Goal: Task Accomplishment & Management: Complete application form

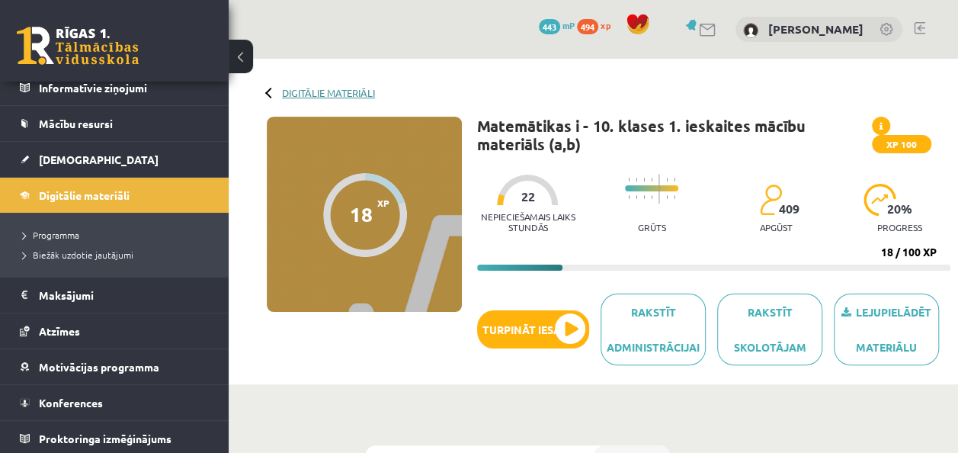
click at [331, 89] on link "Digitālie materiāli" at bounding box center [328, 92] width 93 height 11
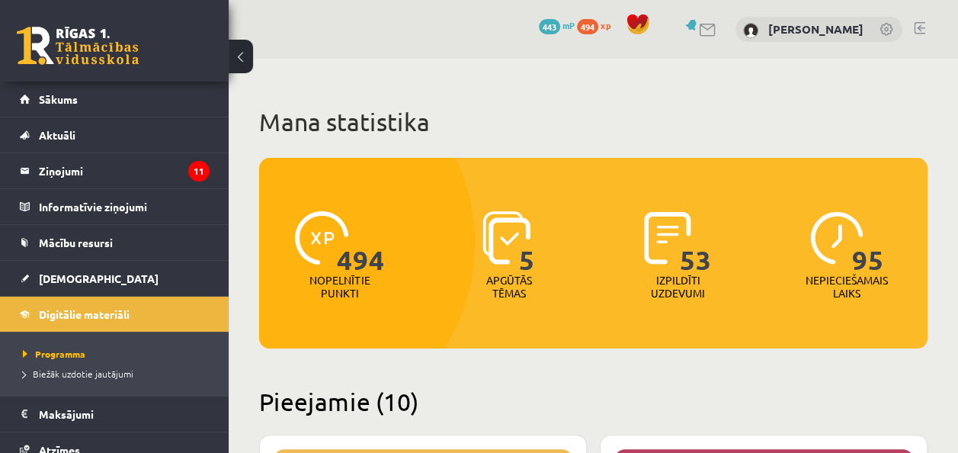
scroll to position [305, 0]
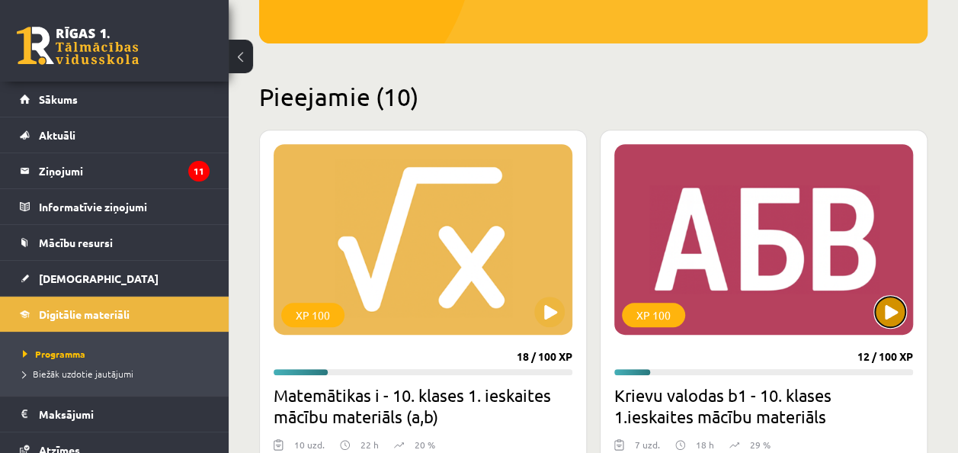
click at [884, 311] on button at bounding box center [890, 312] width 30 height 30
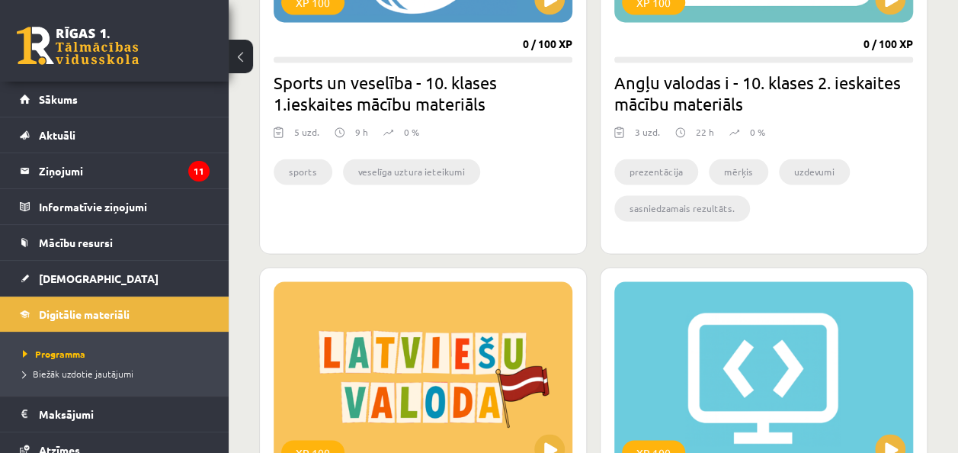
scroll to position [1090, 0]
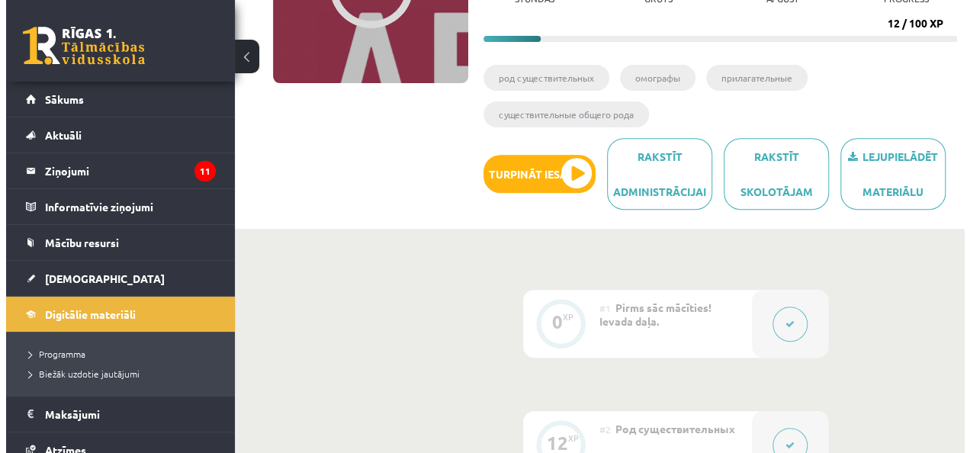
scroll to position [534, 0]
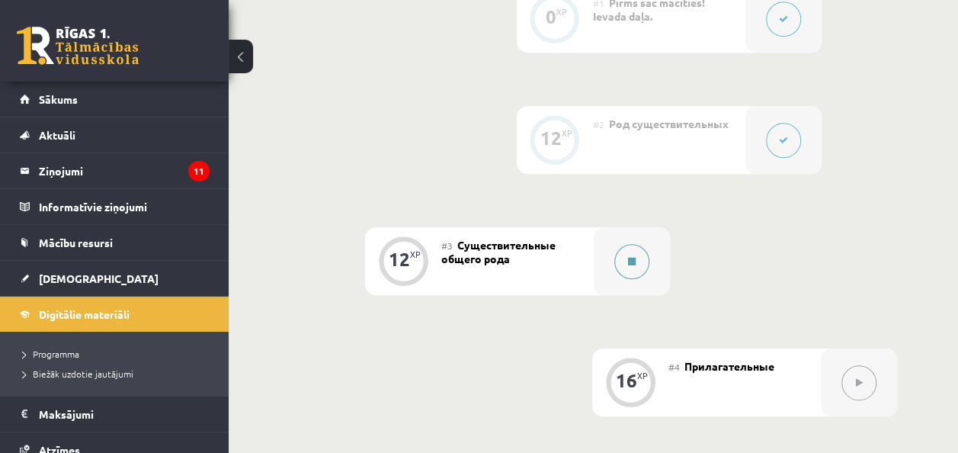
click at [640, 257] on button at bounding box center [631, 261] width 35 height 35
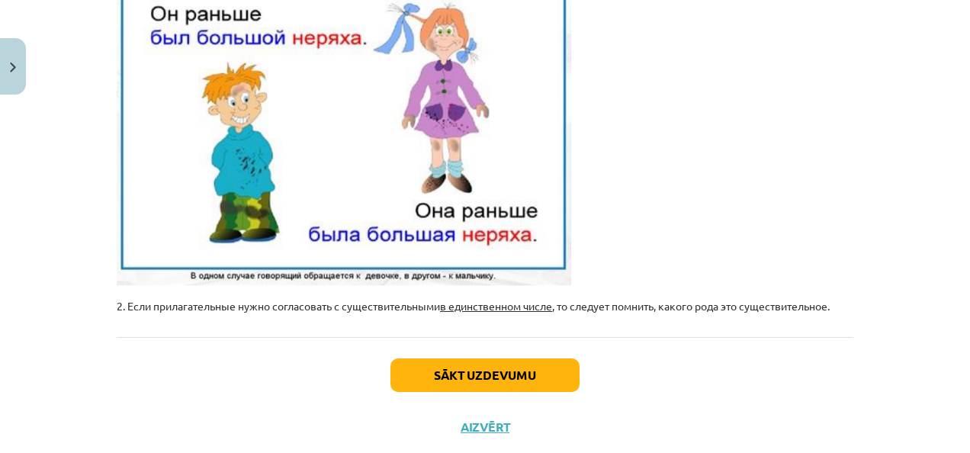
scroll to position [590, 0]
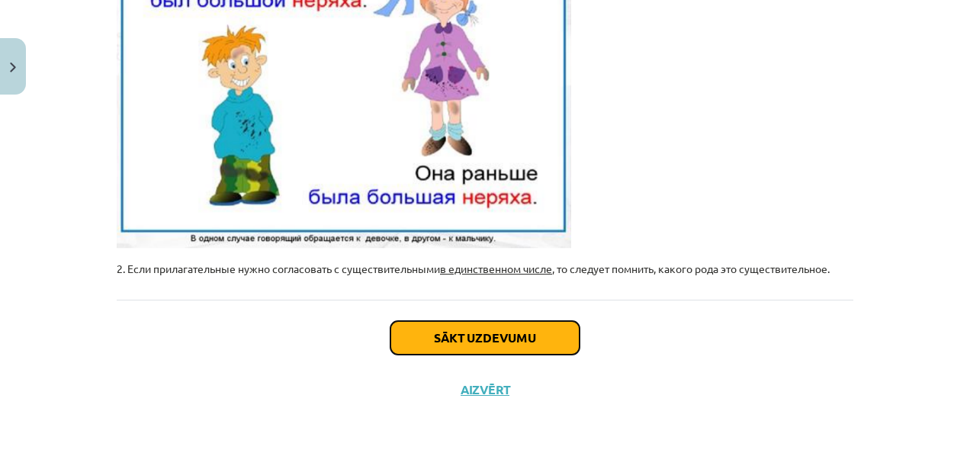
click at [555, 325] on button "Sākt uzdevumu" at bounding box center [484, 338] width 189 height 34
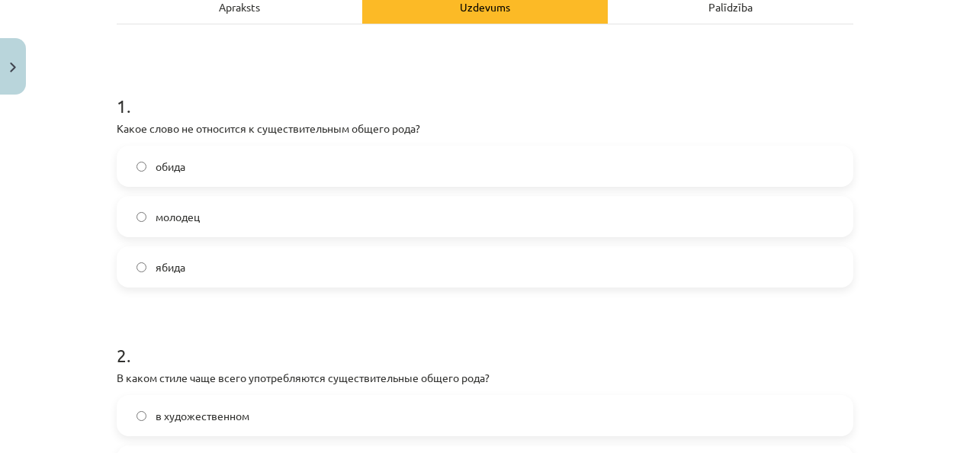
scroll to position [267, 0]
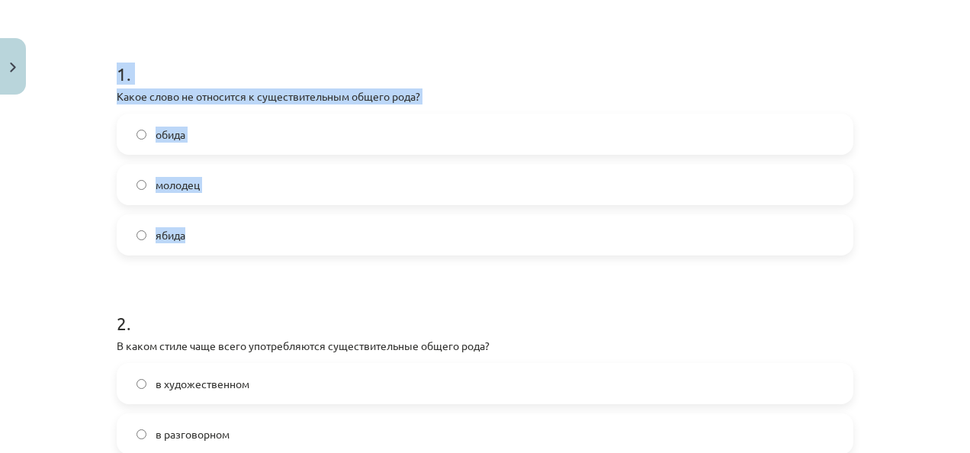
drag, startPoint x: 110, startPoint y: 75, endPoint x: 582, endPoint y: 204, distance: 490.0
click at [582, 204] on div "12 XP Saņemsi Sarežģīts 331 pilda Apraksts Uzdevums Palīdzība 1 . Какое слово н…" at bounding box center [484, 364] width 755 height 1058
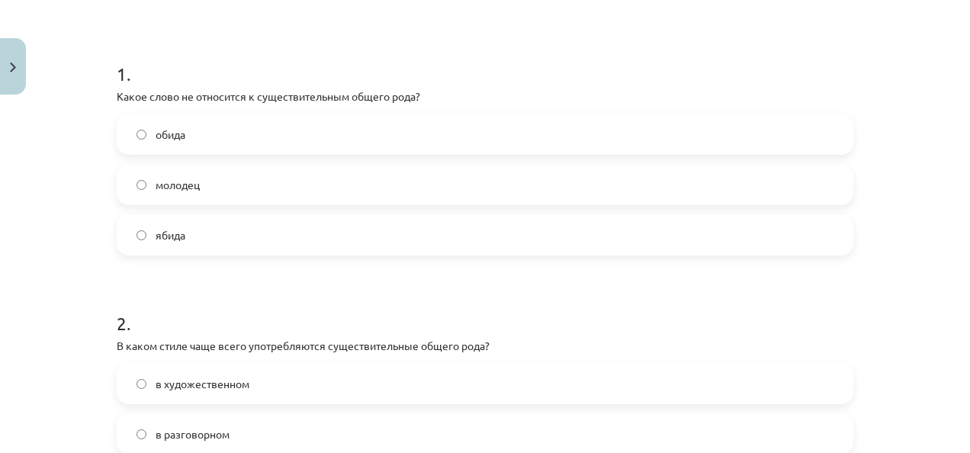
click at [428, 268] on form "1 . Какое слово не относится к существительным общего рода? обида молодец ябида…" at bounding box center [485, 395] width 736 height 717
click at [189, 123] on label "обида" at bounding box center [484, 134] width 733 height 38
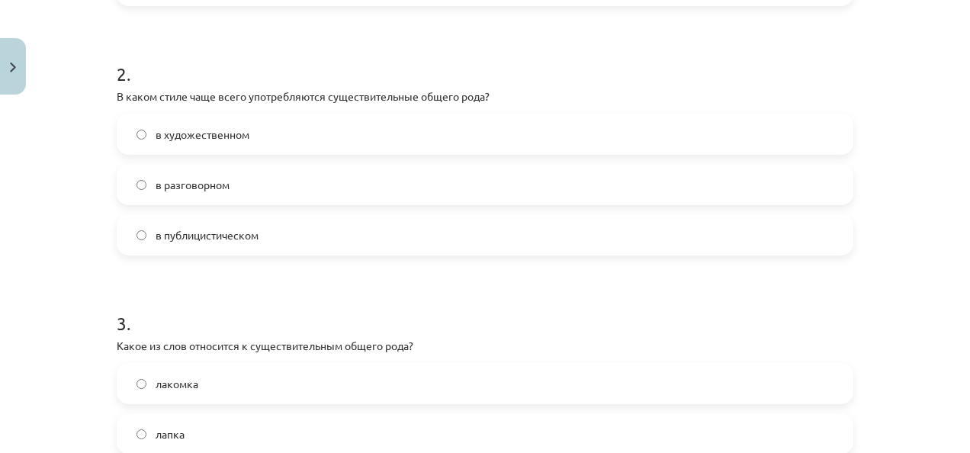
scroll to position [572, 0]
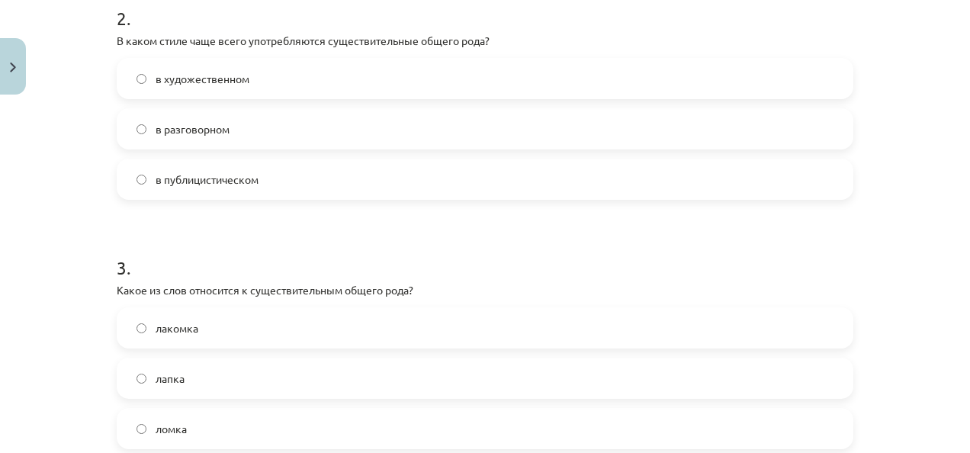
click at [230, 132] on label "в разговорном" at bounding box center [484, 129] width 733 height 38
drag, startPoint x: 235, startPoint y: 159, endPoint x: 246, endPoint y: 165, distance: 13.3
drag, startPoint x: 246, startPoint y: 165, endPoint x: 40, endPoint y: 187, distance: 206.9
click at [40, 187] on div "Mācību tēma: Krievu valodas b1 - 10. klases 1.ieskaites mācību materiāls #3 Cущ…" at bounding box center [485, 226] width 970 height 453
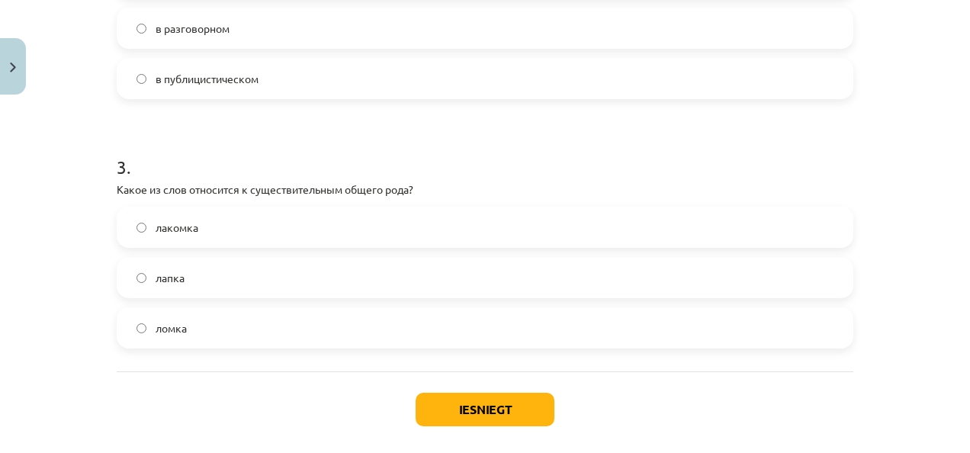
scroll to position [724, 0]
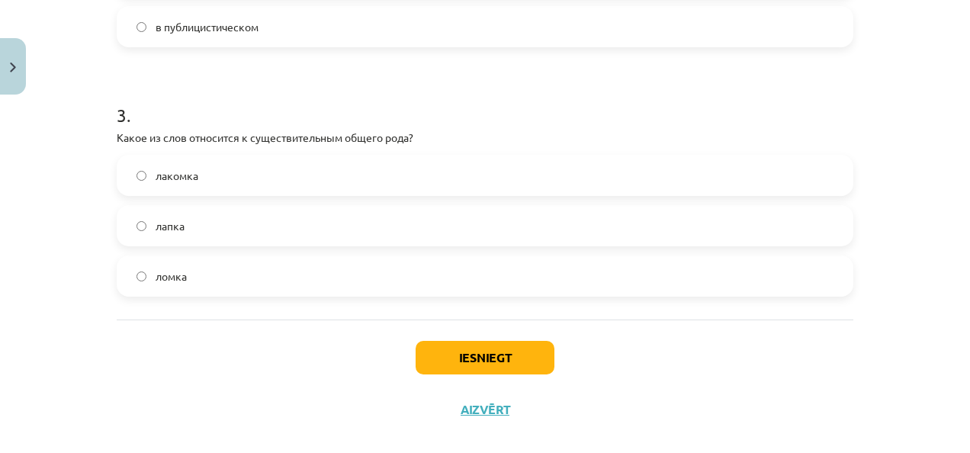
click at [273, 178] on label "лакомка" at bounding box center [484, 175] width 733 height 38
click at [524, 356] on button "Iesniegt" at bounding box center [484, 358] width 139 height 34
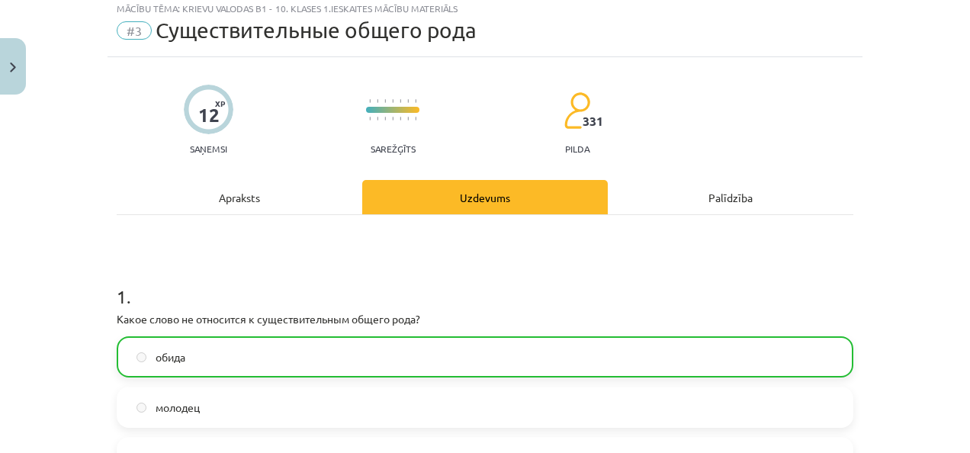
scroll to position [0, 0]
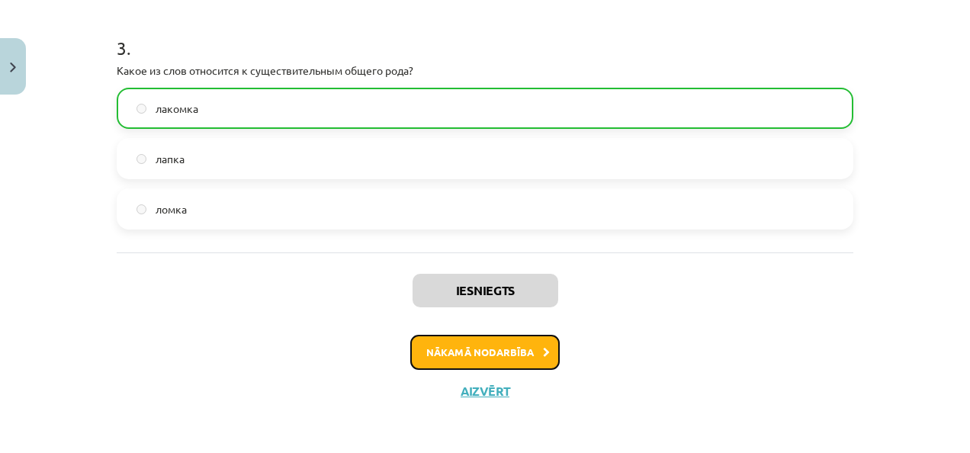
click at [495, 349] on button "Nākamā nodarbība" at bounding box center [484, 352] width 149 height 35
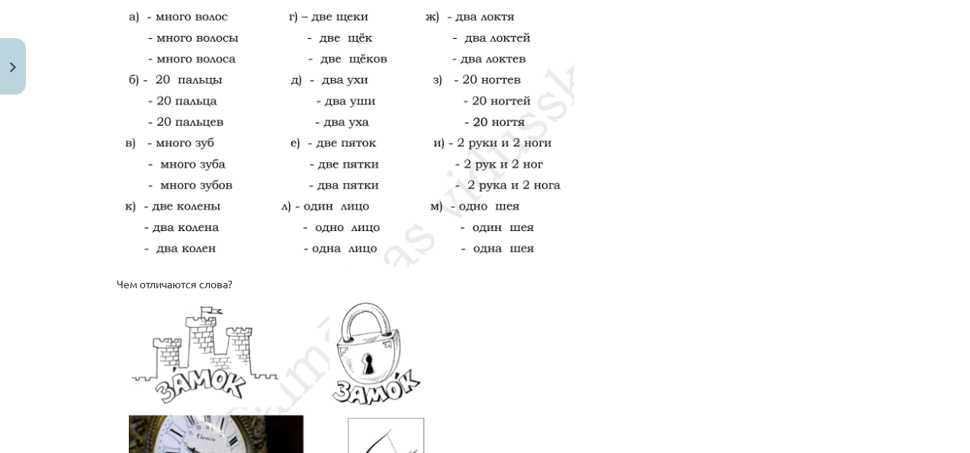
scroll to position [2723, 0]
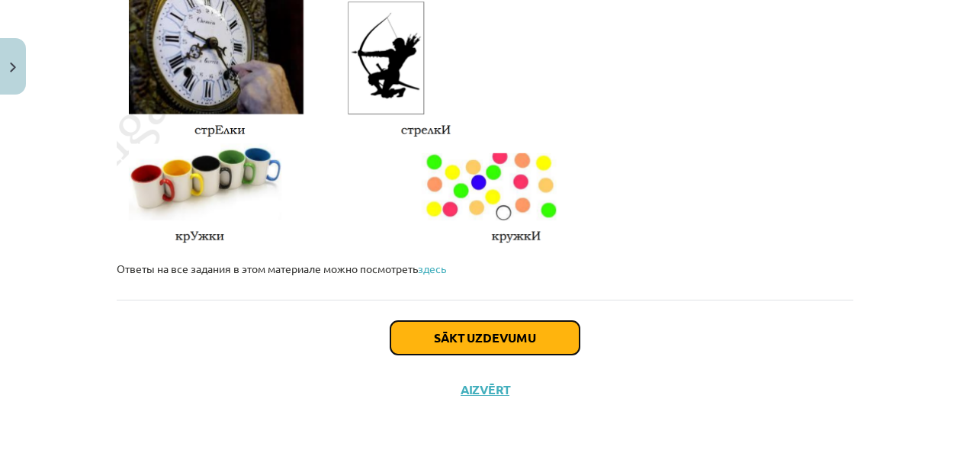
click at [503, 340] on button "Sākt uzdevumu" at bounding box center [484, 338] width 189 height 34
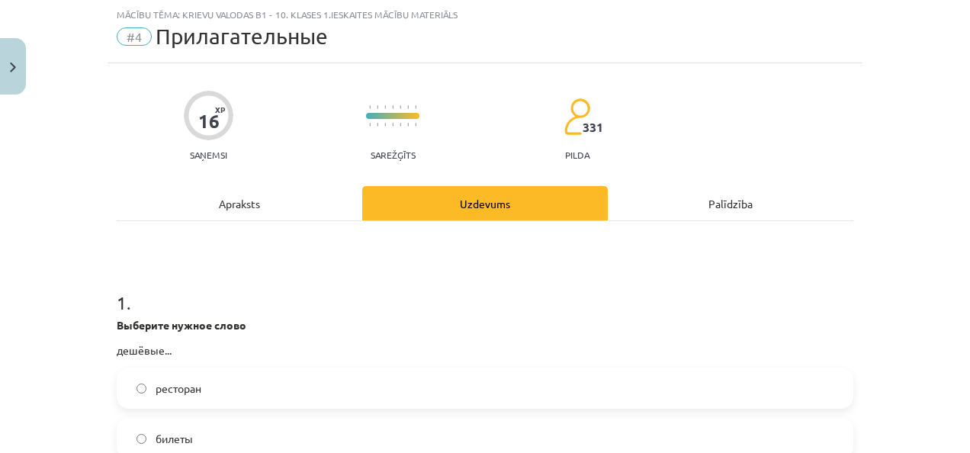
scroll to position [114, 0]
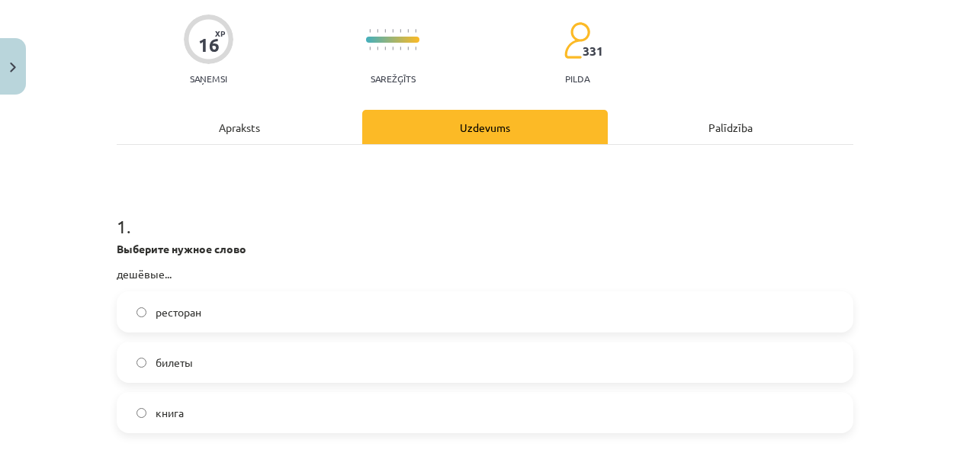
click at [337, 352] on label "билеты" at bounding box center [484, 362] width 733 height 38
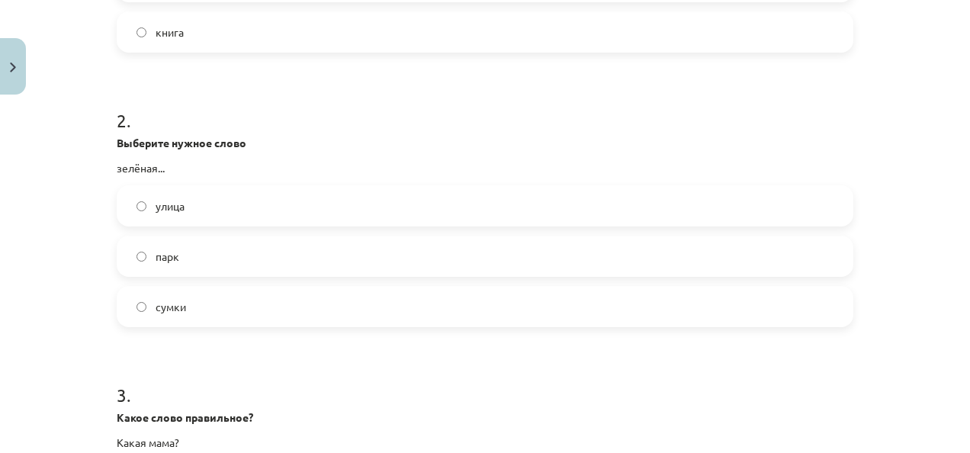
scroll to position [495, 0]
click at [261, 210] on label "улица" at bounding box center [484, 205] width 733 height 38
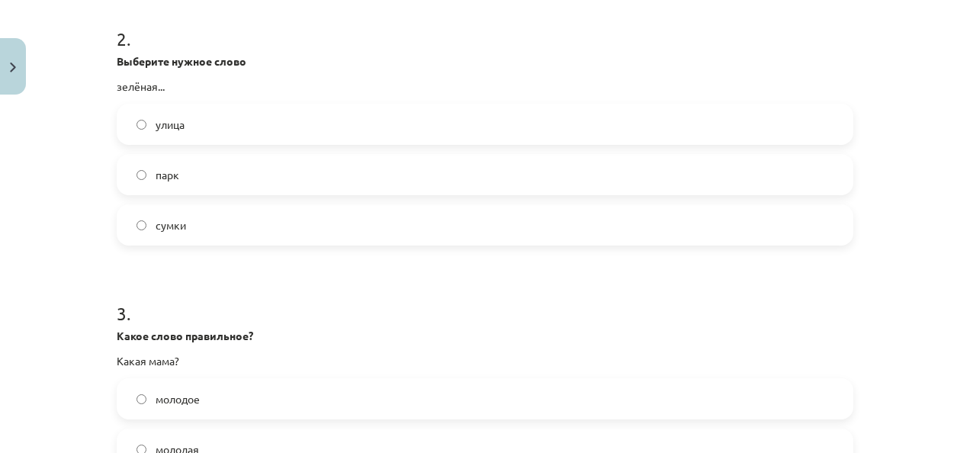
scroll to position [724, 0]
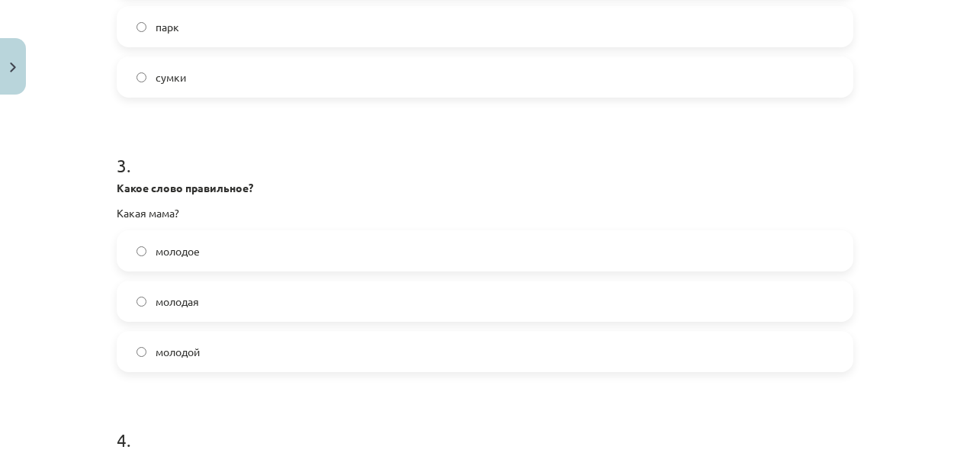
click at [279, 309] on label "молодая" at bounding box center [484, 301] width 733 height 38
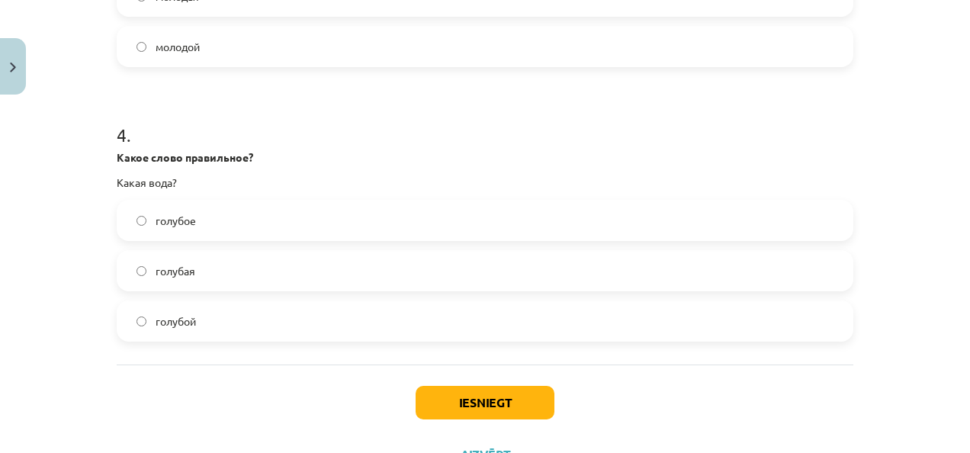
click at [235, 272] on label "голубая" at bounding box center [484, 271] width 733 height 38
click at [531, 396] on button "Iesniegt" at bounding box center [484, 403] width 139 height 34
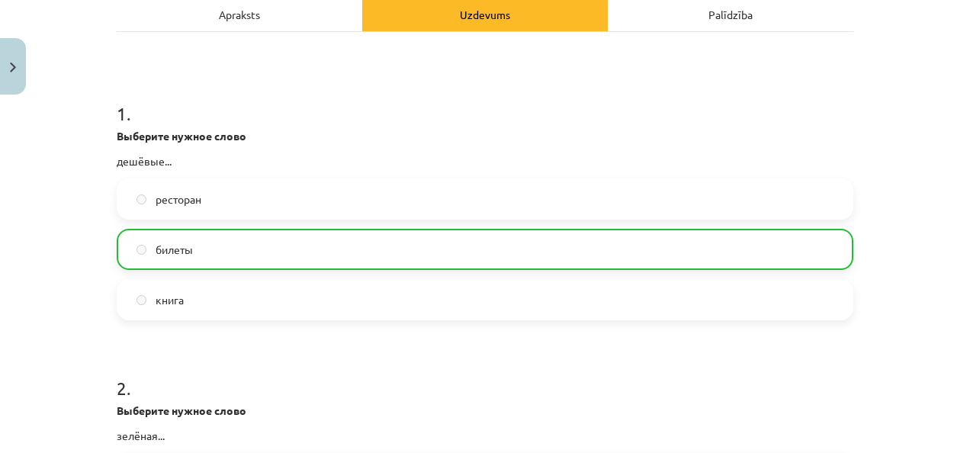
scroll to position [0, 0]
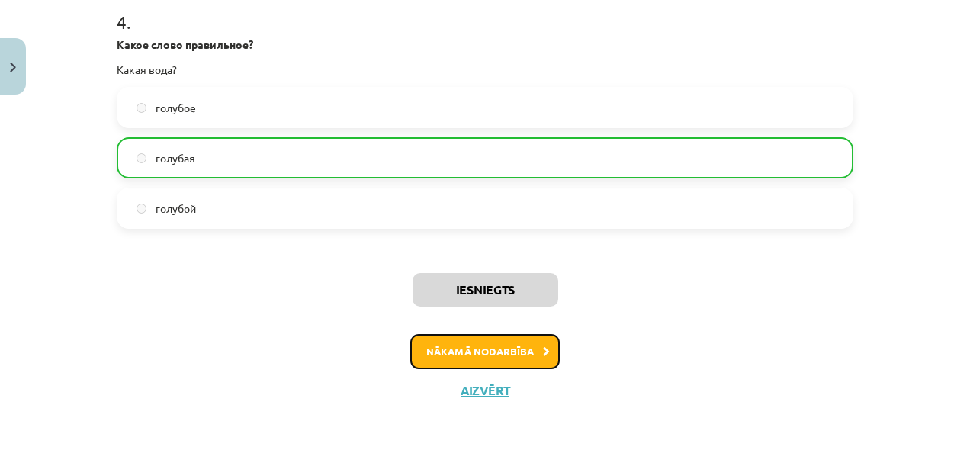
click at [535, 345] on button "Nākamā nodarbība" at bounding box center [484, 351] width 149 height 35
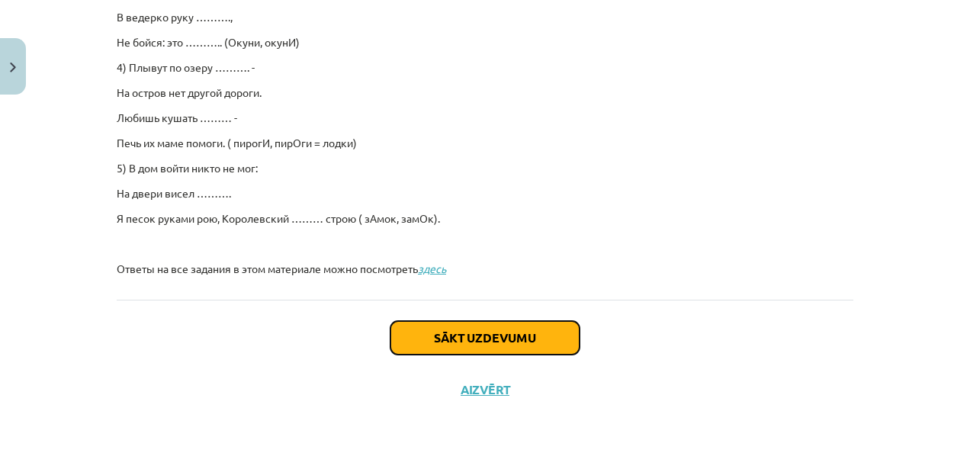
click at [539, 331] on button "Sākt uzdevumu" at bounding box center [484, 338] width 189 height 34
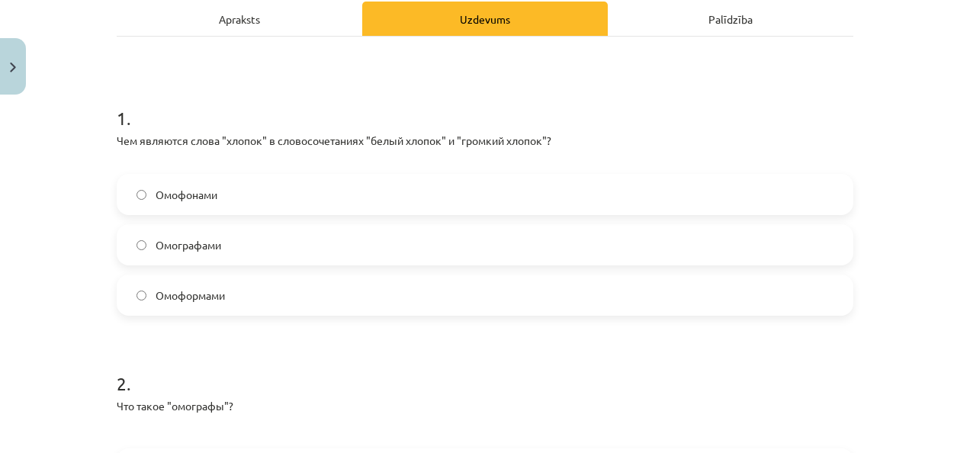
scroll to position [205, 0]
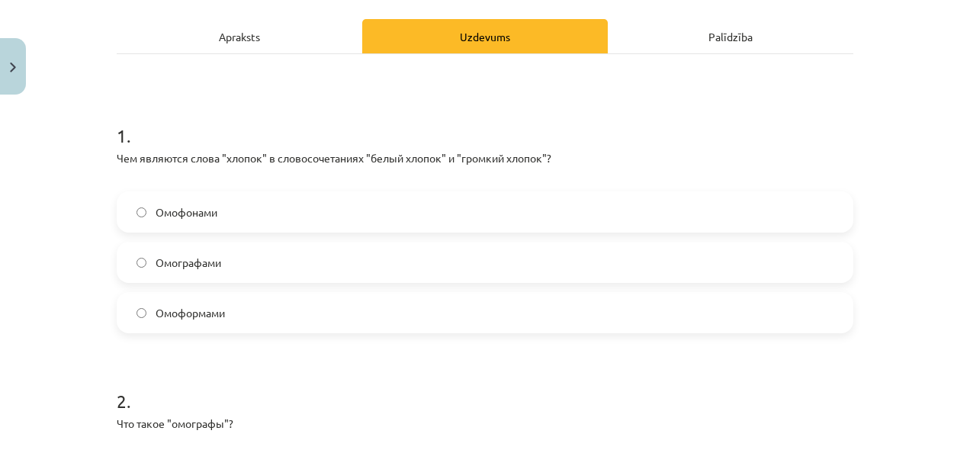
click at [232, 37] on div "Apraksts" at bounding box center [239, 36] width 245 height 34
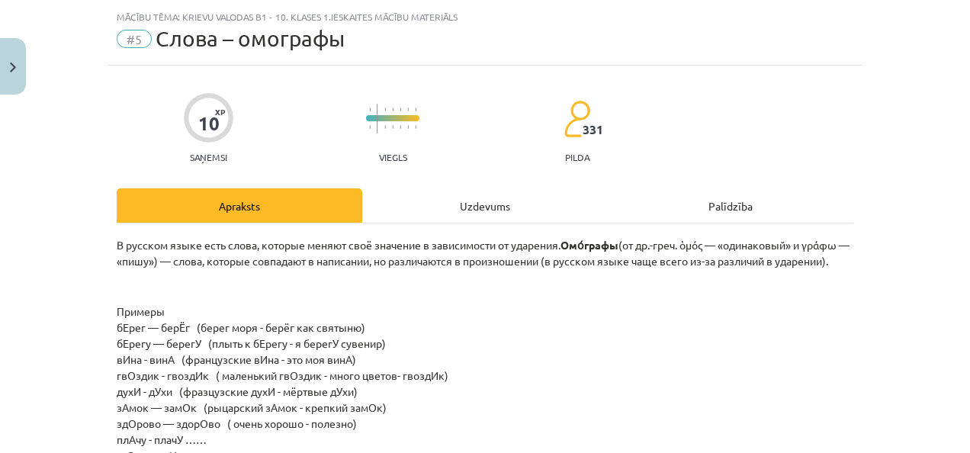
scroll to position [0, 0]
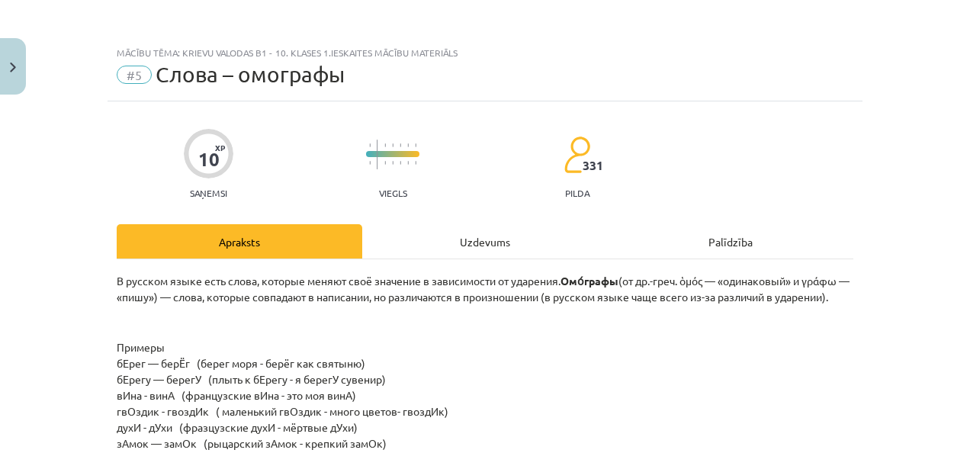
click at [454, 235] on div "Uzdevums" at bounding box center [484, 241] width 245 height 34
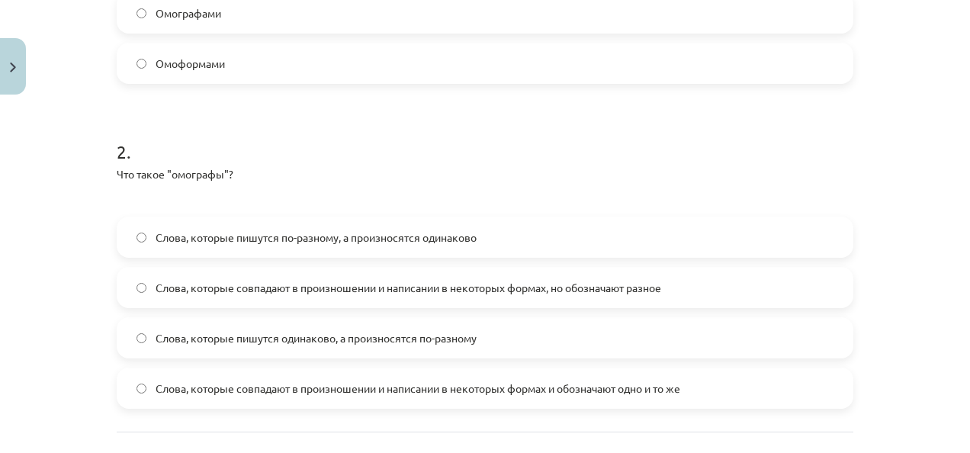
scroll to position [495, 0]
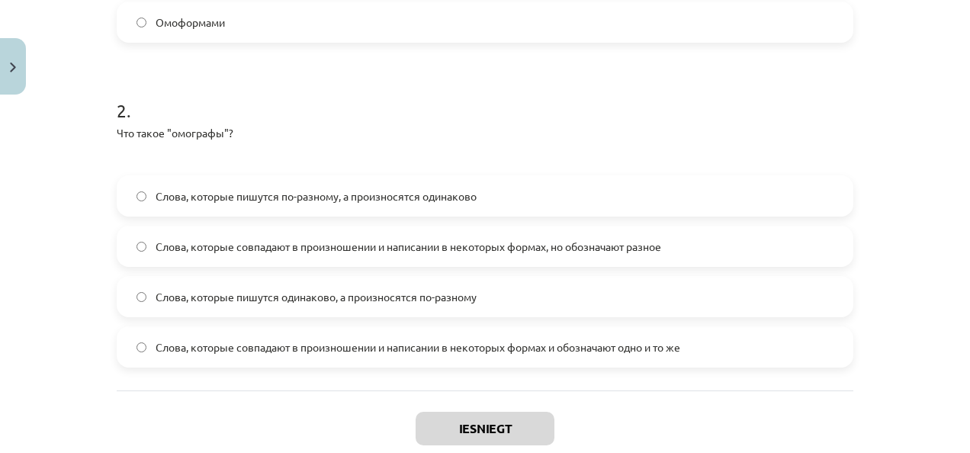
click at [285, 297] on span "Слова, которые пишутся одинаково, а произносятся по-разному" at bounding box center [315, 297] width 321 height 16
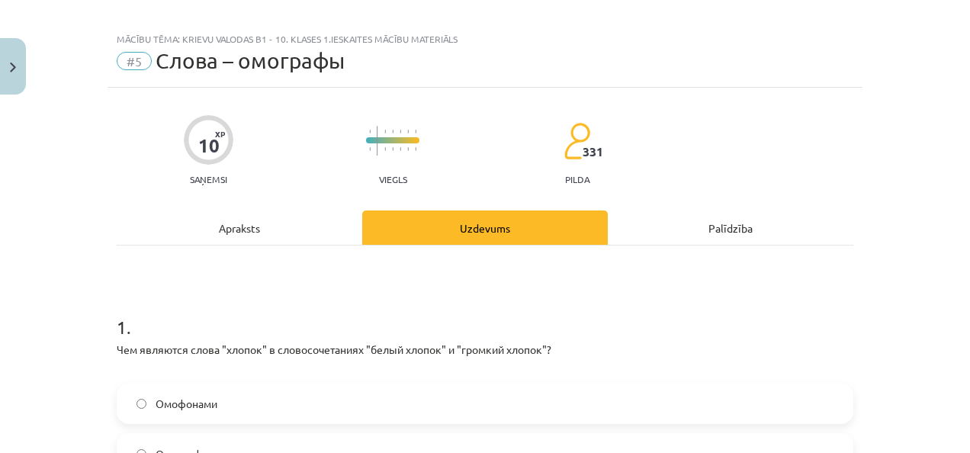
scroll to position [0, 0]
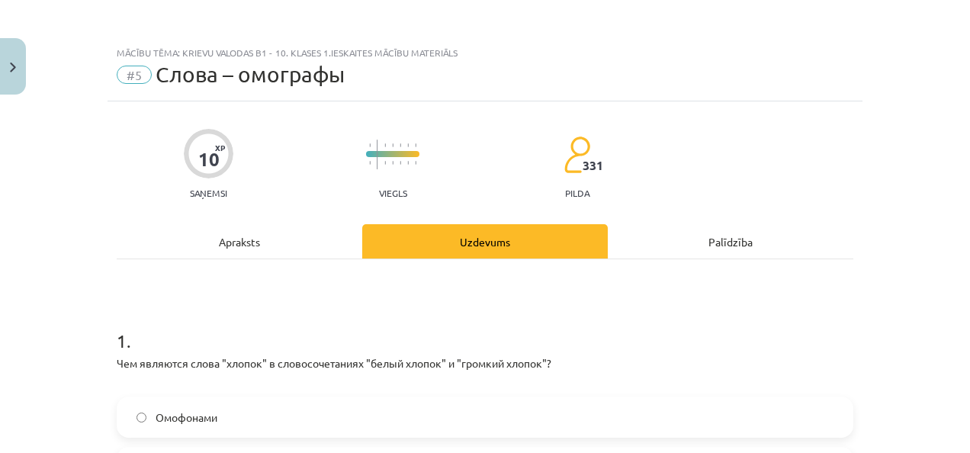
click at [244, 247] on div "Apraksts" at bounding box center [239, 241] width 245 height 34
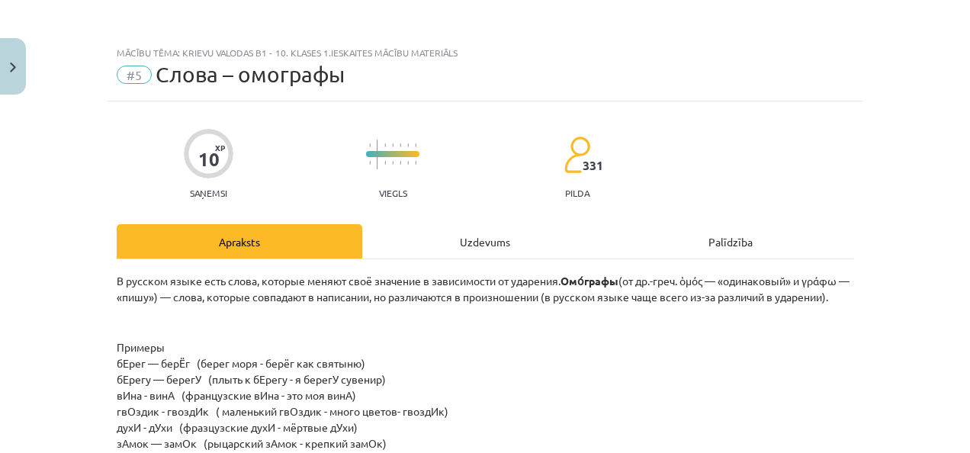
click at [517, 232] on div "Uzdevums" at bounding box center [484, 241] width 245 height 34
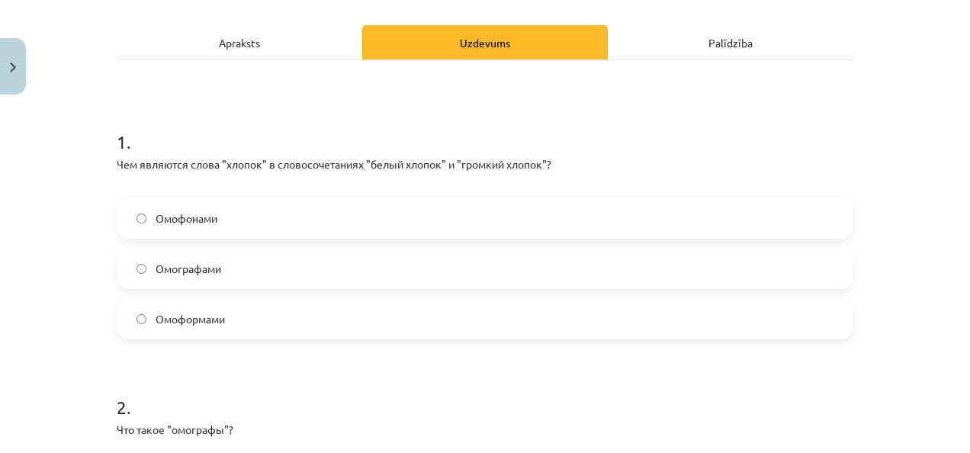
scroll to position [267, 0]
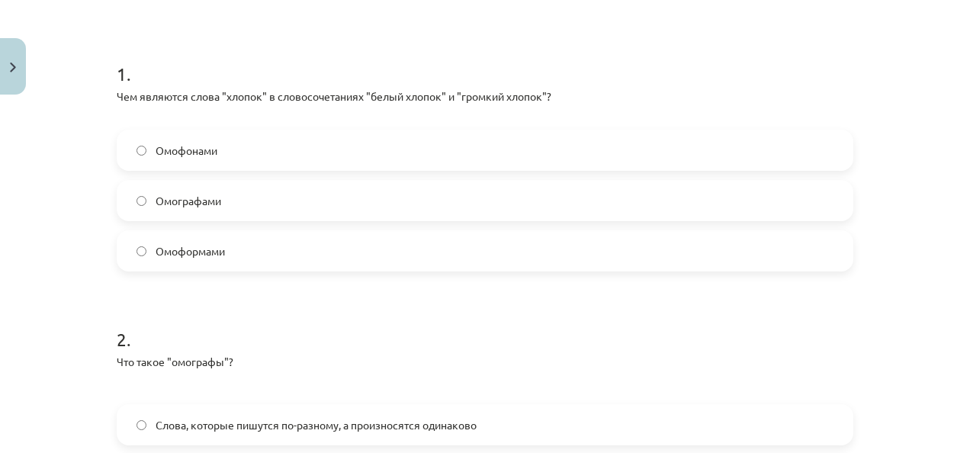
click at [383, 166] on label "Омофонами" at bounding box center [484, 150] width 733 height 38
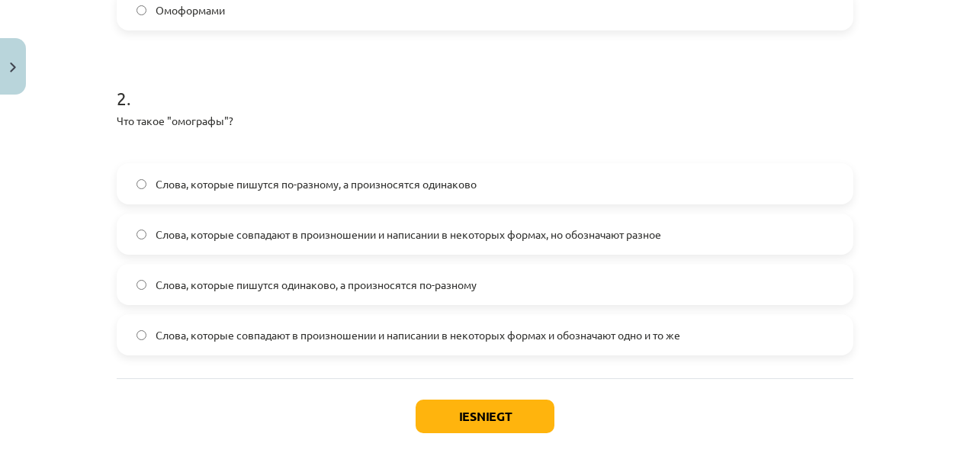
scroll to position [586, 0]
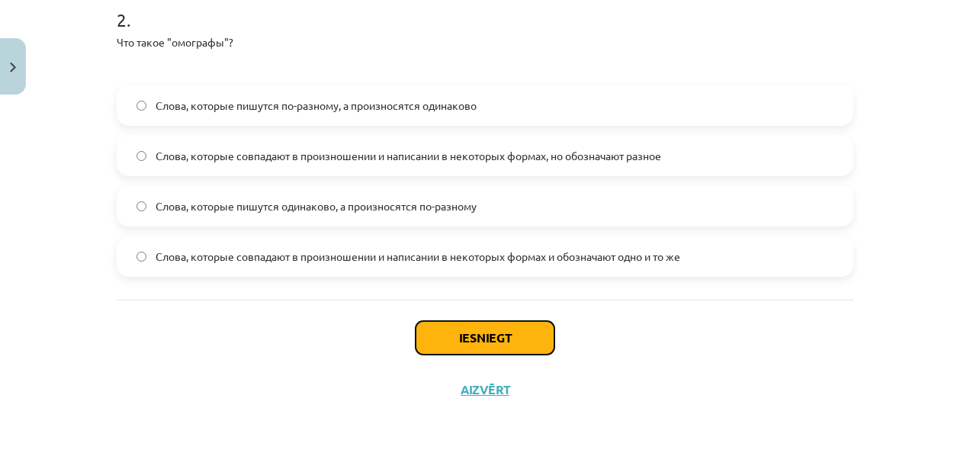
click at [523, 325] on button "Iesniegt" at bounding box center [484, 338] width 139 height 34
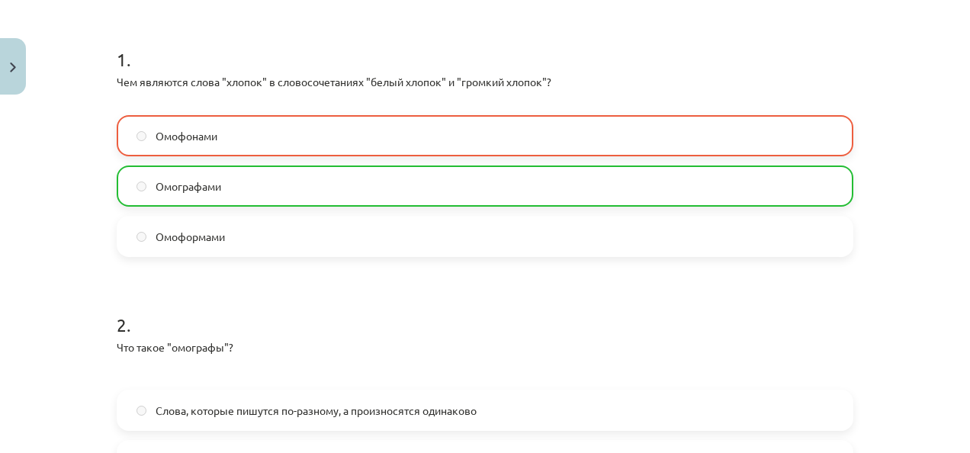
scroll to position [634, 0]
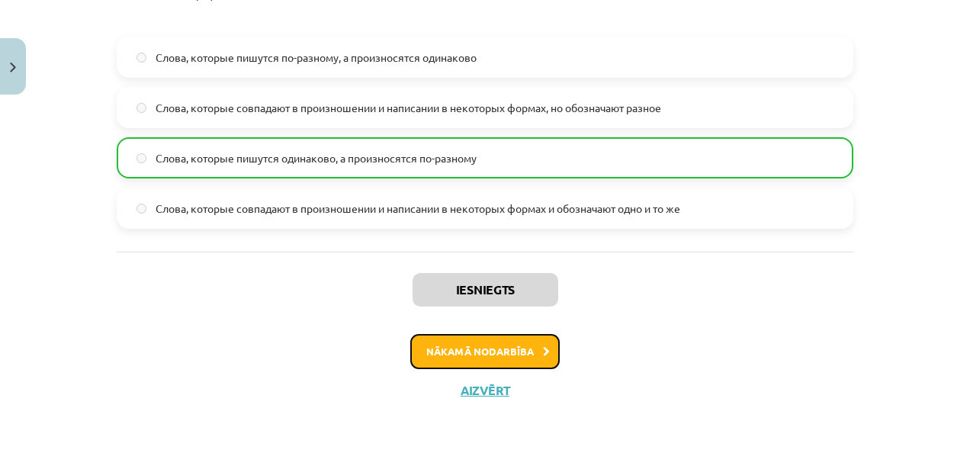
click at [470, 356] on button "Nākamā nodarbība" at bounding box center [484, 351] width 149 height 35
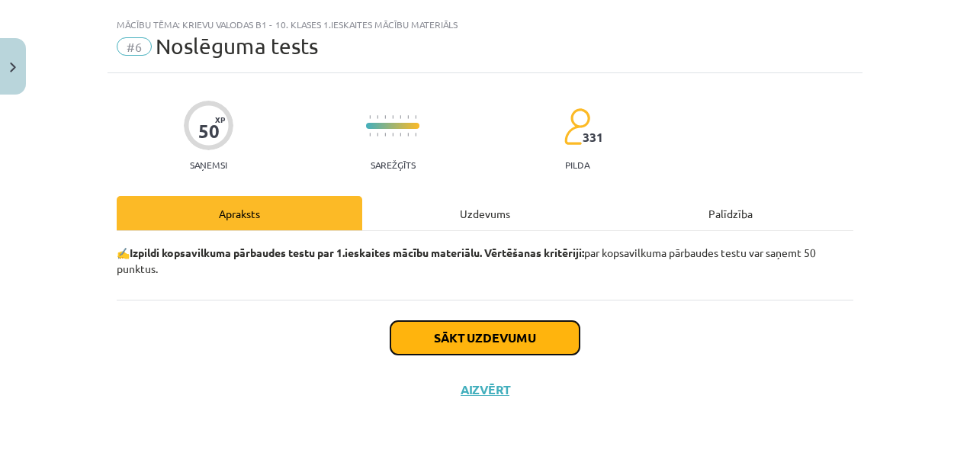
click at [486, 333] on button "Sākt uzdevumu" at bounding box center [484, 338] width 189 height 34
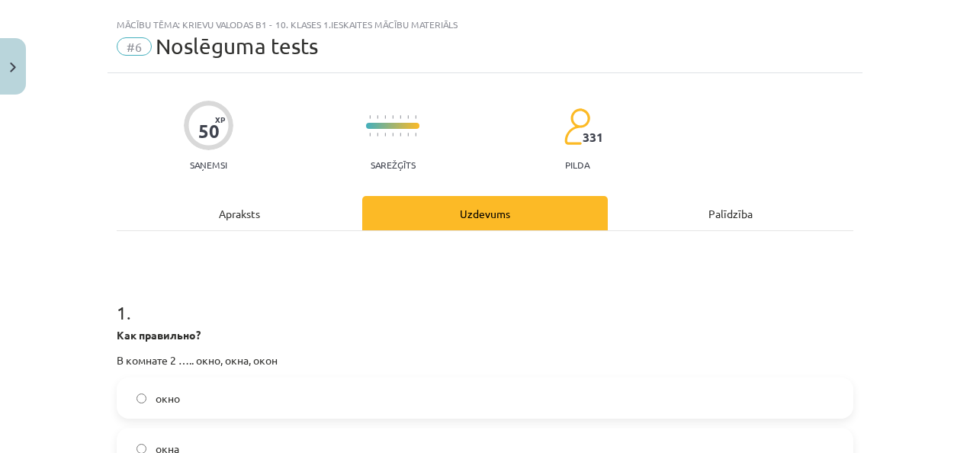
scroll to position [181, 0]
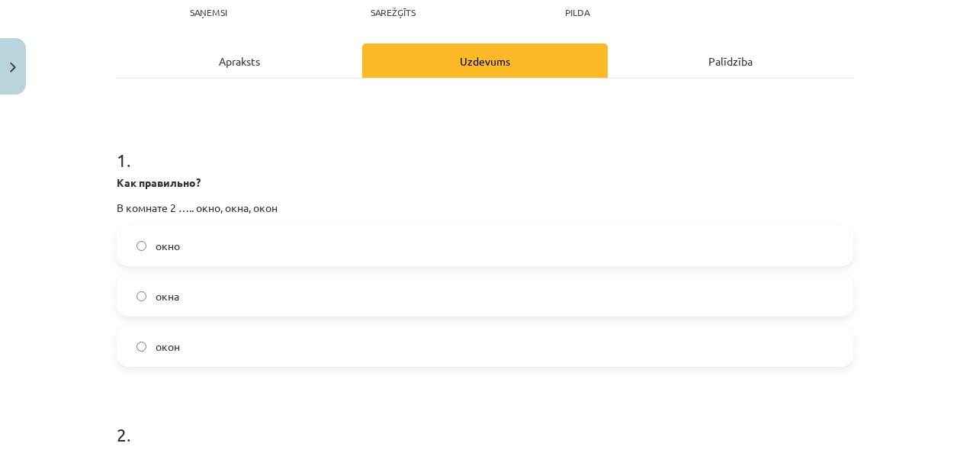
click at [239, 290] on label "окна" at bounding box center [484, 296] width 733 height 38
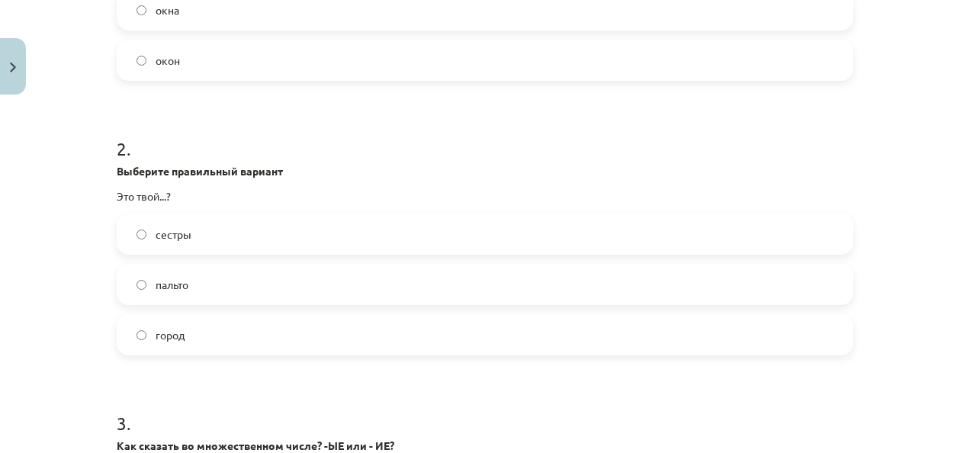
scroll to position [486, 0]
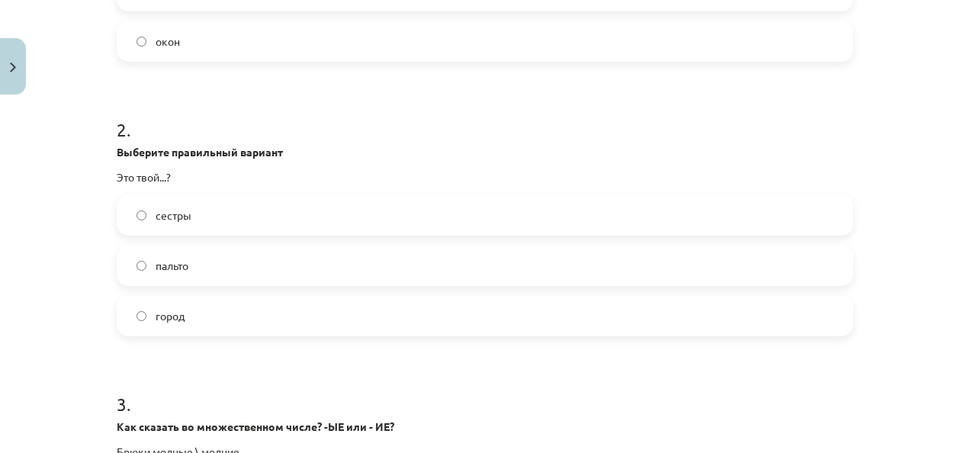
click at [206, 319] on label "город" at bounding box center [484, 316] width 733 height 38
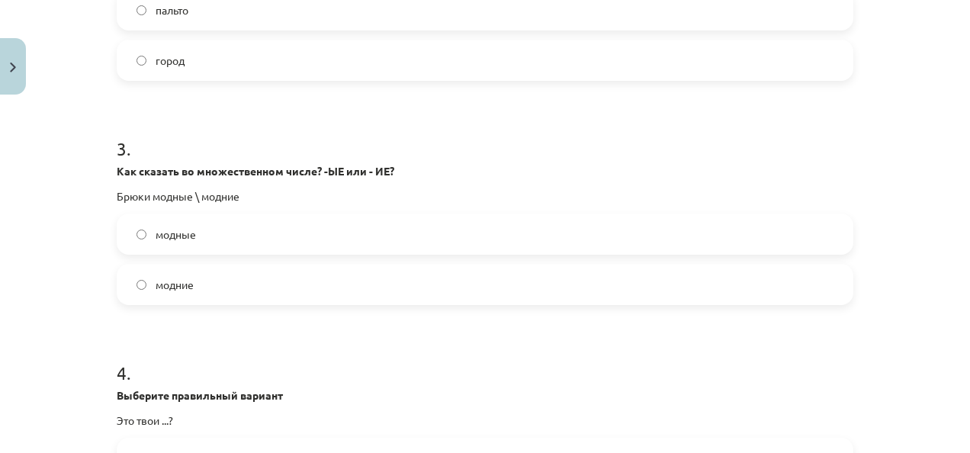
scroll to position [867, 0]
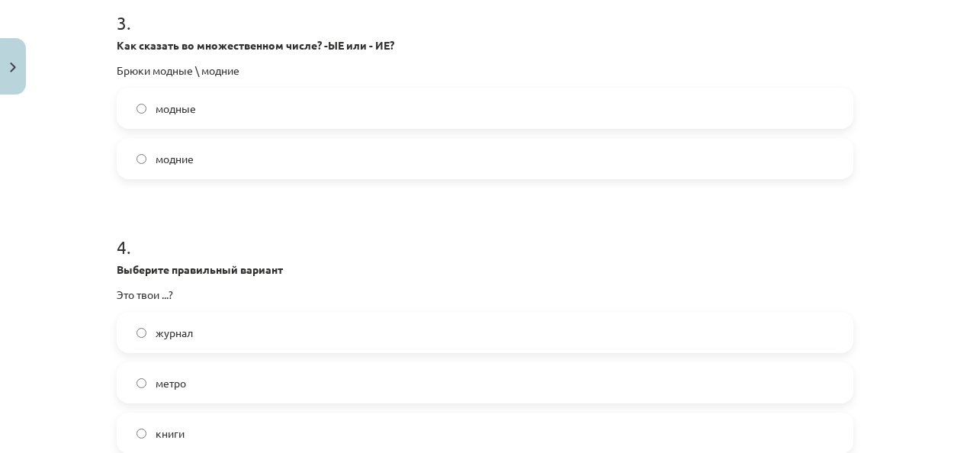
click at [281, 113] on label "модные" at bounding box center [484, 108] width 733 height 38
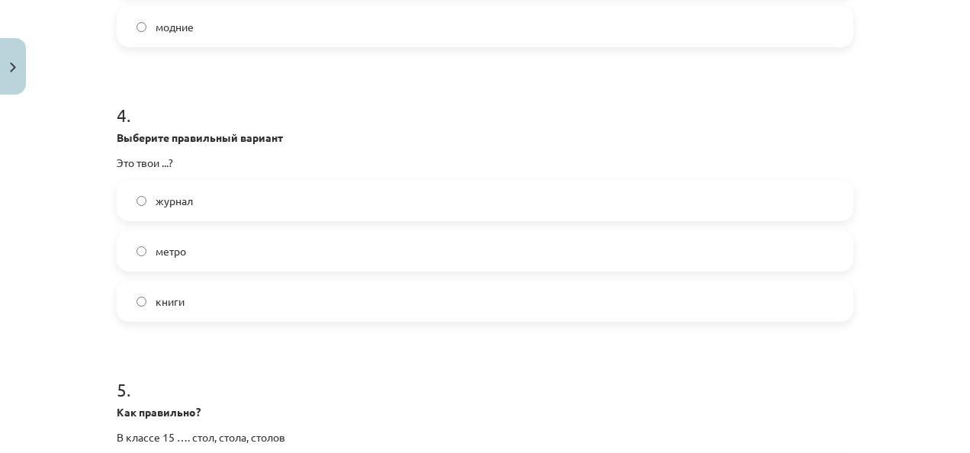
scroll to position [1019, 0]
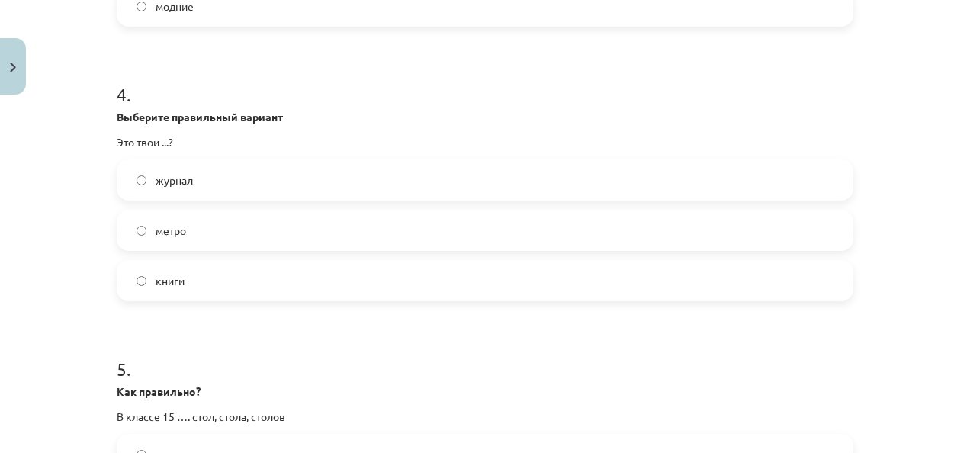
click at [264, 178] on label "журнал" at bounding box center [484, 180] width 733 height 38
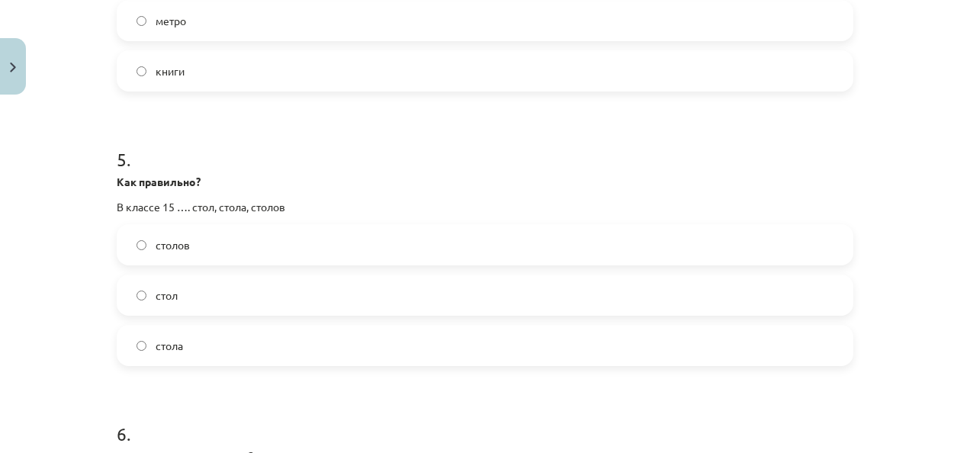
scroll to position [1248, 0]
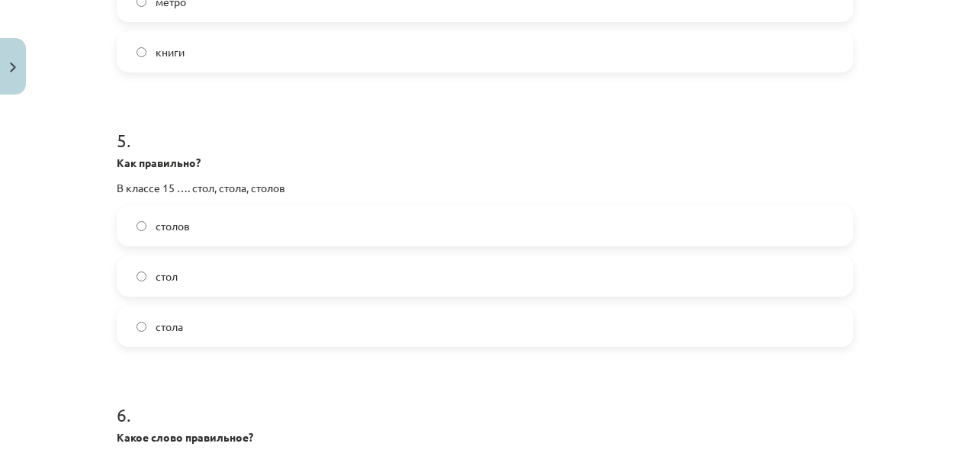
click at [248, 220] on label "столов" at bounding box center [484, 226] width 733 height 38
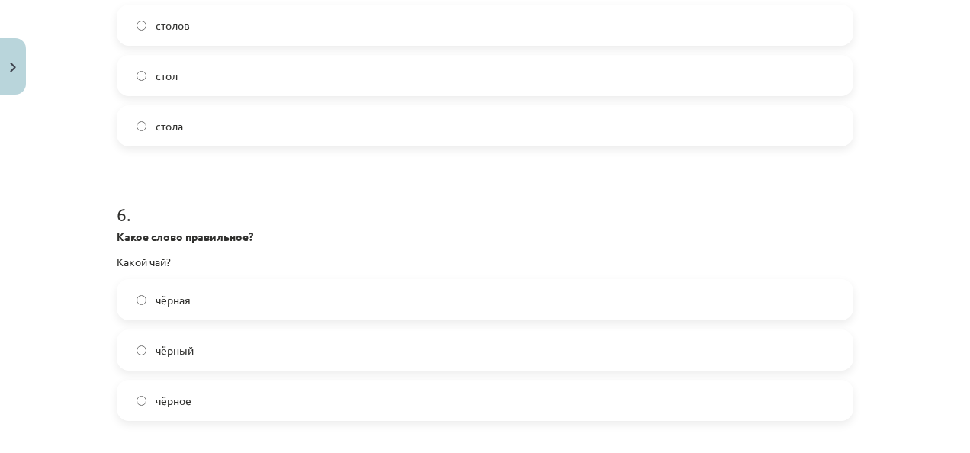
scroll to position [1553, 0]
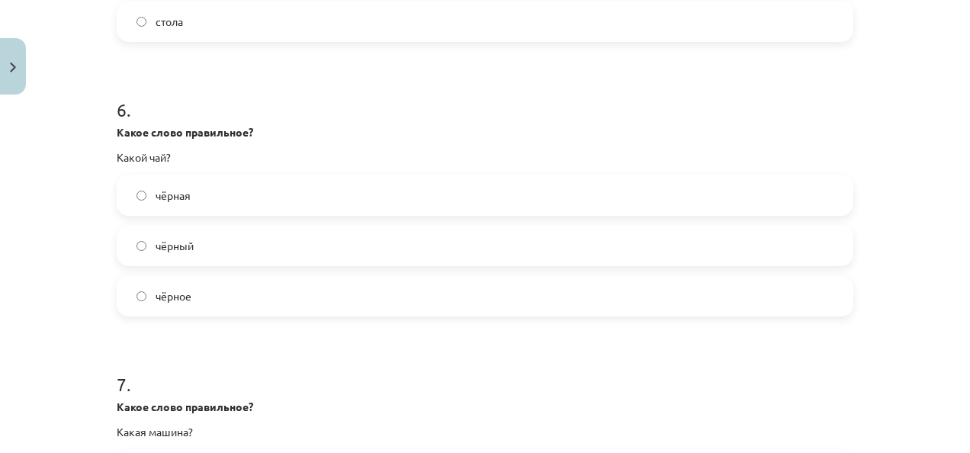
click at [290, 244] on label "чёрный" at bounding box center [484, 245] width 733 height 38
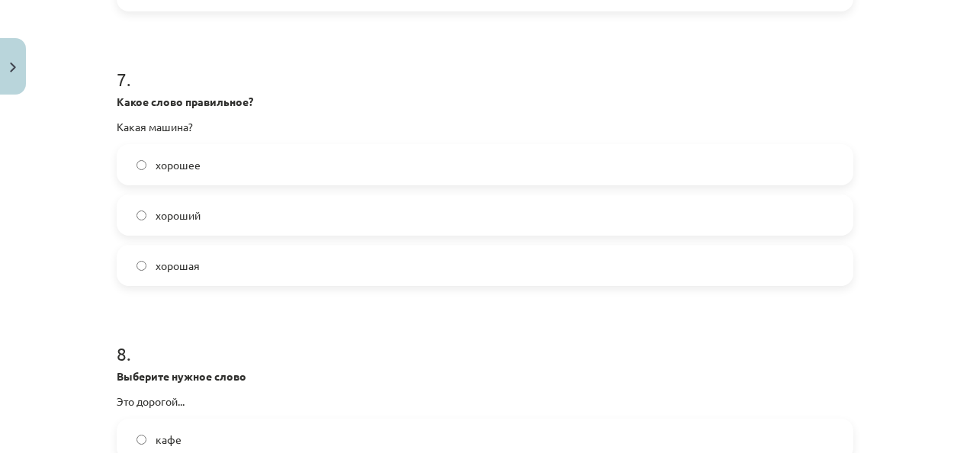
click at [286, 280] on label "хорошая" at bounding box center [484, 265] width 733 height 38
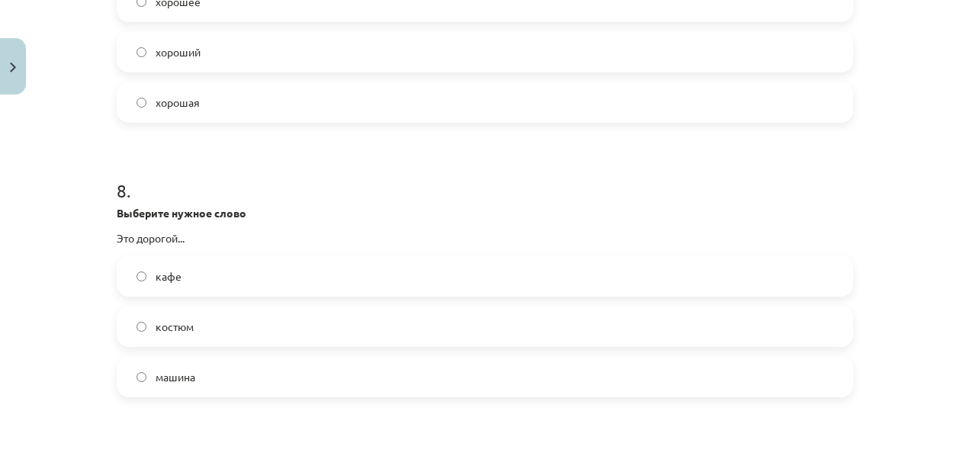
scroll to position [2086, 0]
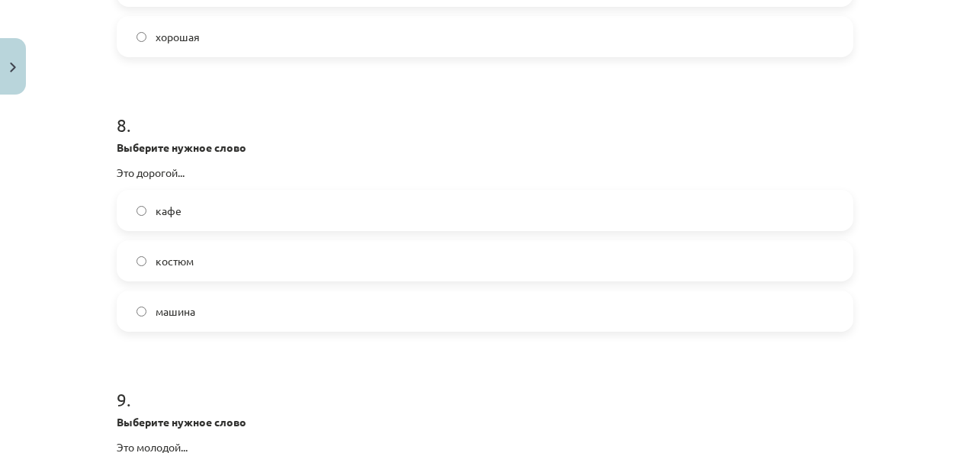
click at [271, 258] on label "костюм" at bounding box center [484, 261] width 733 height 38
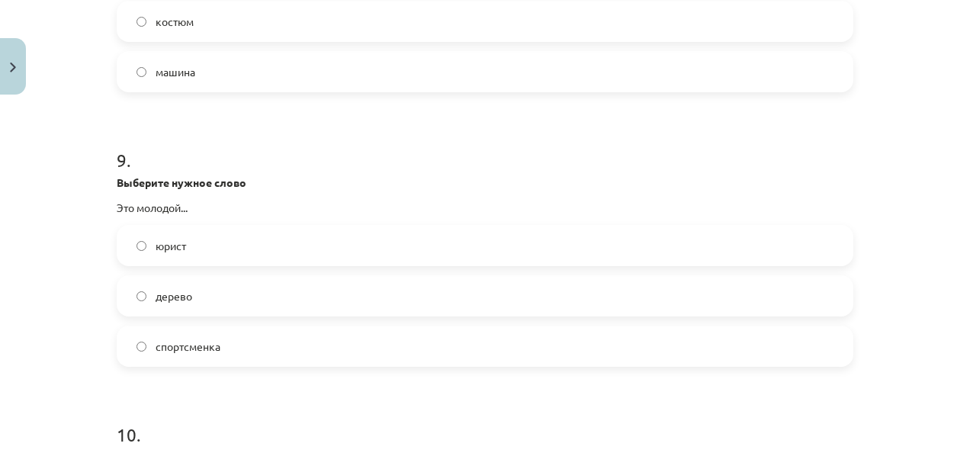
scroll to position [2391, 0]
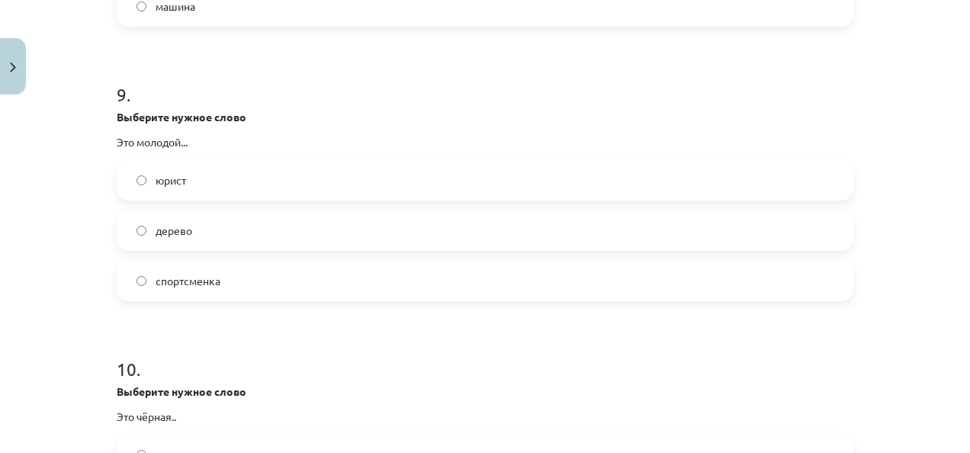
click at [257, 186] on label "юрист" at bounding box center [484, 180] width 733 height 38
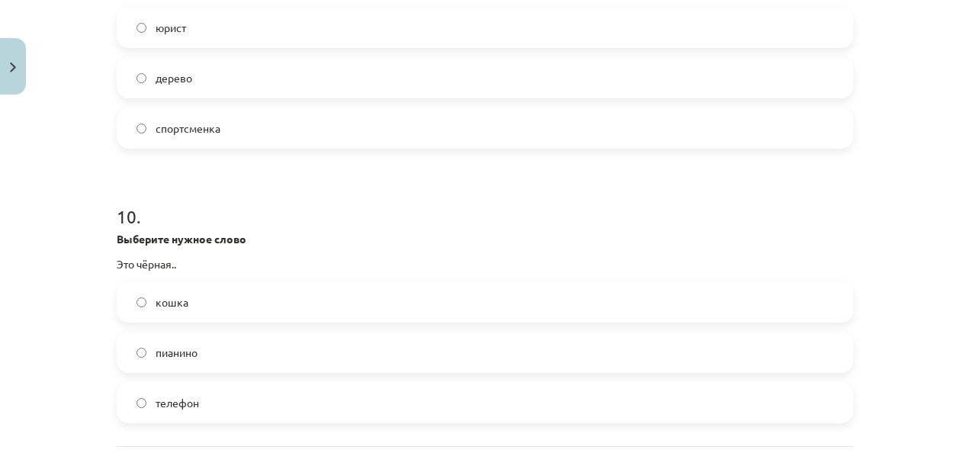
click at [238, 309] on label "кошка" at bounding box center [484, 302] width 733 height 38
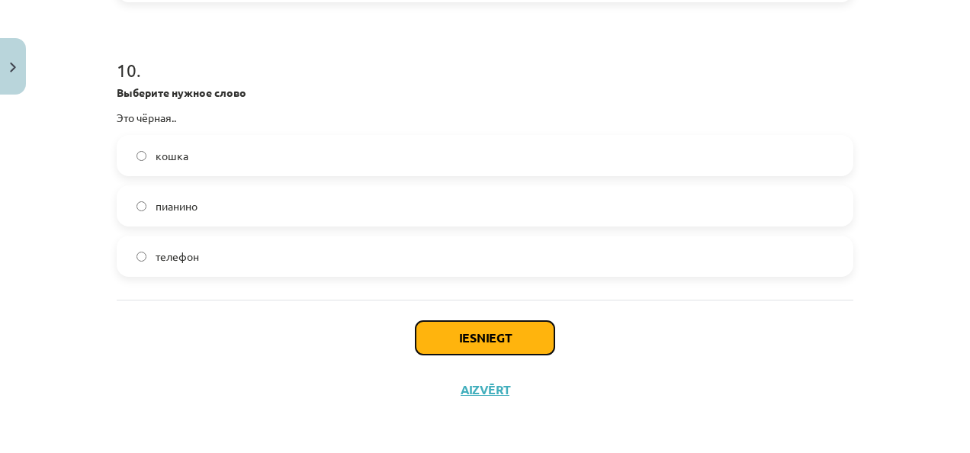
click at [475, 339] on button "Iesniegt" at bounding box center [484, 338] width 139 height 34
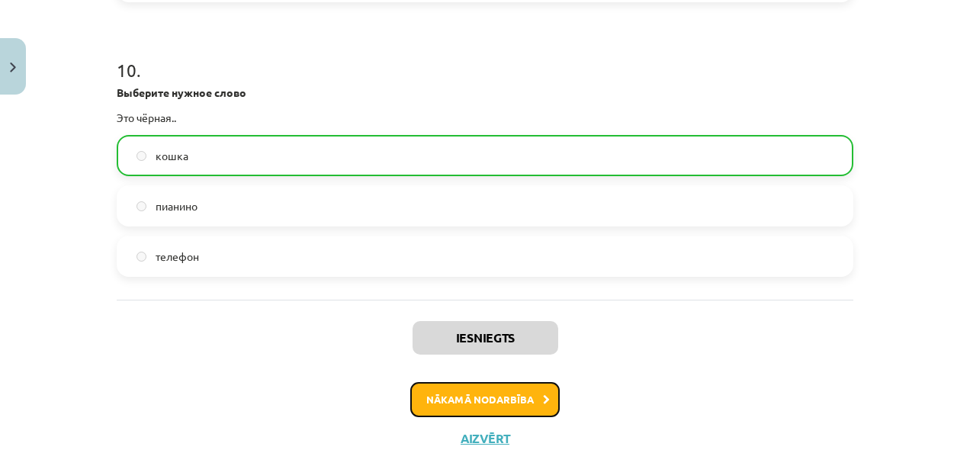
click at [508, 396] on button "Nākamā nodarbība" at bounding box center [484, 399] width 149 height 35
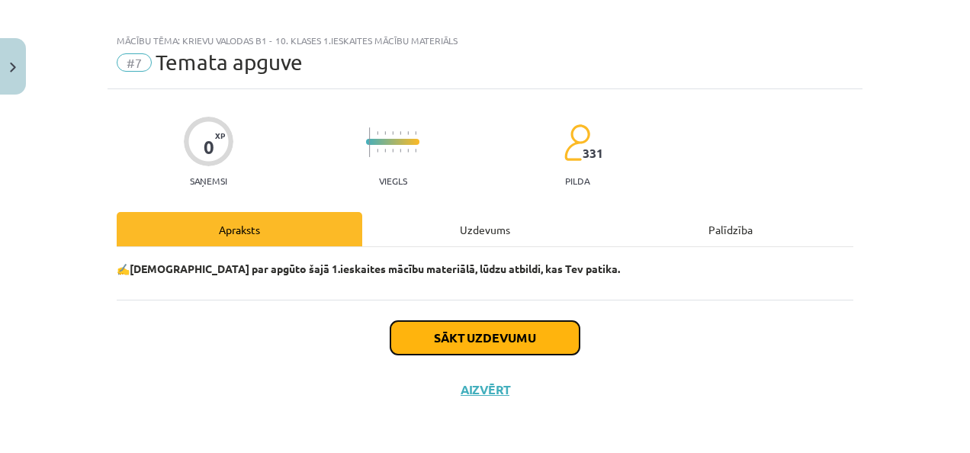
click at [536, 336] on button "Sākt uzdevumu" at bounding box center [484, 338] width 189 height 34
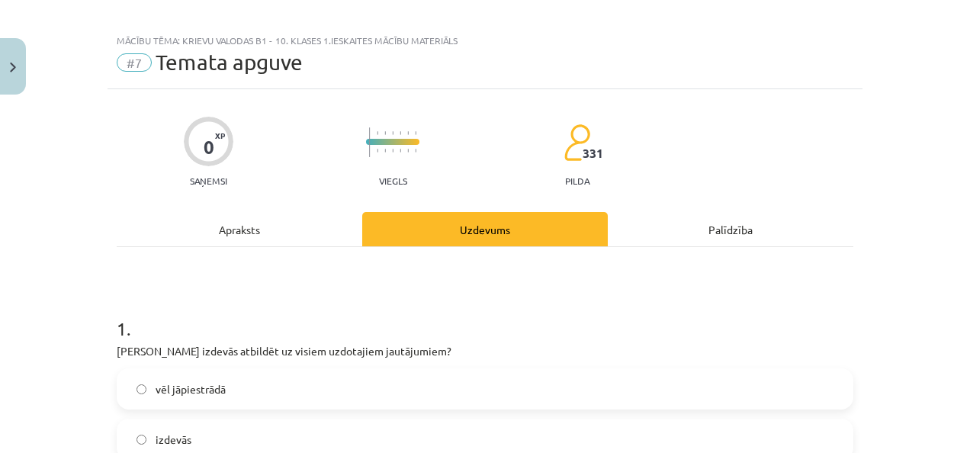
scroll to position [165, 0]
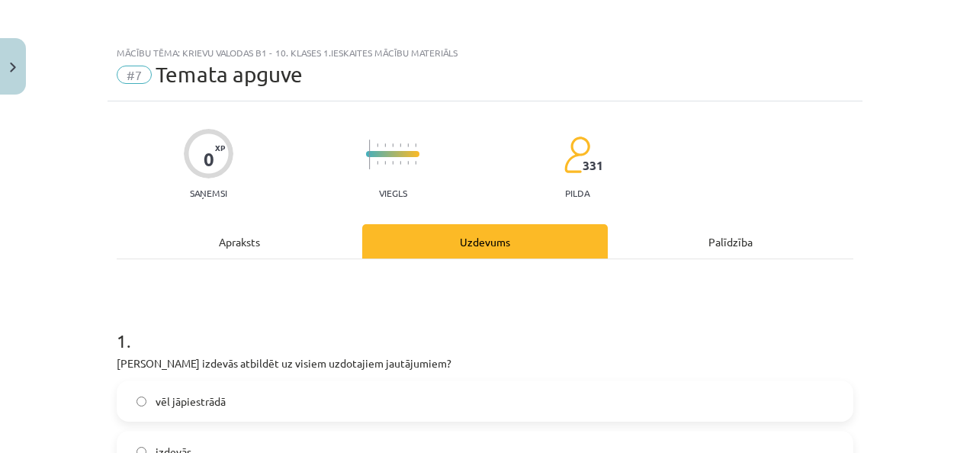
scroll to position [165, 0]
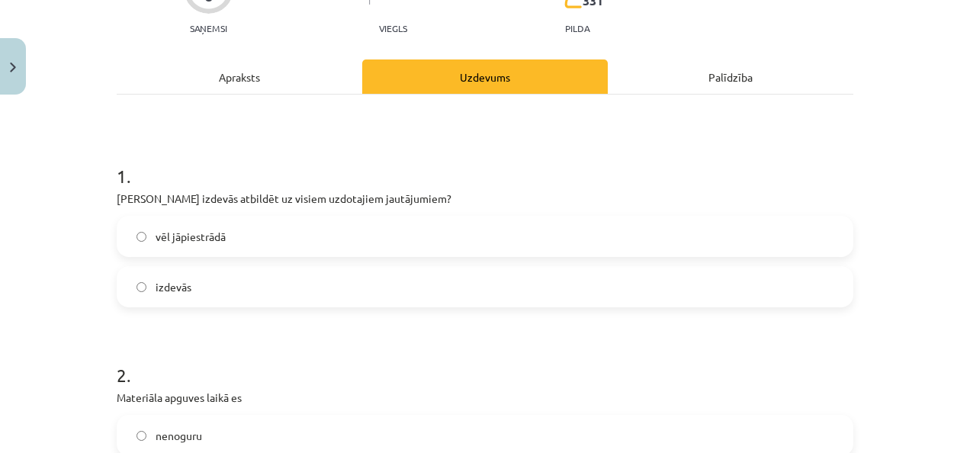
click at [232, 286] on label "izdevās" at bounding box center [484, 287] width 733 height 38
click at [278, 230] on label "vēl jāpiestrādā" at bounding box center [484, 236] width 733 height 38
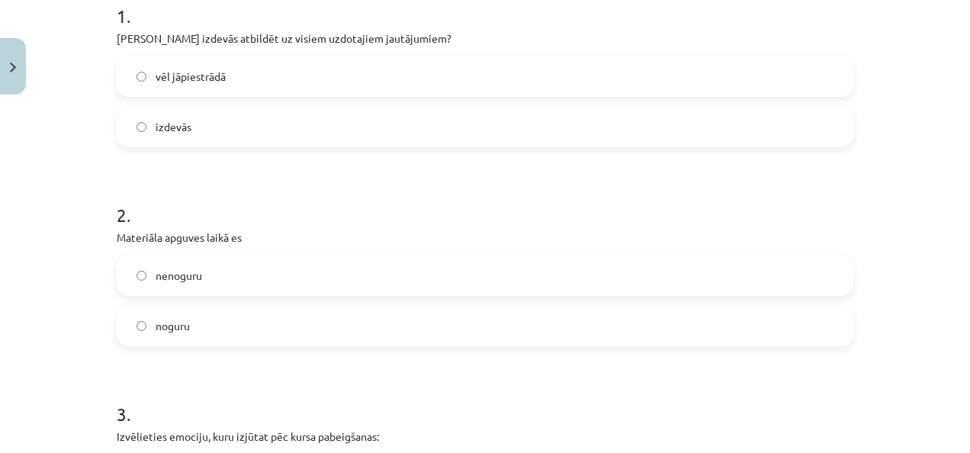
scroll to position [393, 0]
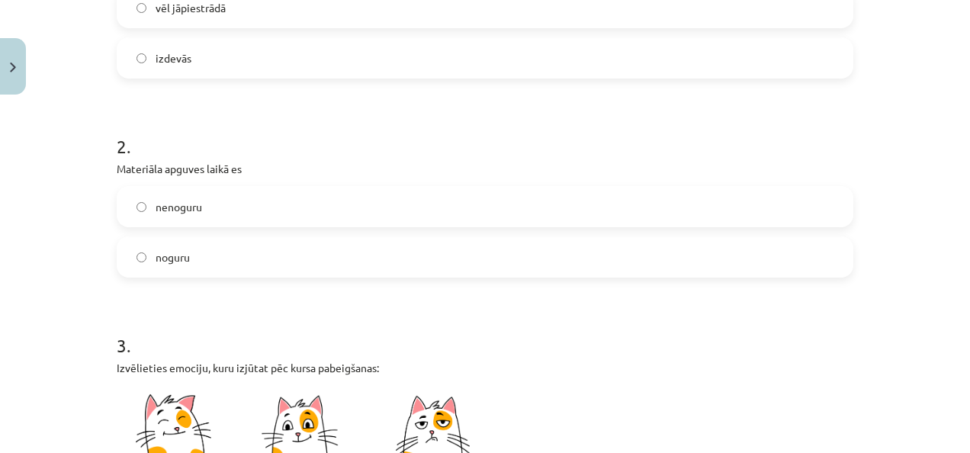
click at [309, 208] on label "nenoguru" at bounding box center [484, 207] width 733 height 38
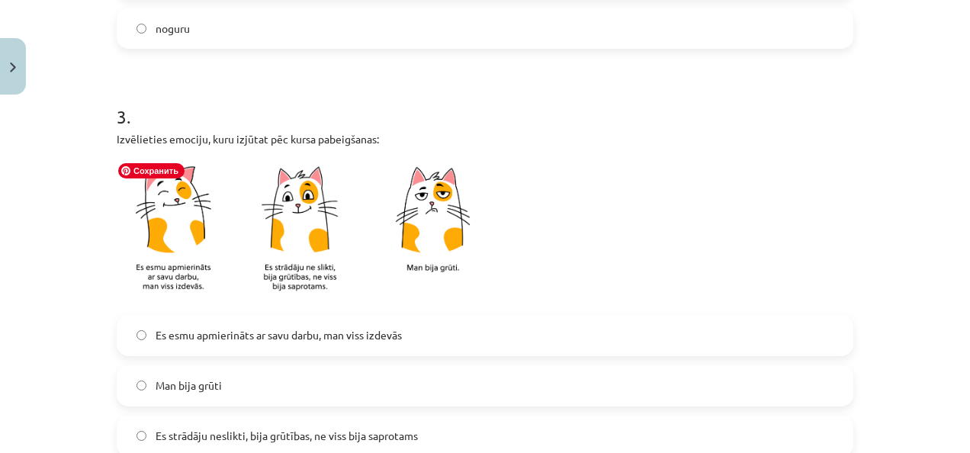
scroll to position [698, 0]
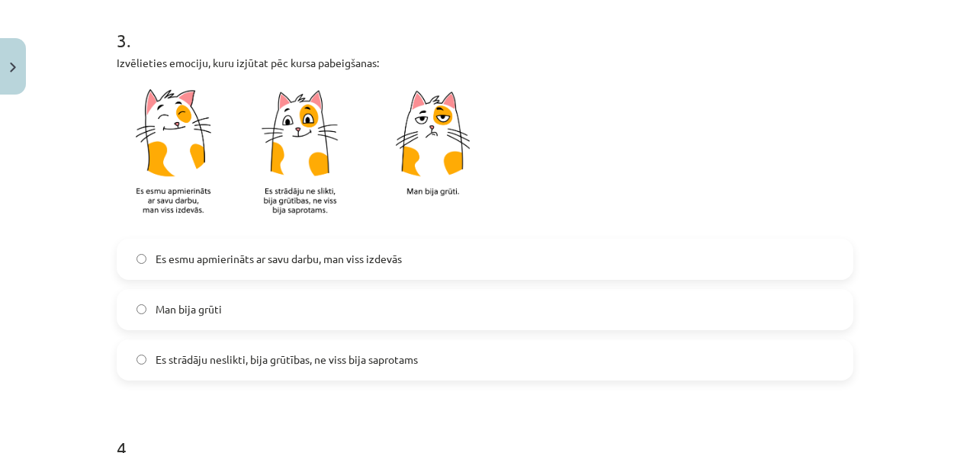
click at [447, 270] on label "Es esmu apmierināts ar savu darbu, man viss izdevās" at bounding box center [484, 259] width 733 height 38
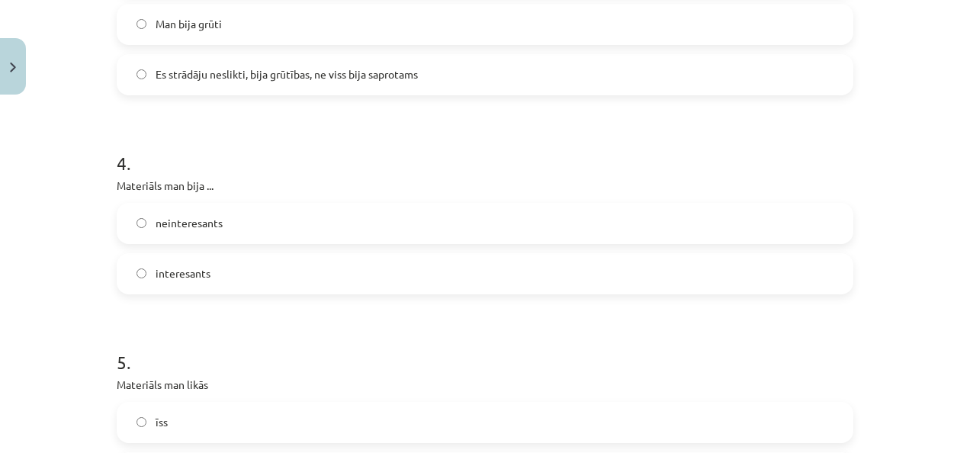
scroll to position [1079, 0]
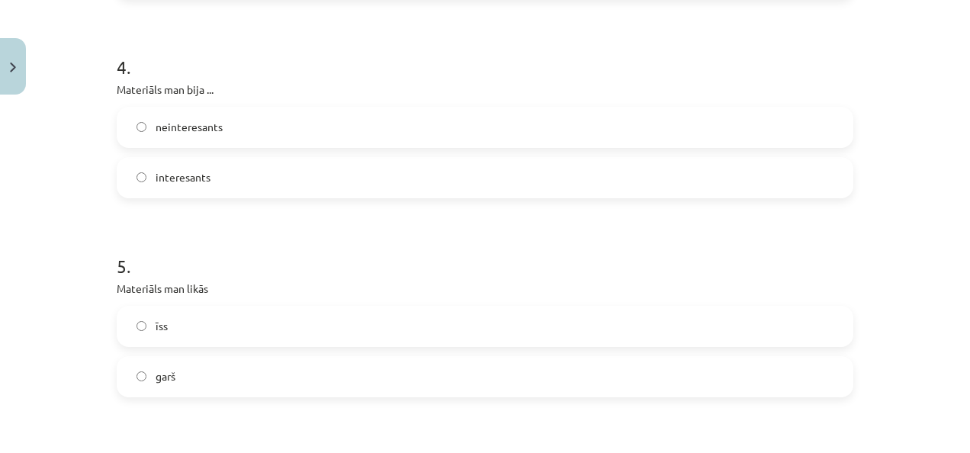
click at [293, 183] on label "interesants" at bounding box center [484, 178] width 733 height 38
click at [237, 323] on label "īss" at bounding box center [484, 326] width 733 height 38
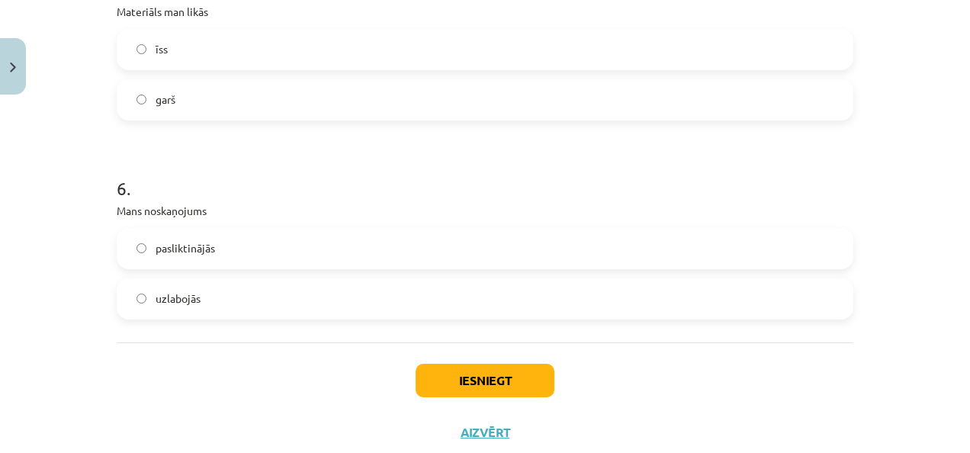
scroll to position [1384, 0]
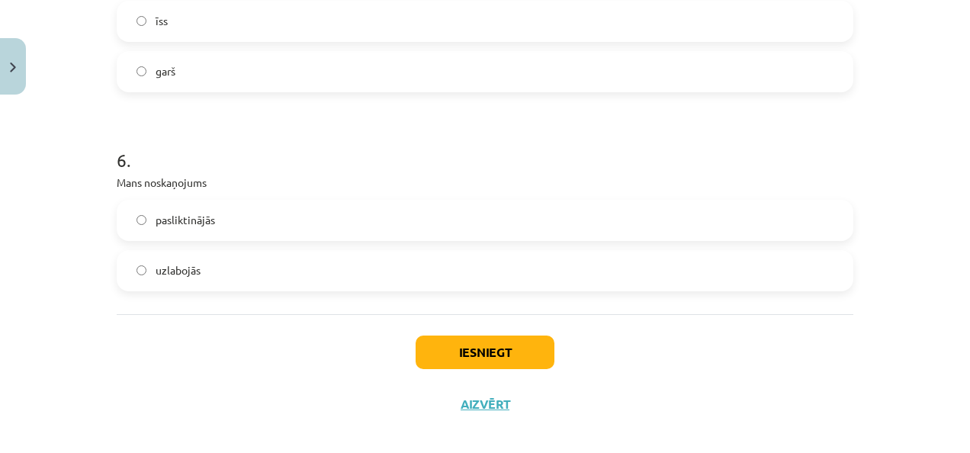
click at [281, 266] on label "uzlabojās" at bounding box center [484, 271] width 733 height 38
click at [516, 358] on button "Iesniegt" at bounding box center [484, 352] width 139 height 34
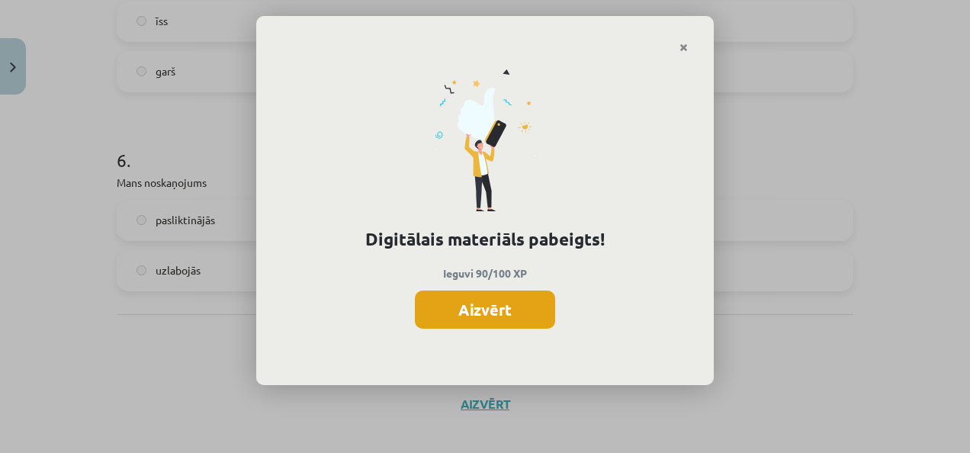
click at [505, 320] on button "Aizvērt" at bounding box center [485, 309] width 140 height 38
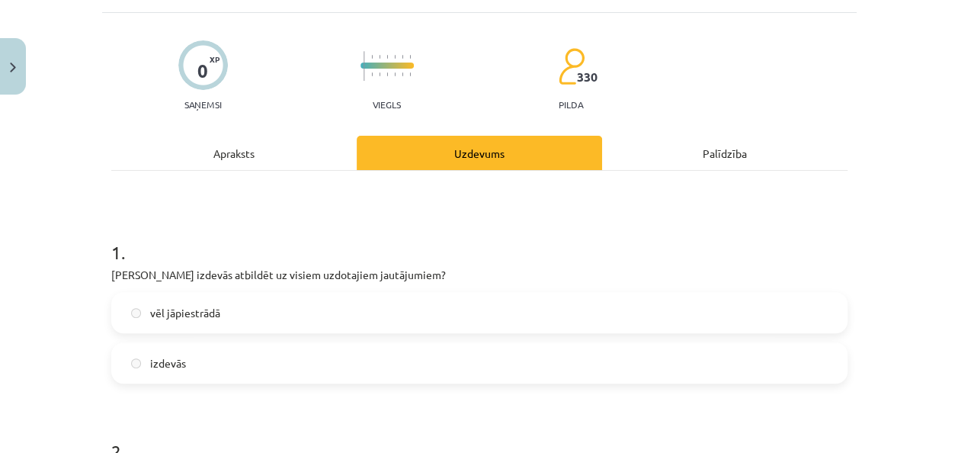
scroll to position [0, 0]
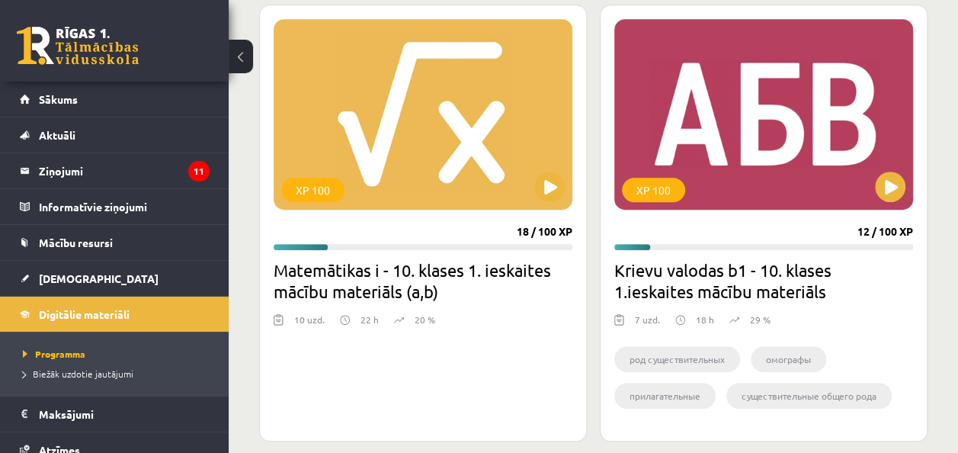
scroll to position [428, 0]
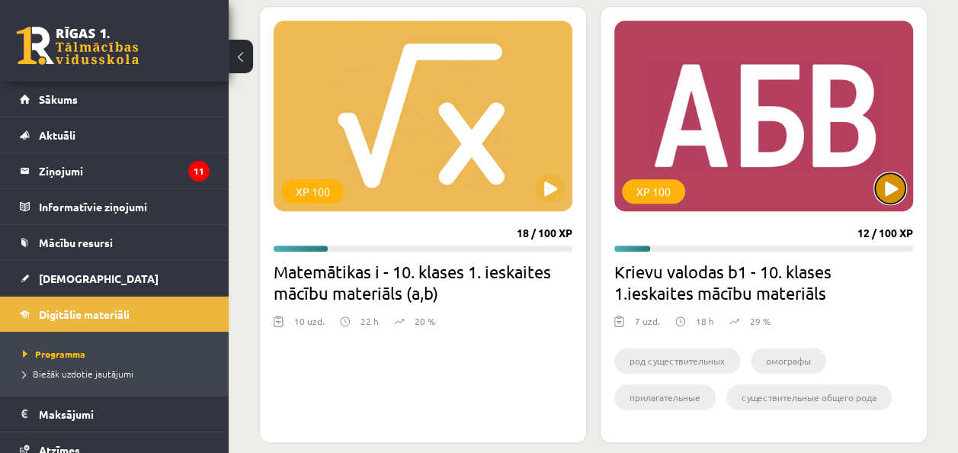
click at [893, 181] on button at bounding box center [890, 188] width 30 height 30
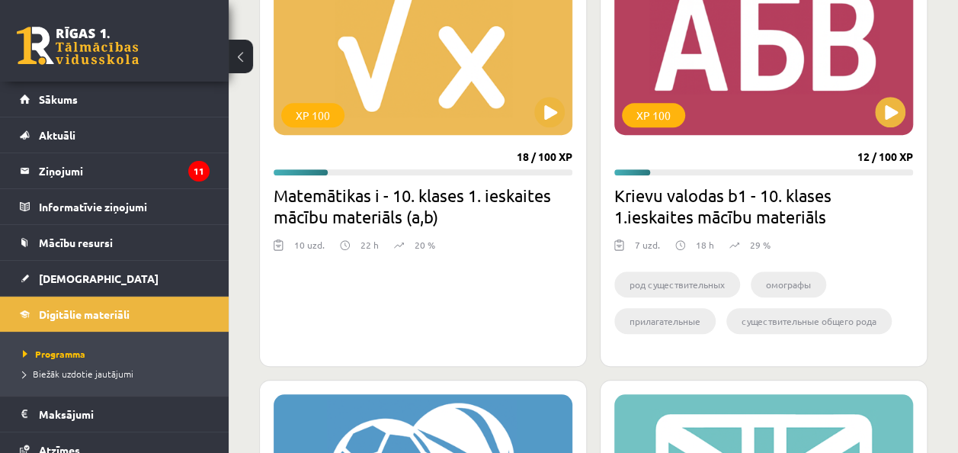
click at [755, 214] on h2 "Krievu valodas b1 - 10. klases 1.ieskaites mācību materiāls" at bounding box center [763, 205] width 299 height 43
click at [638, 75] on div "XP 100" at bounding box center [763, 39] width 299 height 191
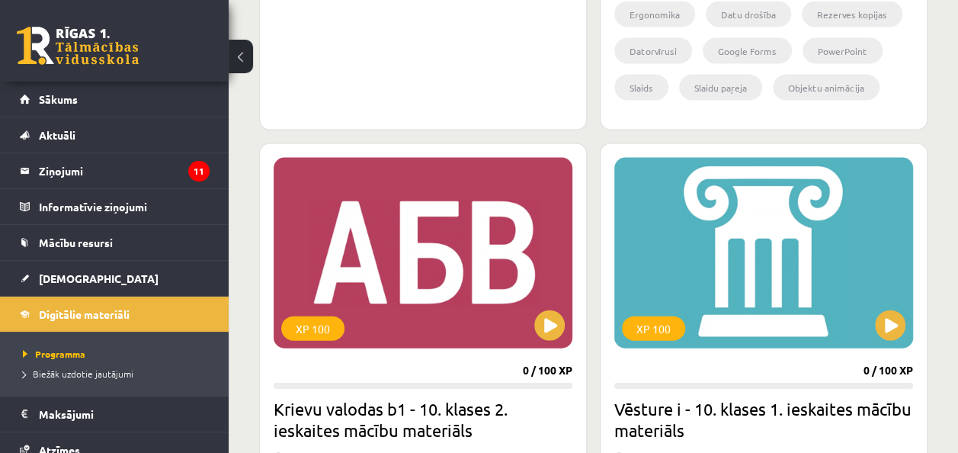
scroll to position [1906, 0]
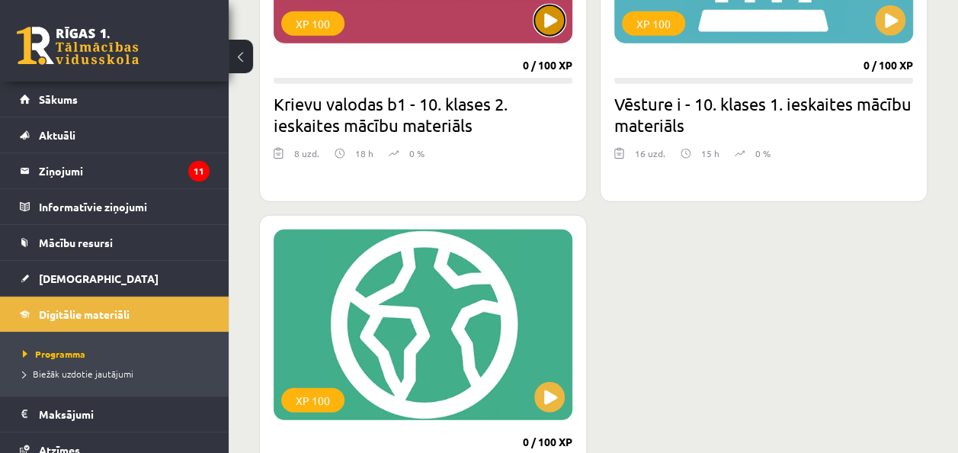
click at [546, 30] on button at bounding box center [549, 20] width 30 height 30
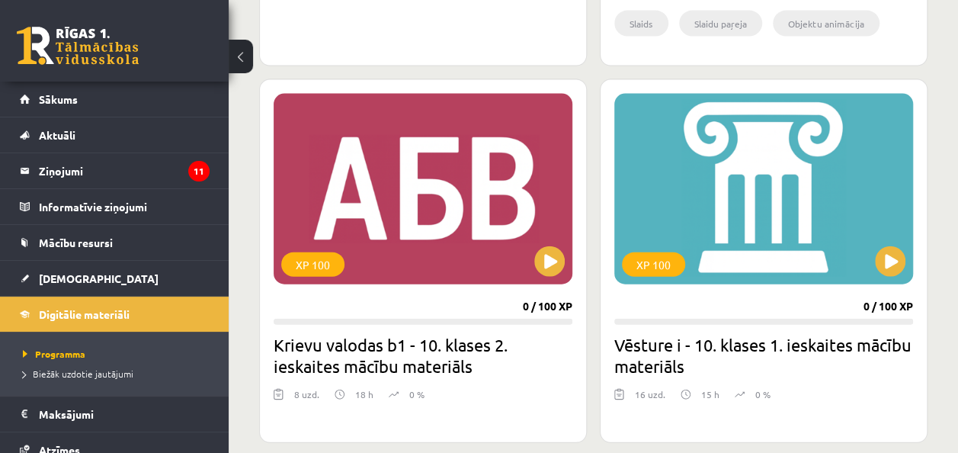
scroll to position [1601, 0]
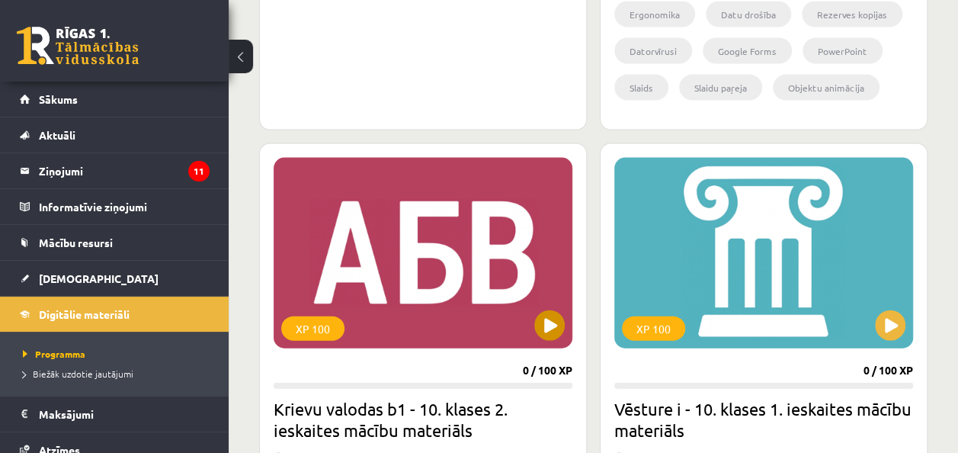
click at [491, 248] on div "XP 100" at bounding box center [423, 253] width 299 height 191
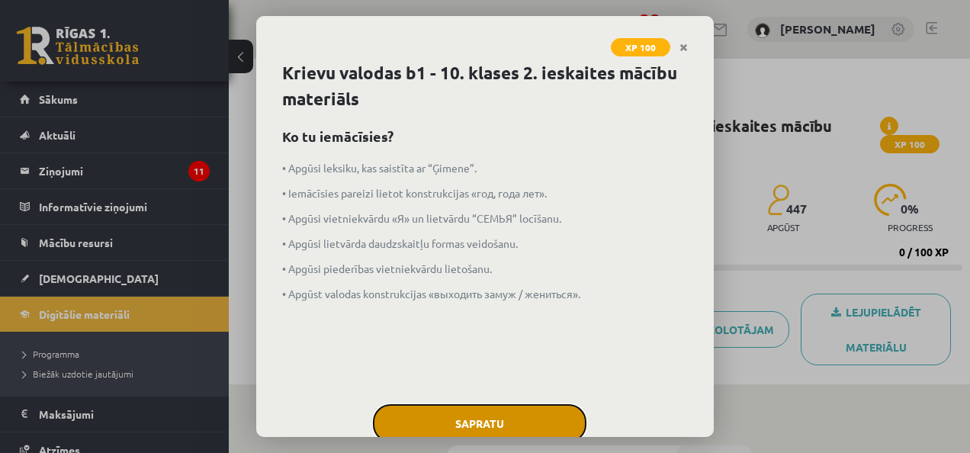
click at [489, 428] on button "Sapratu" at bounding box center [479, 423] width 213 height 38
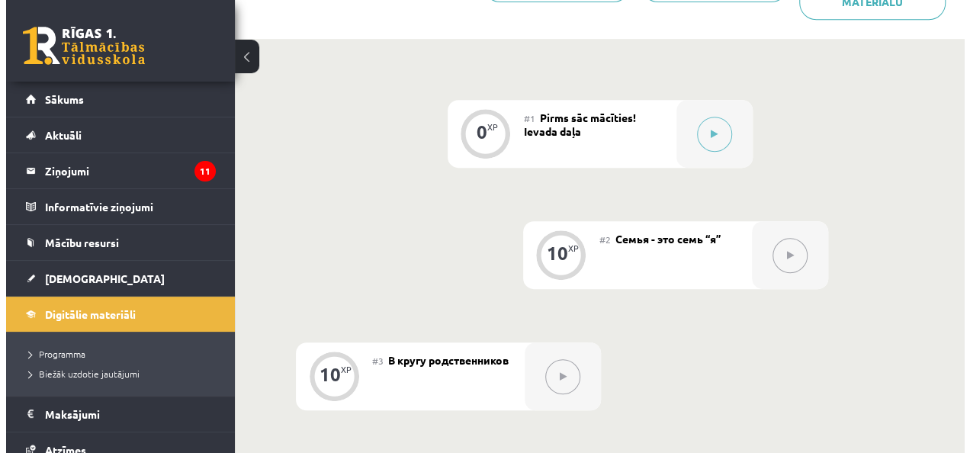
scroll to position [229, 0]
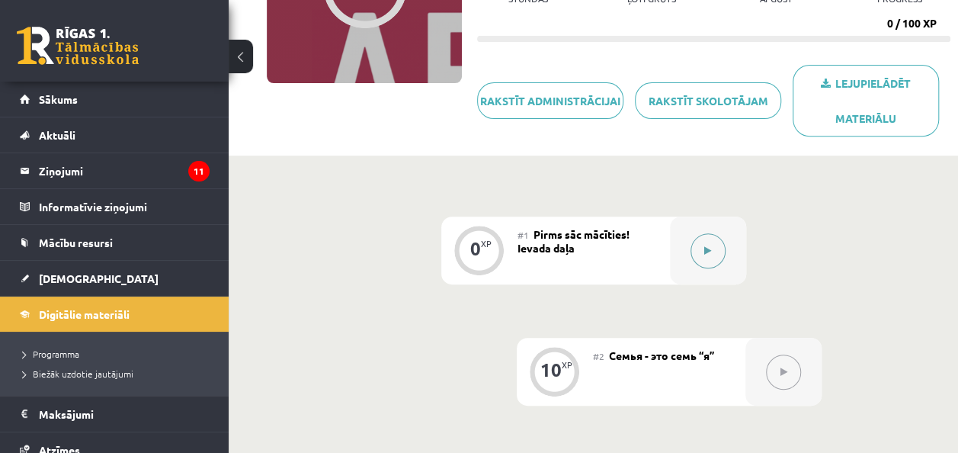
click at [697, 253] on button at bounding box center [708, 250] width 35 height 35
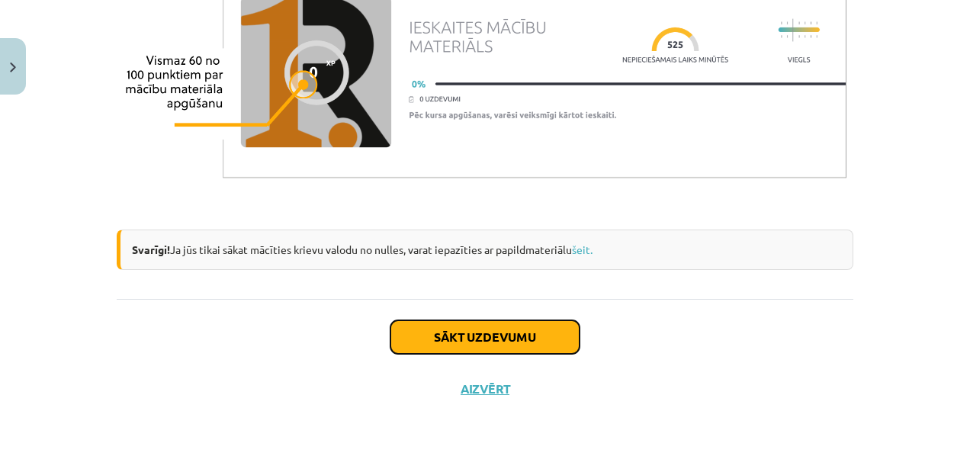
click at [517, 335] on button "Sākt uzdevumu" at bounding box center [484, 337] width 189 height 34
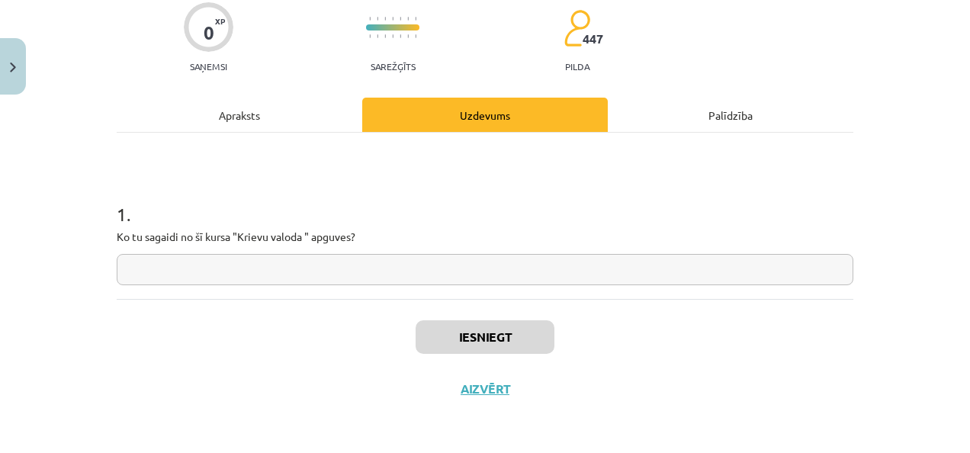
scroll to position [38, 0]
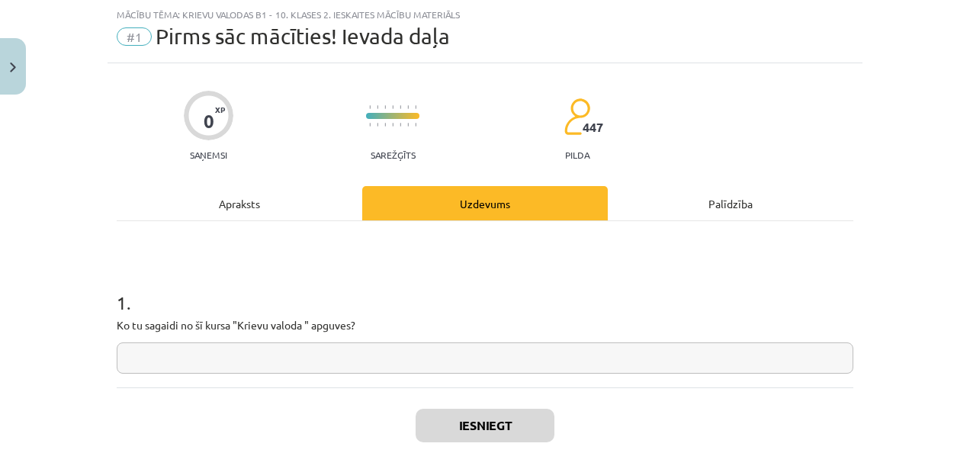
click at [487, 362] on input "text" at bounding box center [485, 357] width 736 height 31
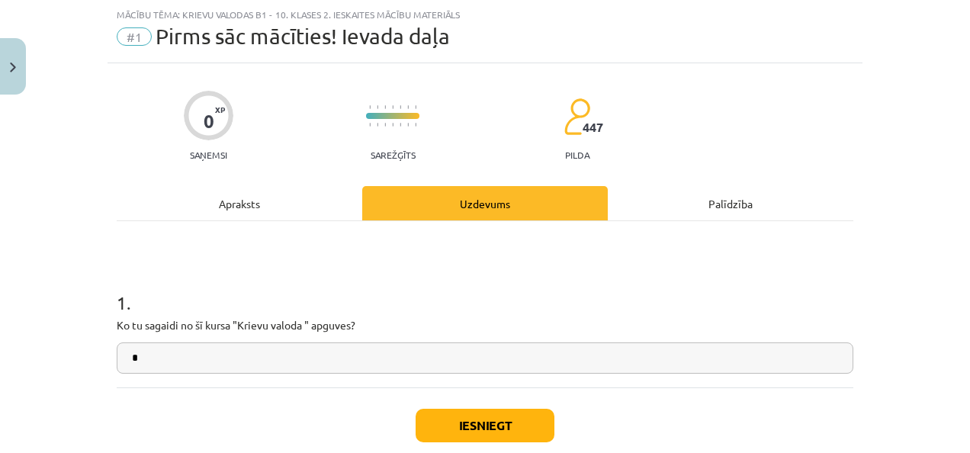
type input "*"
click at [527, 422] on button "Iesniegt" at bounding box center [484, 426] width 139 height 34
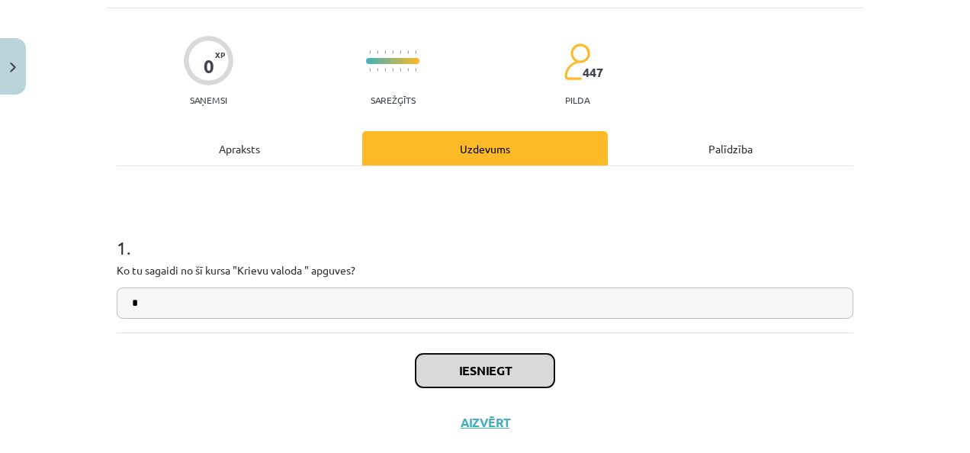
scroll to position [126, 0]
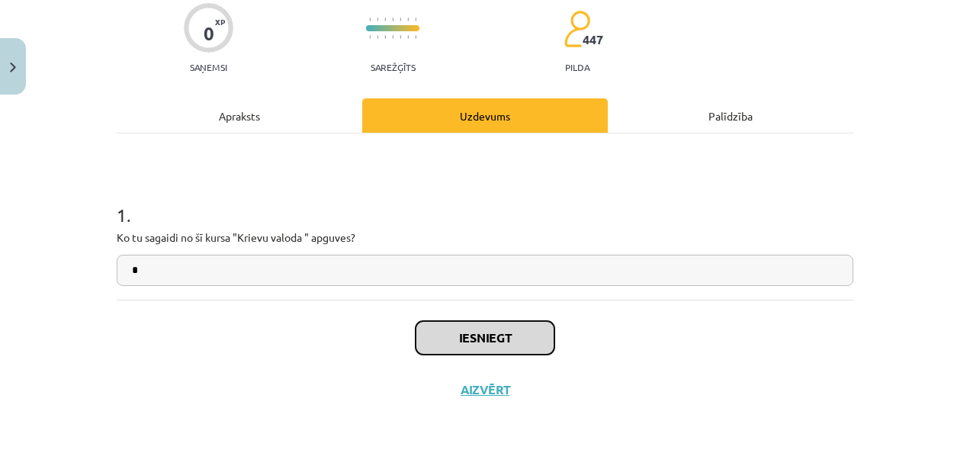
click at [523, 336] on button "Iesniegt" at bounding box center [484, 338] width 139 height 34
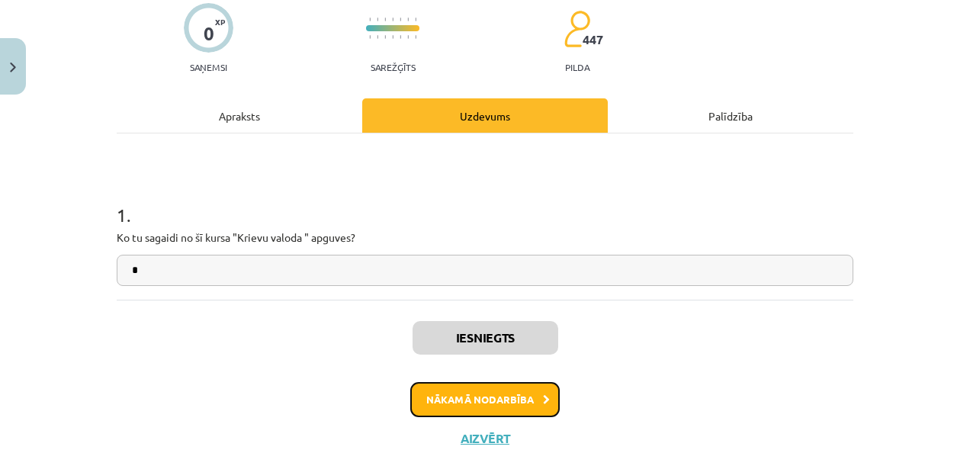
click at [505, 399] on button "Nākamā nodarbība" at bounding box center [484, 399] width 149 height 35
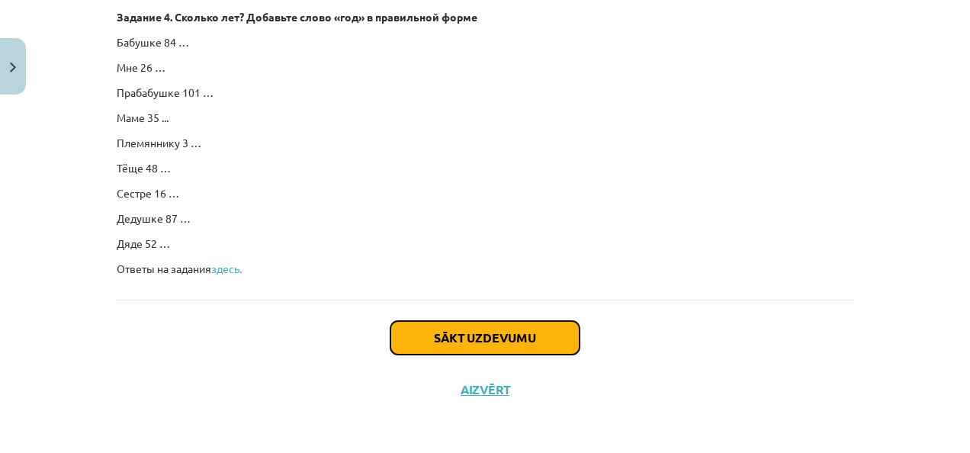
click at [514, 331] on button "Sākt uzdevumu" at bounding box center [484, 338] width 189 height 34
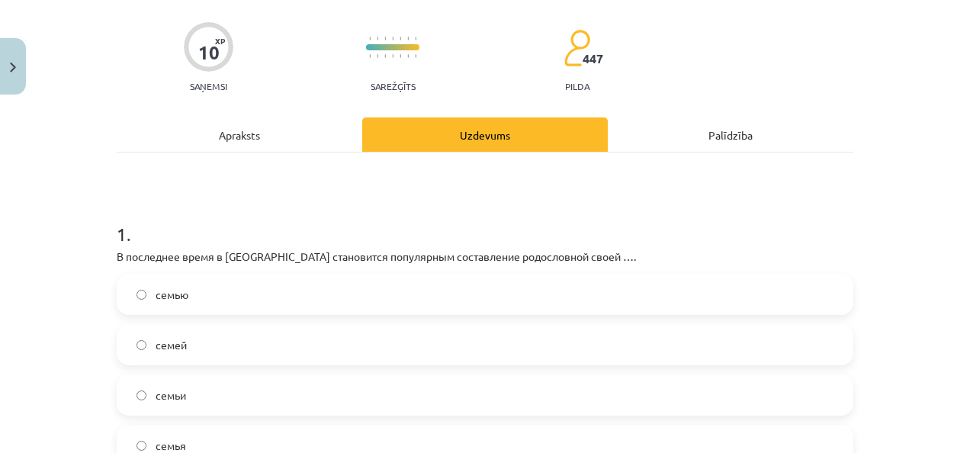
scroll to position [191, 0]
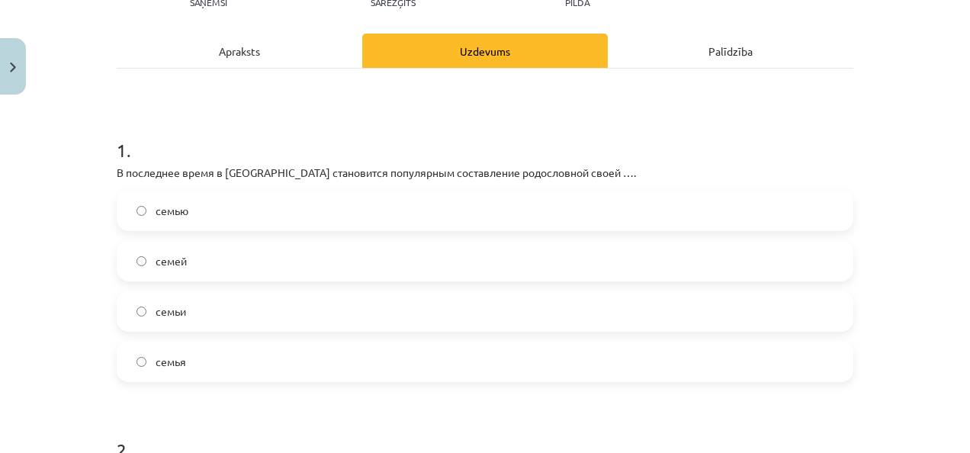
click at [211, 309] on label "семьи" at bounding box center [484, 311] width 733 height 38
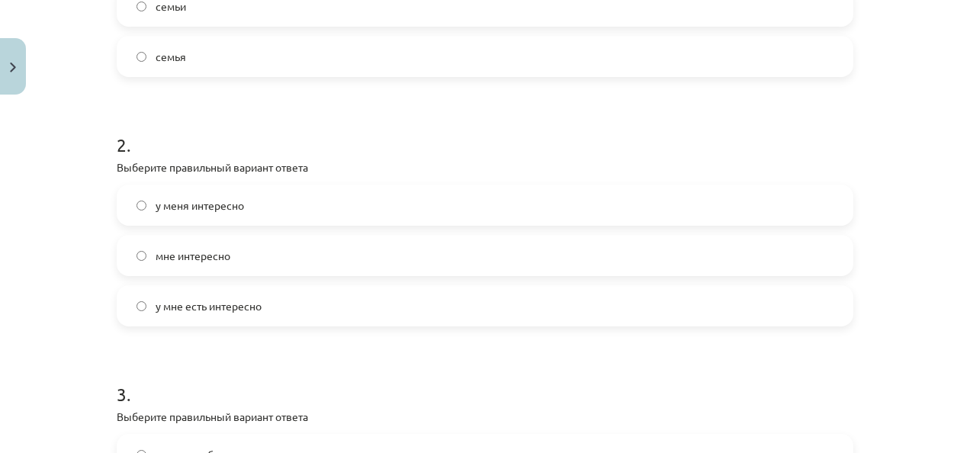
click at [322, 247] on label "мне интересно" at bounding box center [484, 255] width 733 height 38
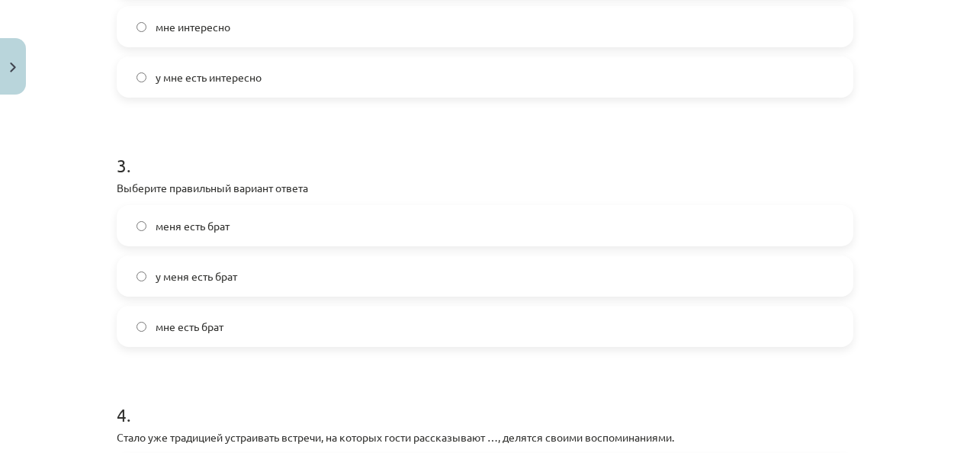
click at [194, 277] on span "у меня есть брат" at bounding box center [196, 276] width 82 height 16
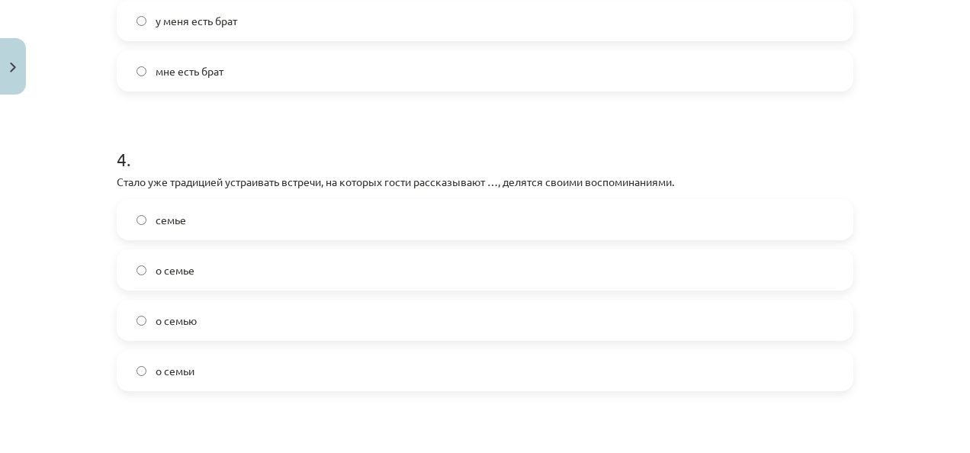
scroll to position [1105, 0]
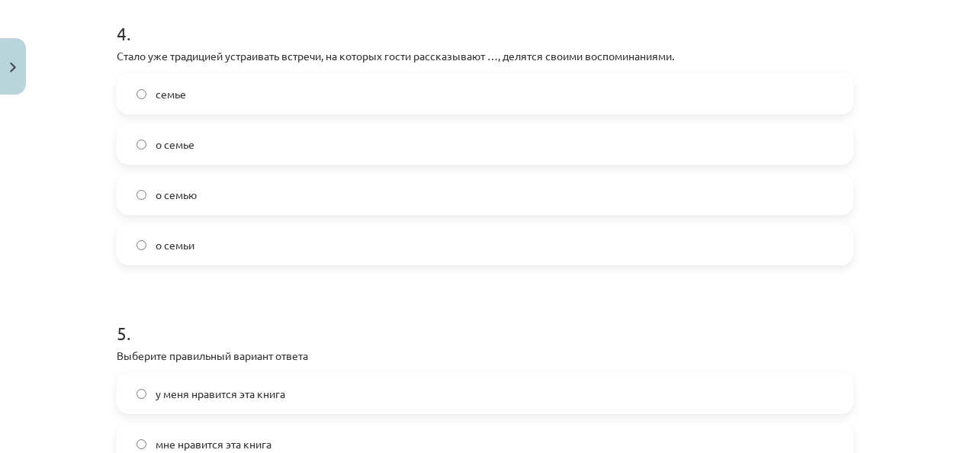
click at [233, 151] on label "о семье" at bounding box center [484, 144] width 733 height 38
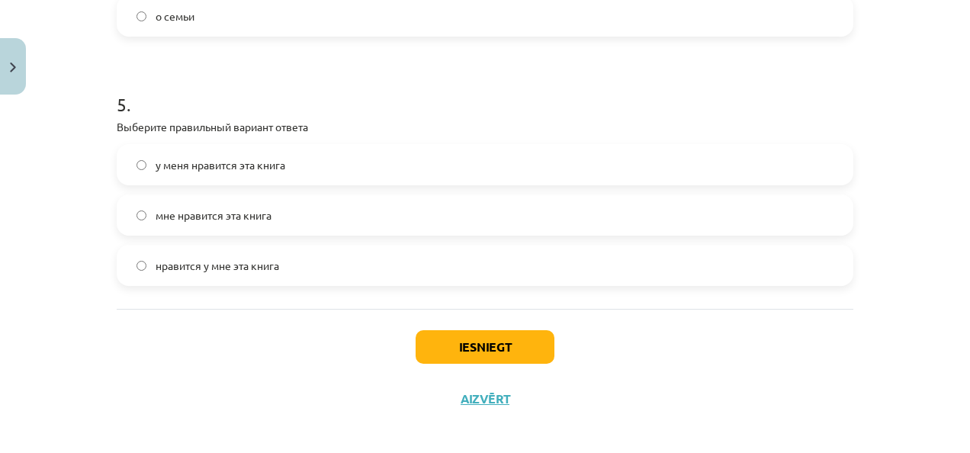
click at [340, 215] on label "мне нравится эта книга" at bounding box center [484, 215] width 733 height 38
click at [504, 335] on button "Iesniegt" at bounding box center [484, 347] width 139 height 34
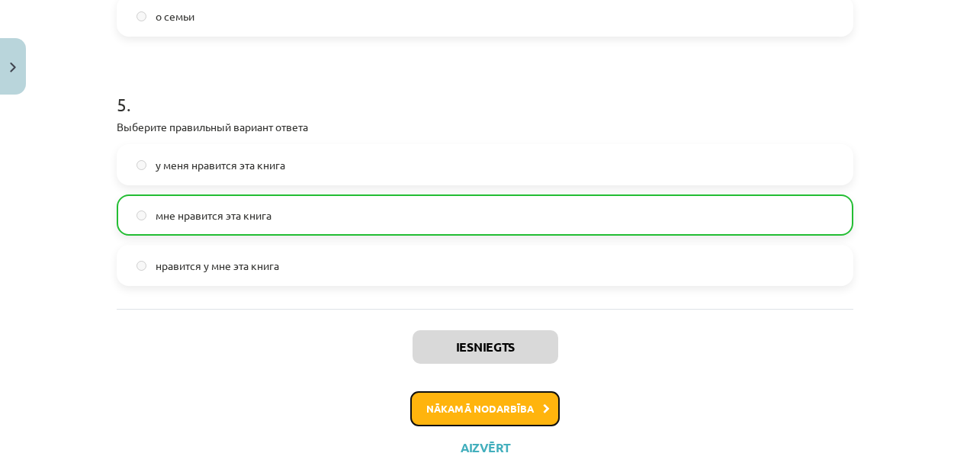
click at [524, 397] on button "Nākamā nodarbība" at bounding box center [484, 408] width 149 height 35
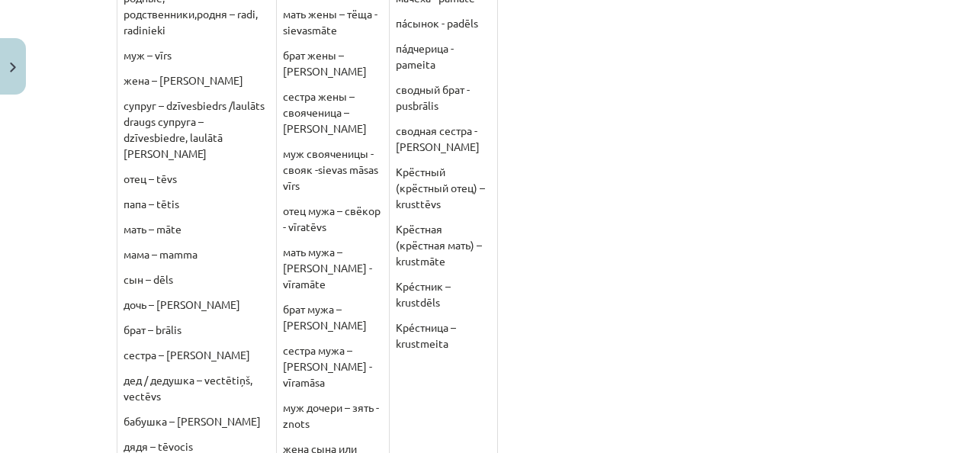
scroll to position [38, 0]
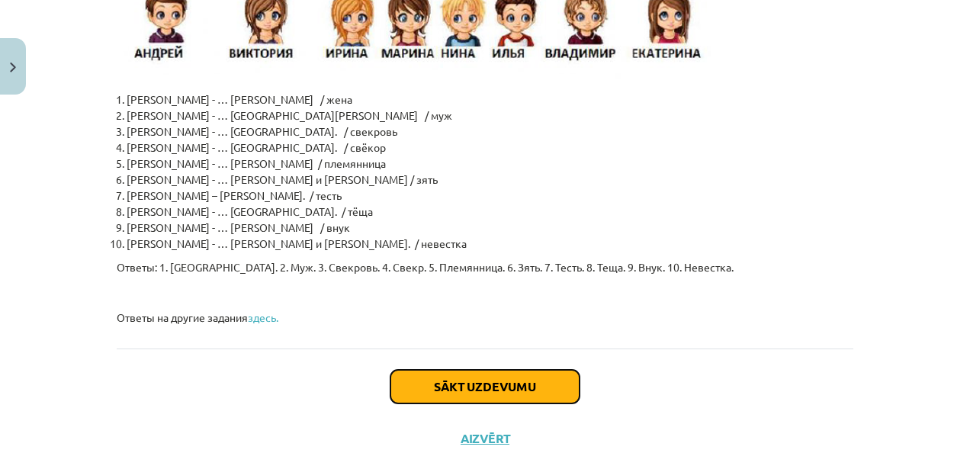
click at [517, 370] on button "Sākt uzdevumu" at bounding box center [484, 387] width 189 height 34
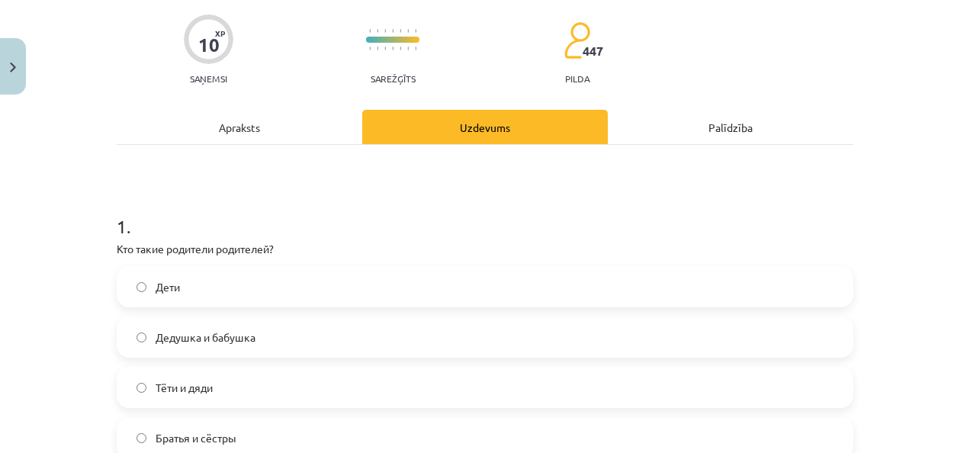
scroll to position [191, 0]
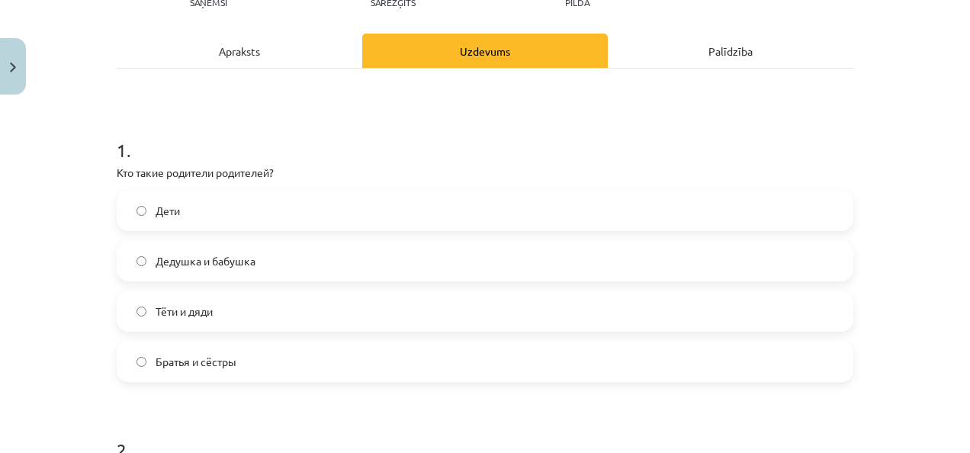
click at [348, 256] on label "Дедушка и бабушка" at bounding box center [484, 261] width 733 height 38
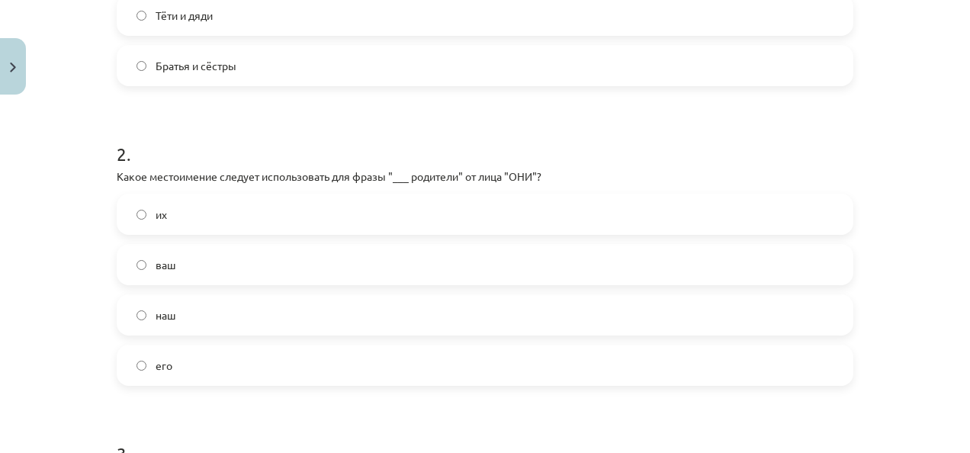
scroll to position [495, 0]
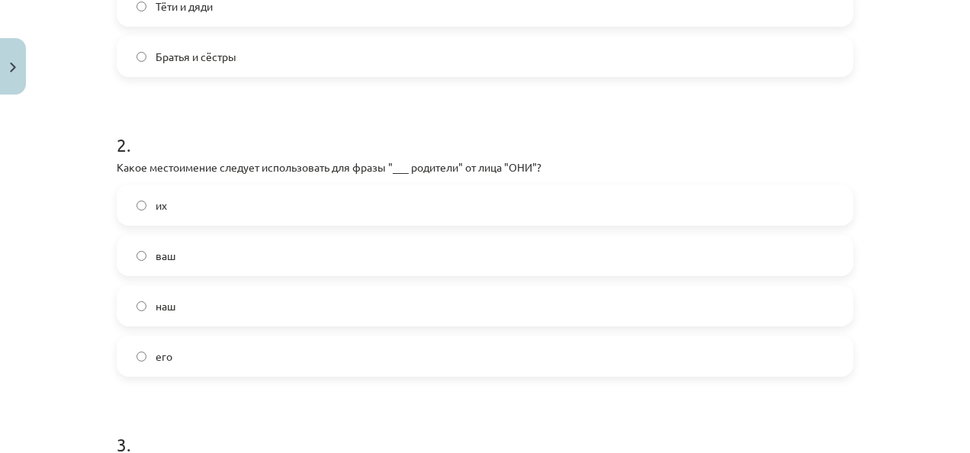
click at [293, 204] on label "их" at bounding box center [484, 205] width 733 height 38
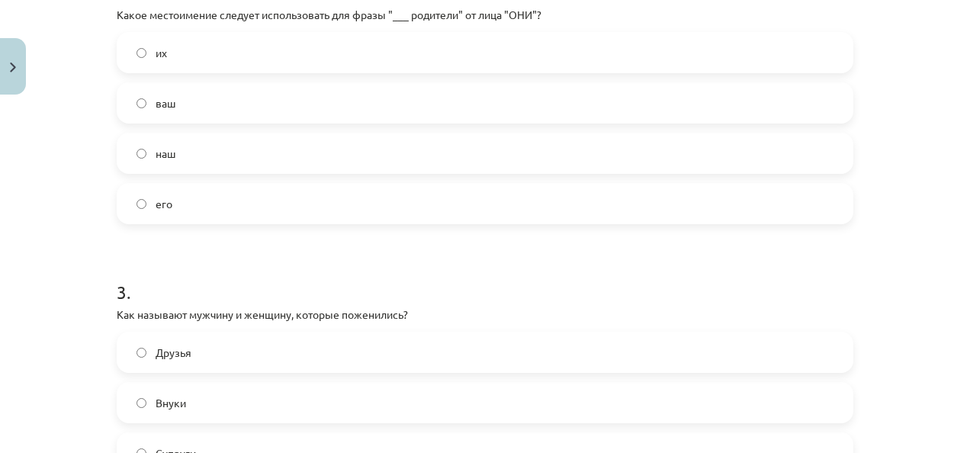
scroll to position [800, 0]
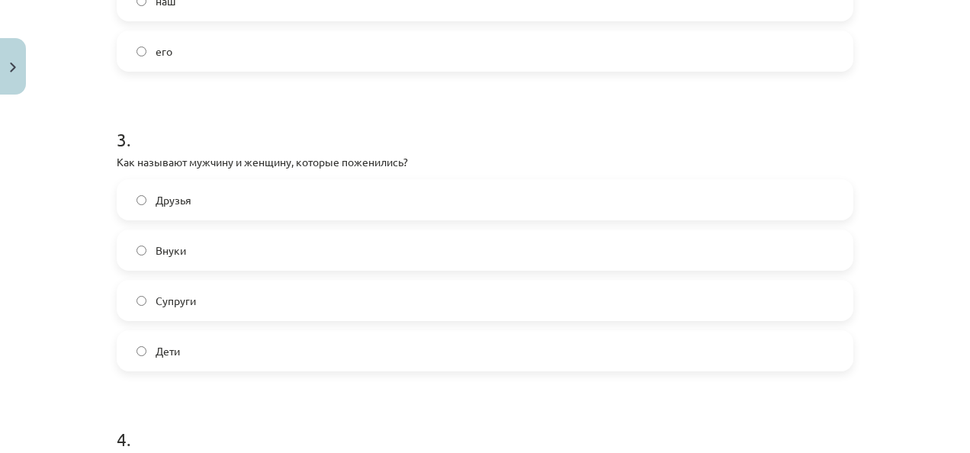
click at [276, 297] on label "Супруги" at bounding box center [484, 300] width 733 height 38
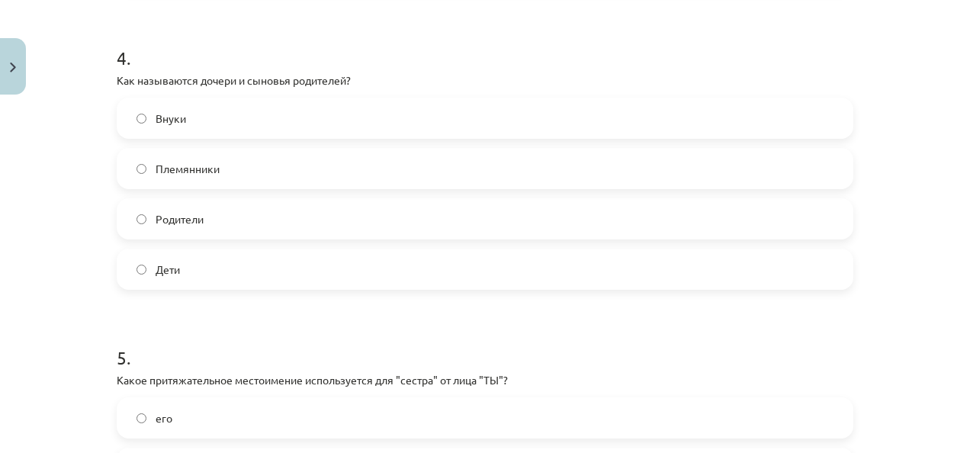
click at [216, 264] on label "Дети" at bounding box center [484, 269] width 733 height 38
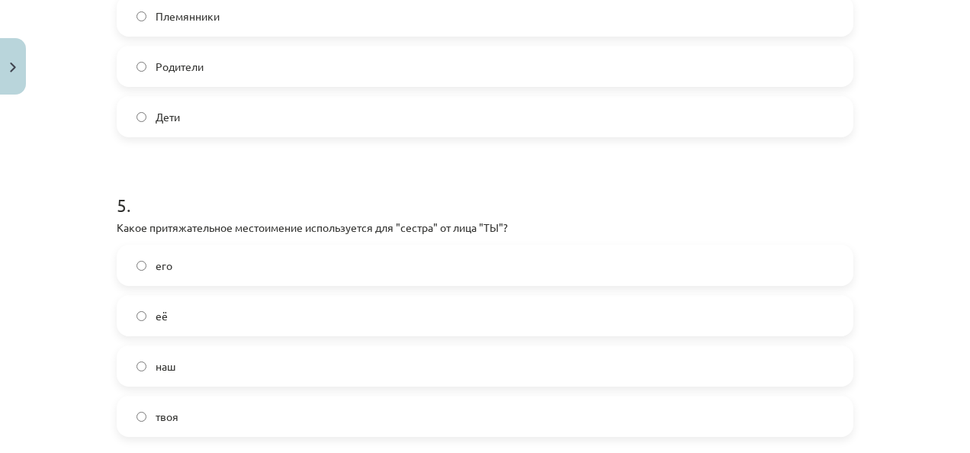
scroll to position [1410, 0]
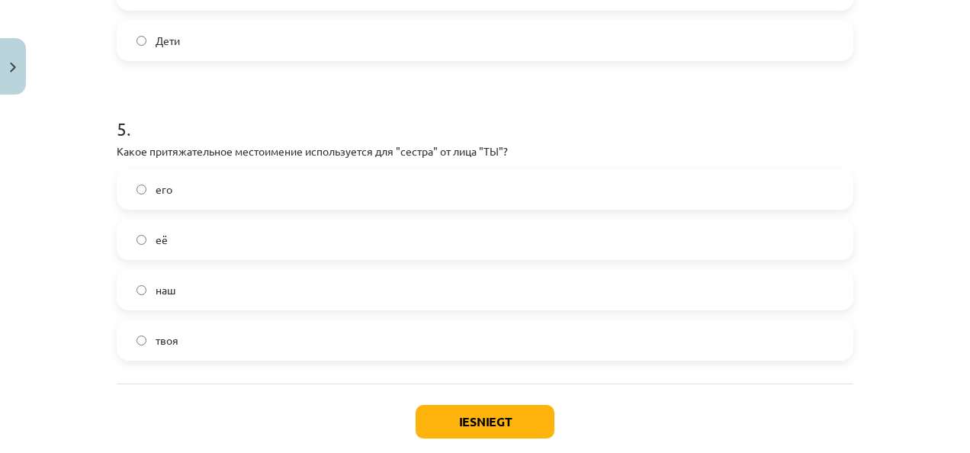
click at [254, 236] on label "её" at bounding box center [484, 239] width 733 height 38
click at [521, 420] on button "Iesniegt" at bounding box center [484, 422] width 139 height 34
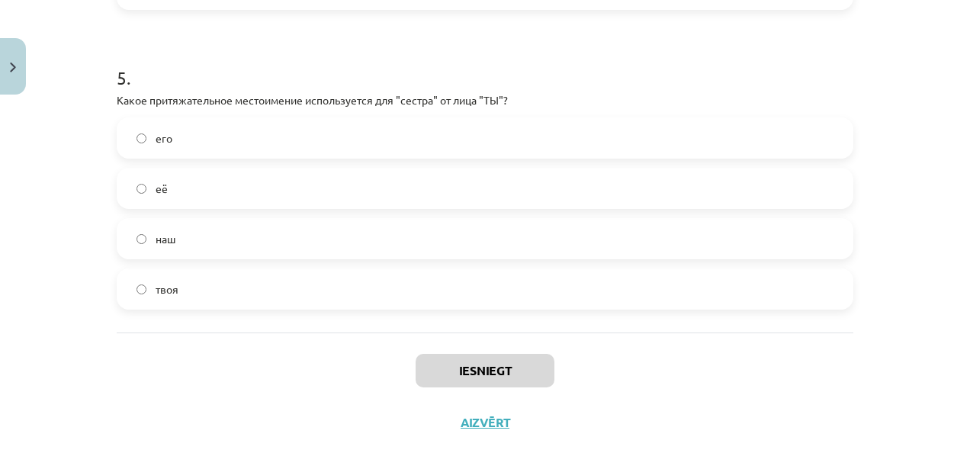
scroll to position [1494, 0]
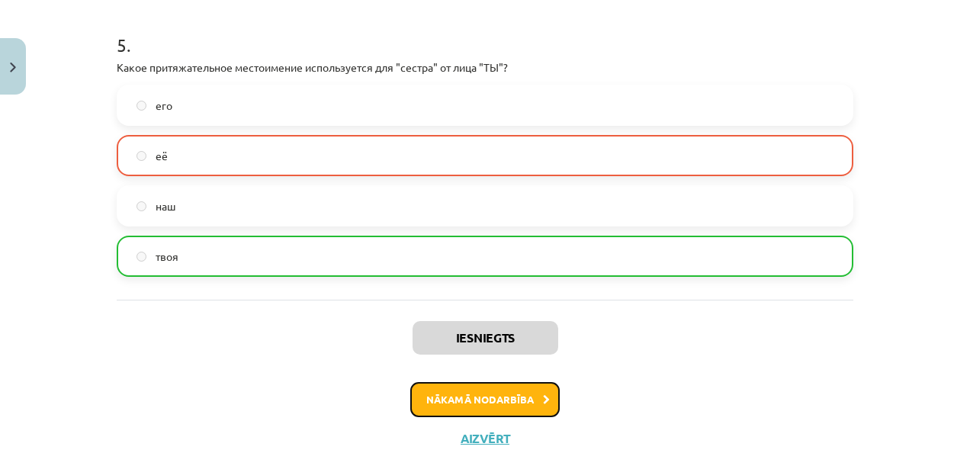
click at [482, 409] on button "Nākamā nodarbība" at bounding box center [484, 399] width 149 height 35
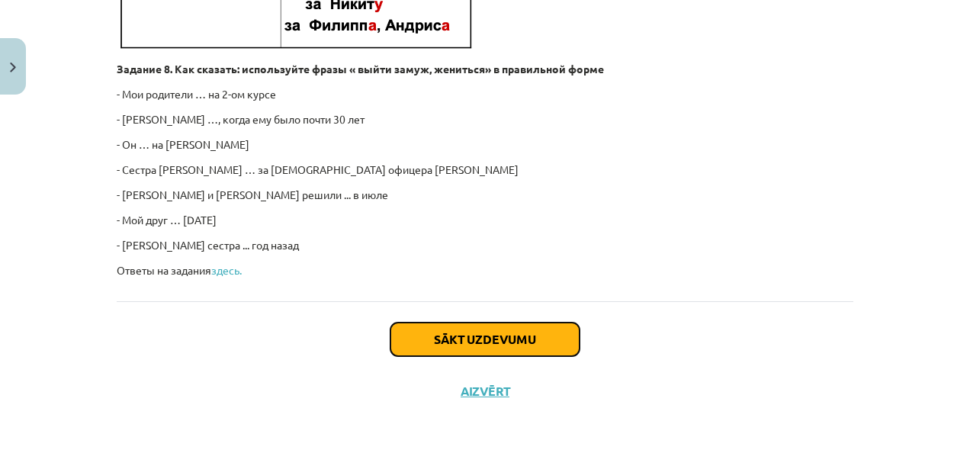
click at [514, 338] on button "Sākt uzdevumu" at bounding box center [484, 339] width 189 height 34
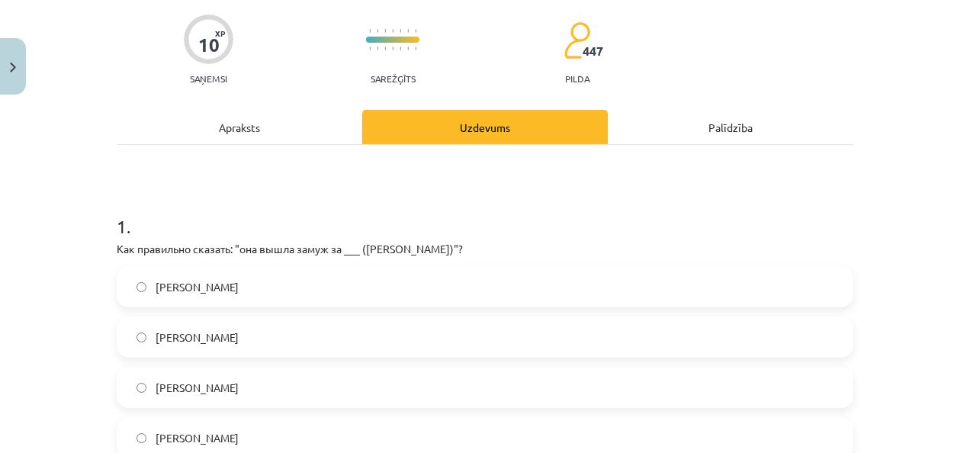
scroll to position [267, 0]
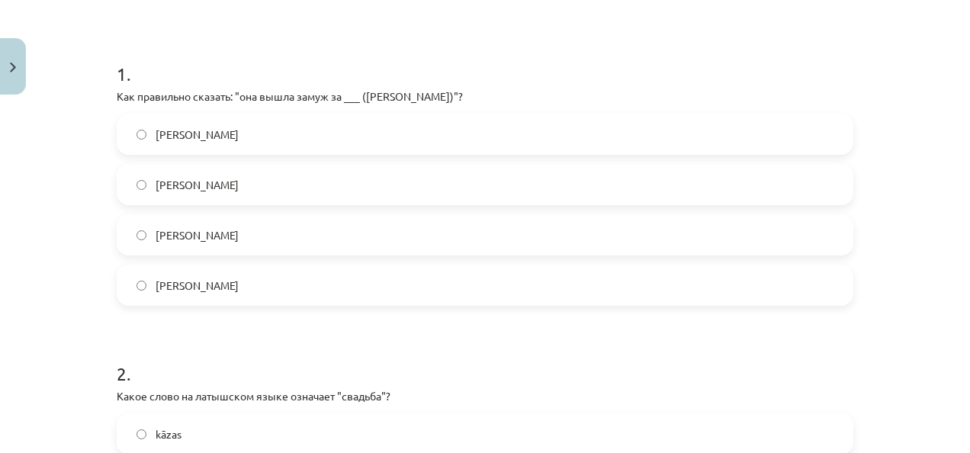
click at [258, 233] on label "Андрея" at bounding box center [484, 235] width 733 height 38
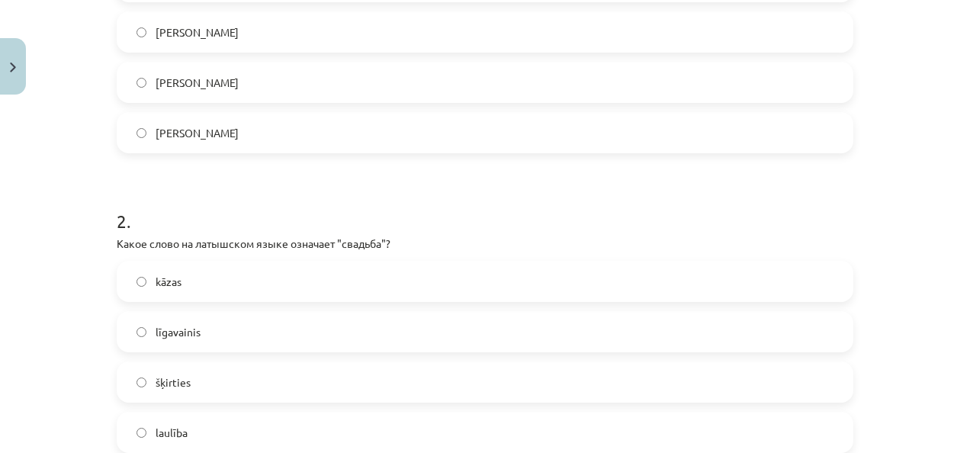
scroll to position [572, 0]
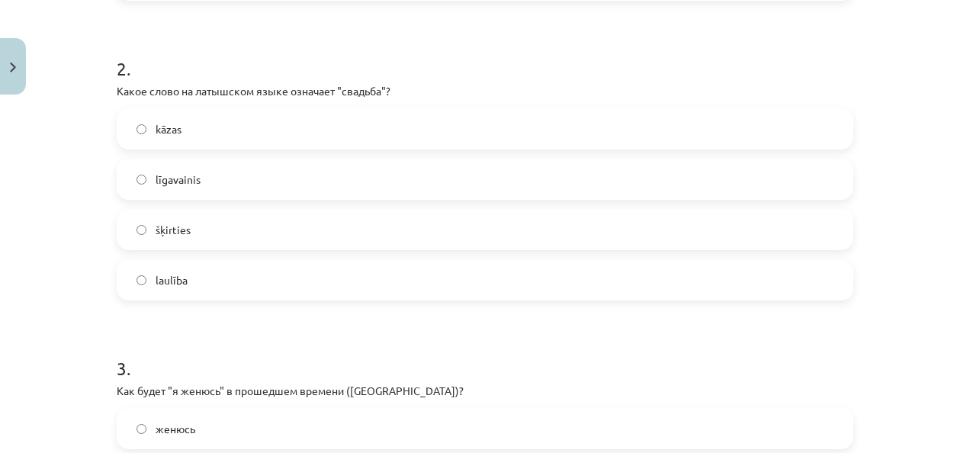
click at [239, 123] on label "kāzas" at bounding box center [484, 129] width 733 height 38
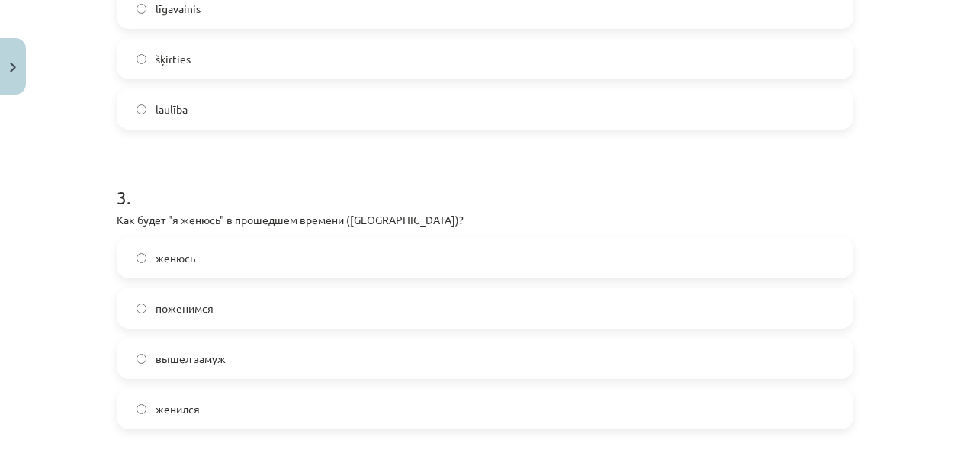
scroll to position [800, 0]
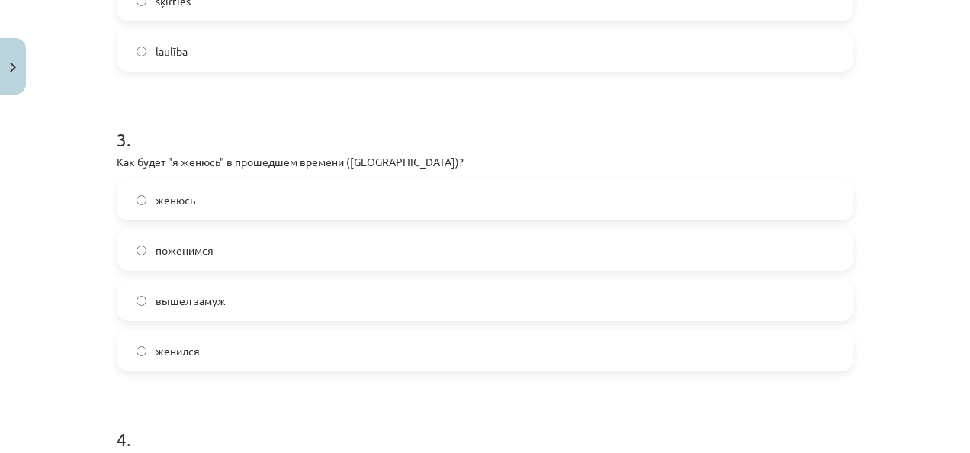
click at [240, 351] on label "женился" at bounding box center [484, 351] width 733 height 38
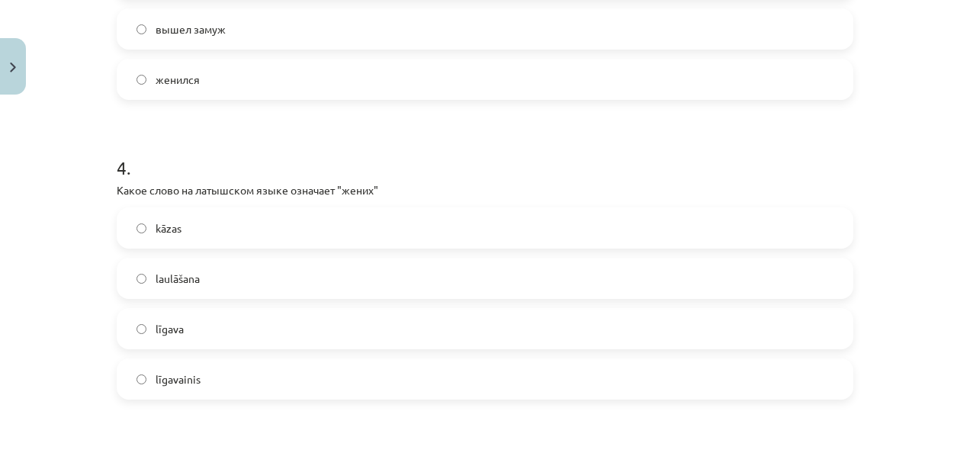
scroll to position [1105, 0]
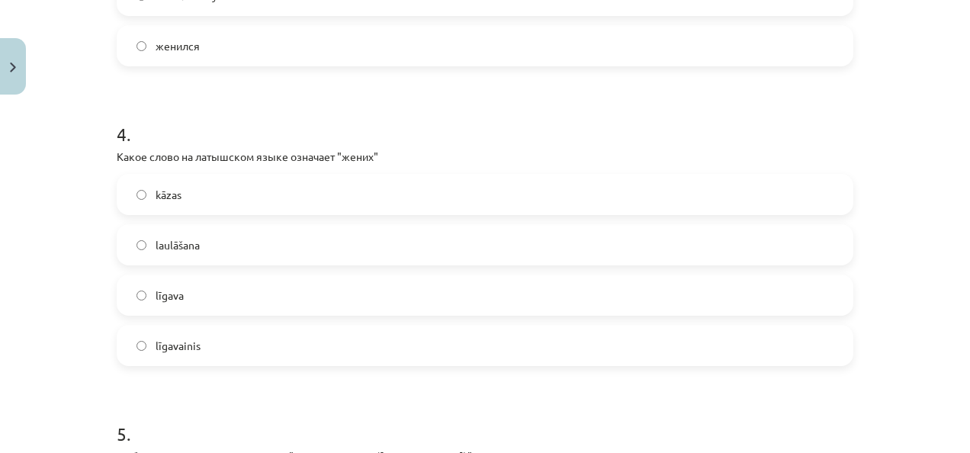
click at [258, 338] on label "līgavainis" at bounding box center [484, 345] width 733 height 38
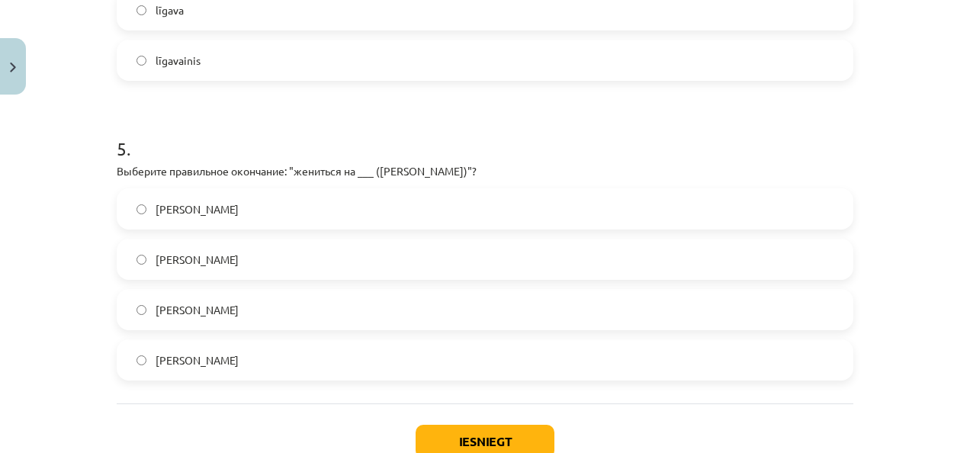
scroll to position [1410, 0]
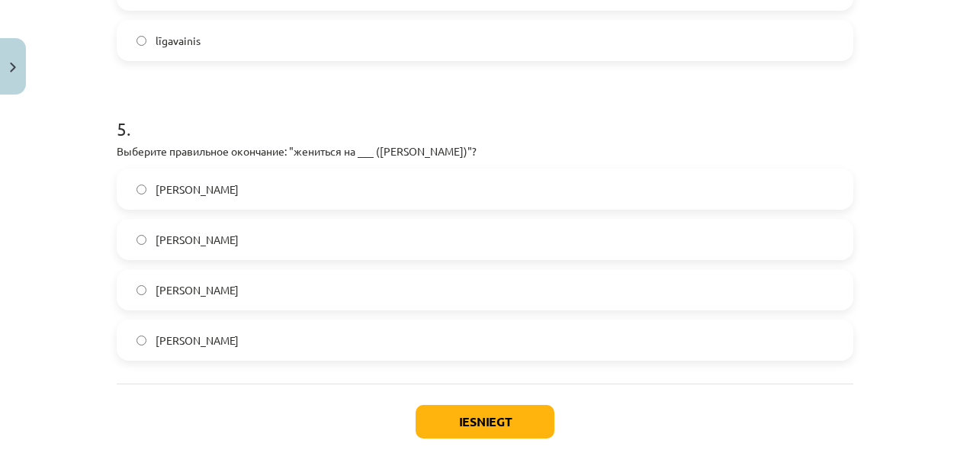
click at [306, 282] on label "Анастасии" at bounding box center [484, 290] width 733 height 38
click at [447, 424] on button "Iesniegt" at bounding box center [484, 422] width 139 height 34
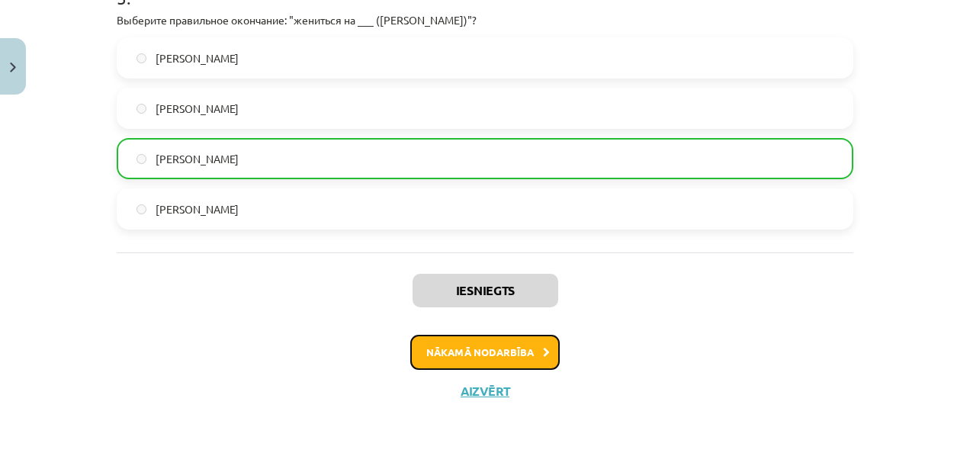
click at [515, 349] on button "Nākamā nodarbība" at bounding box center [484, 352] width 149 height 35
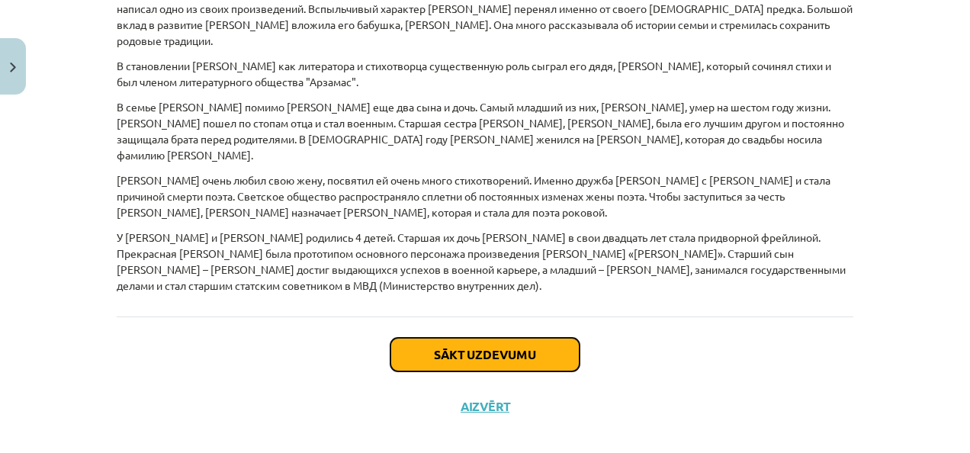
click at [509, 344] on button "Sākt uzdevumu" at bounding box center [484, 355] width 189 height 34
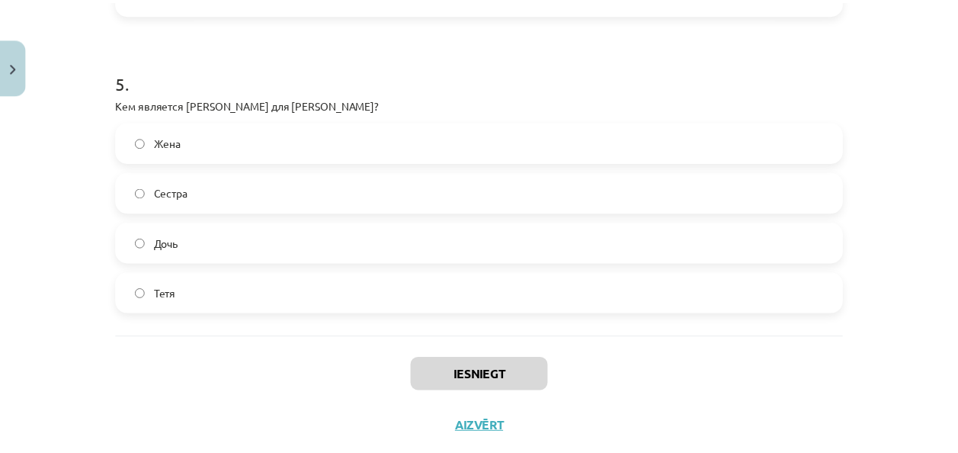
scroll to position [1494, 0]
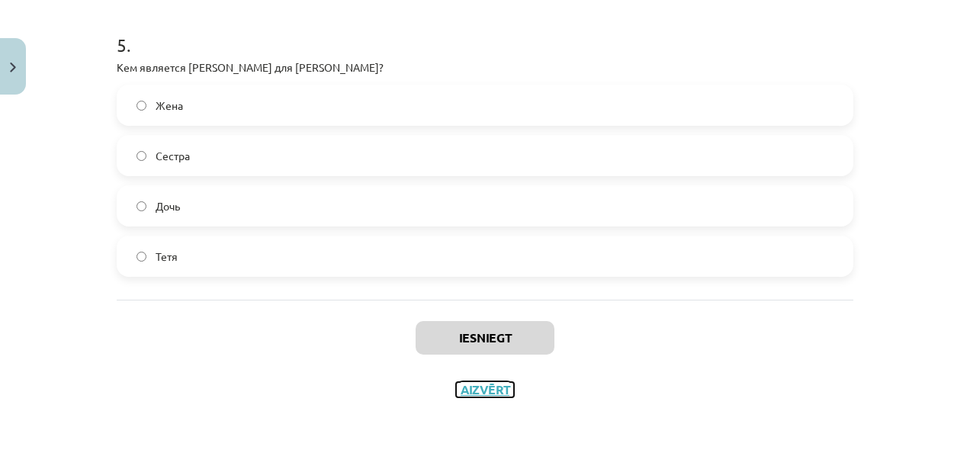
click at [466, 390] on button "Aizvērt" at bounding box center [485, 389] width 58 height 15
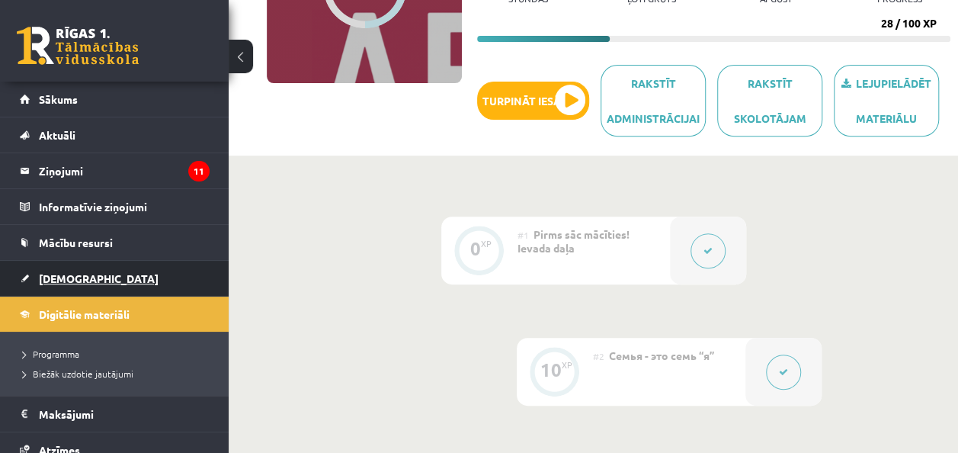
click at [81, 261] on link "[DEMOGRAPHIC_DATA]" at bounding box center [115, 278] width 190 height 35
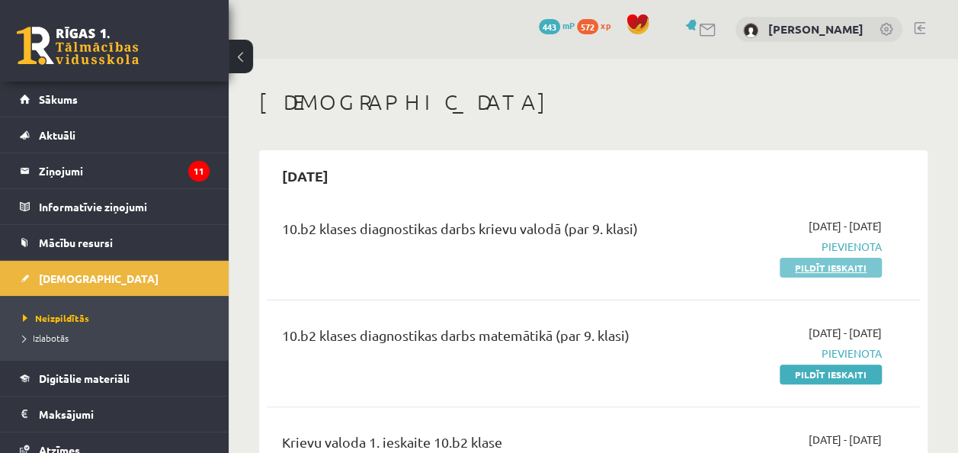
click at [805, 266] on link "Pildīt ieskaiti" at bounding box center [831, 268] width 102 height 20
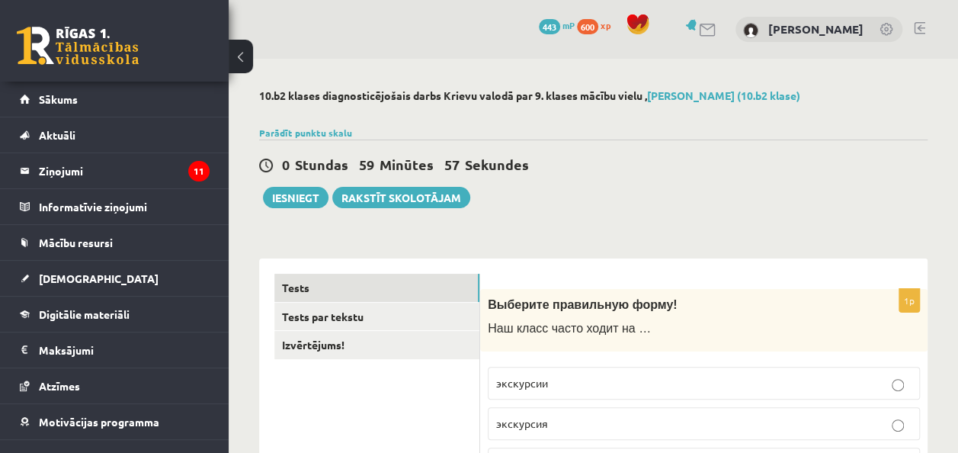
scroll to position [152, 0]
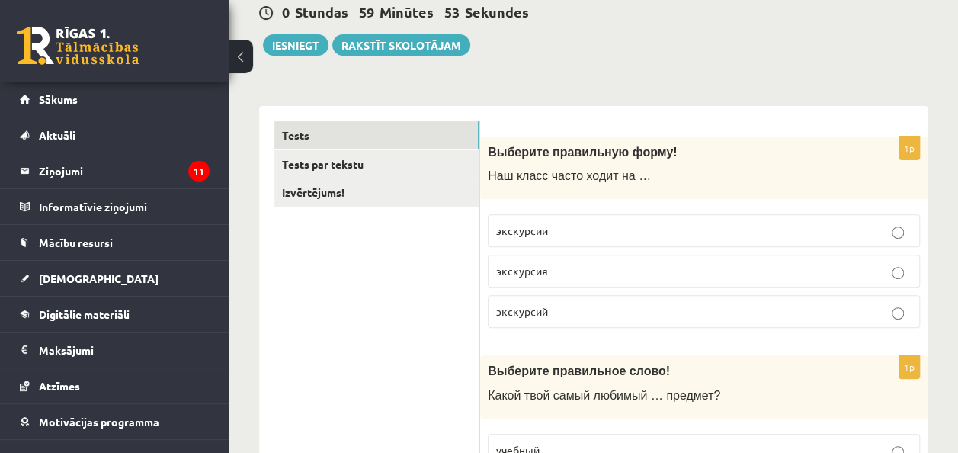
click at [690, 240] on label "экскурсии" at bounding box center [704, 230] width 432 height 33
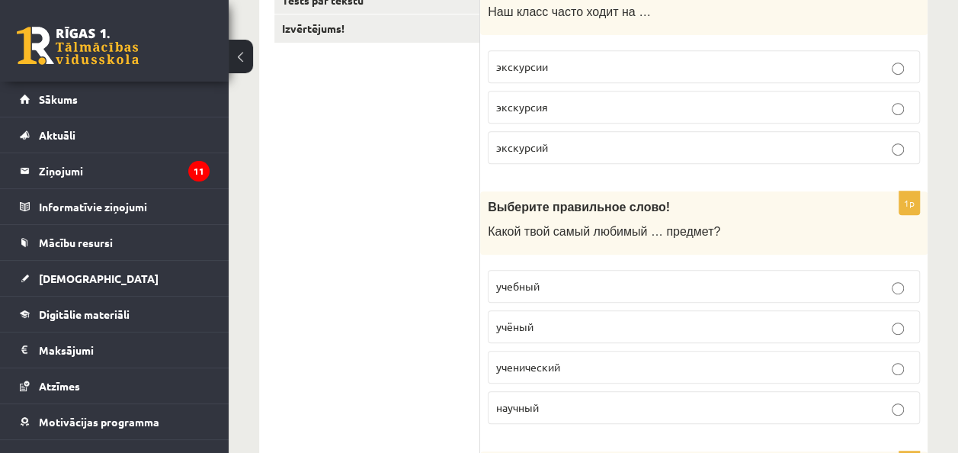
scroll to position [534, 0]
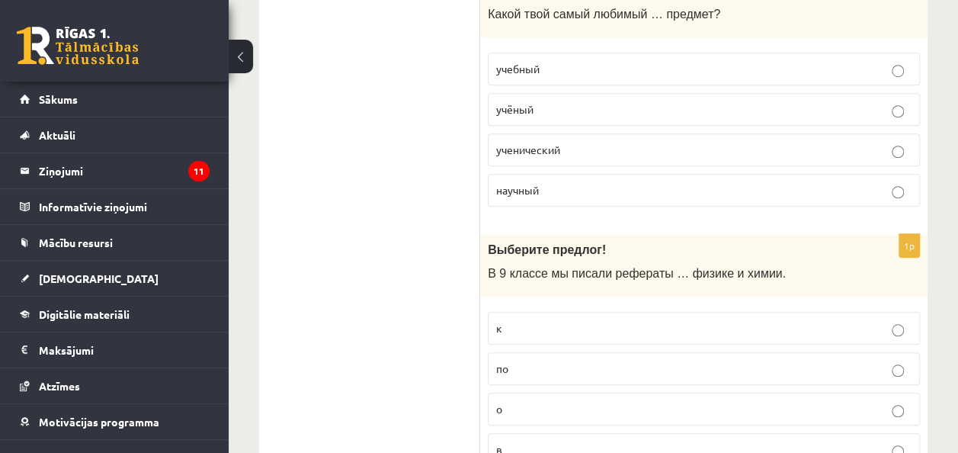
click at [582, 61] on p "учебный" at bounding box center [703, 69] width 415 height 16
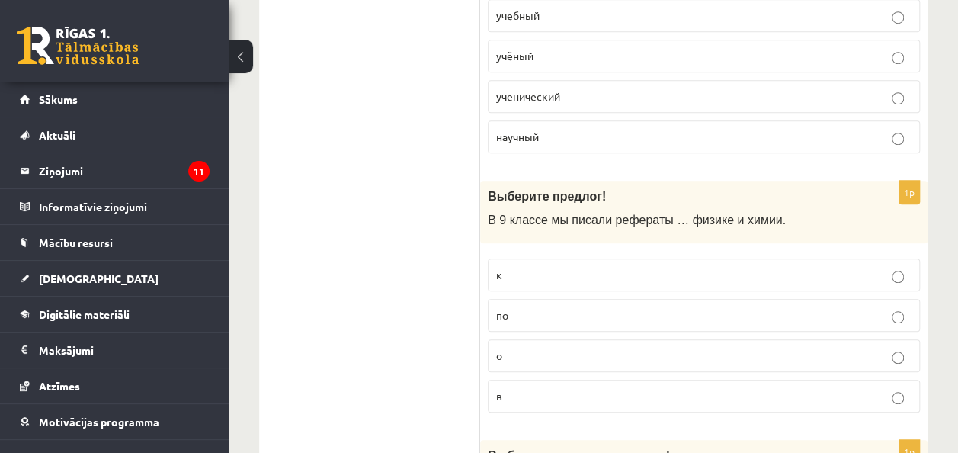
scroll to position [610, 0]
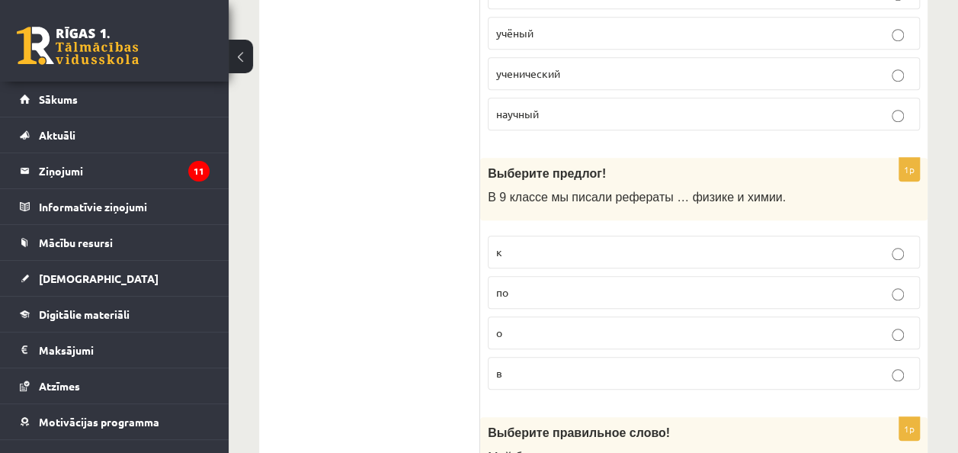
click at [587, 331] on p "о" at bounding box center [703, 333] width 415 height 16
click at [853, 288] on p "по" at bounding box center [703, 292] width 415 height 16
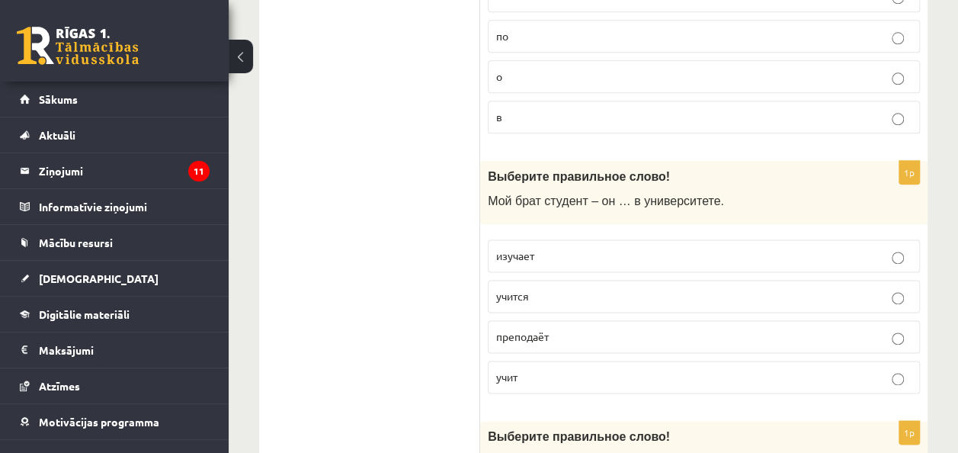
scroll to position [991, 0]
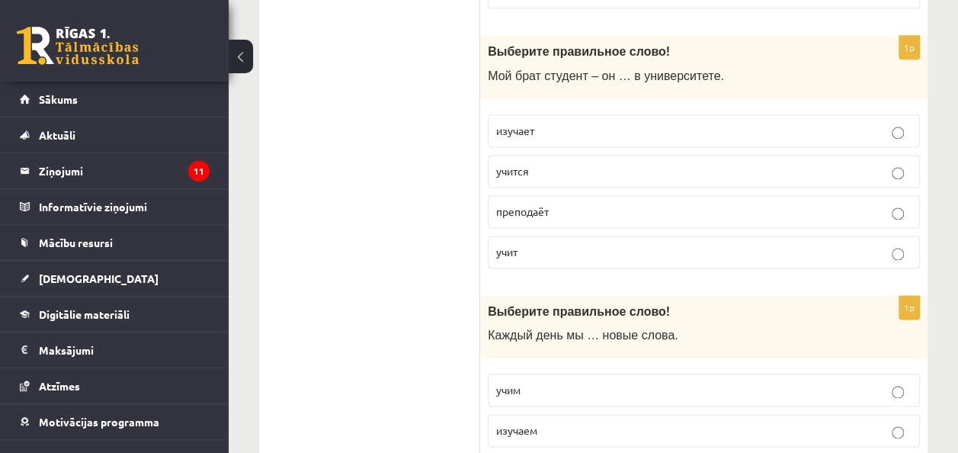
click at [641, 163] on p "учится" at bounding box center [703, 171] width 415 height 16
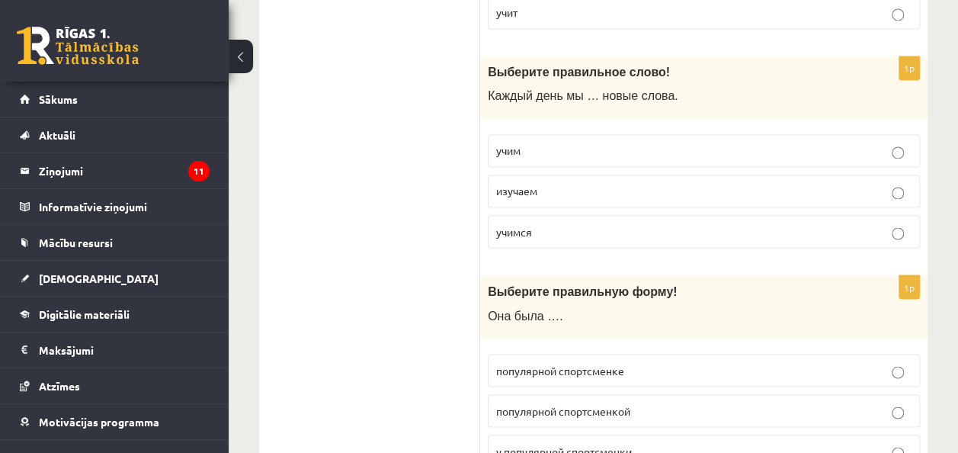
scroll to position [1143, 0]
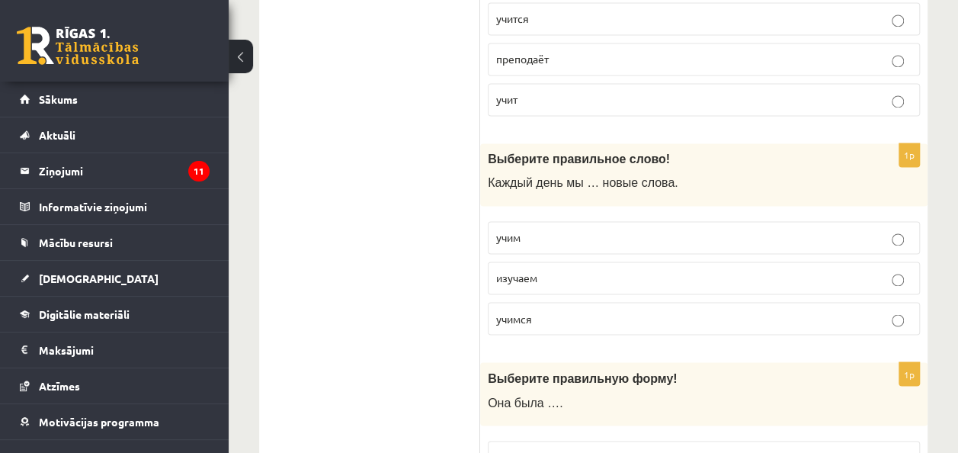
click at [547, 238] on label "учим" at bounding box center [704, 237] width 432 height 33
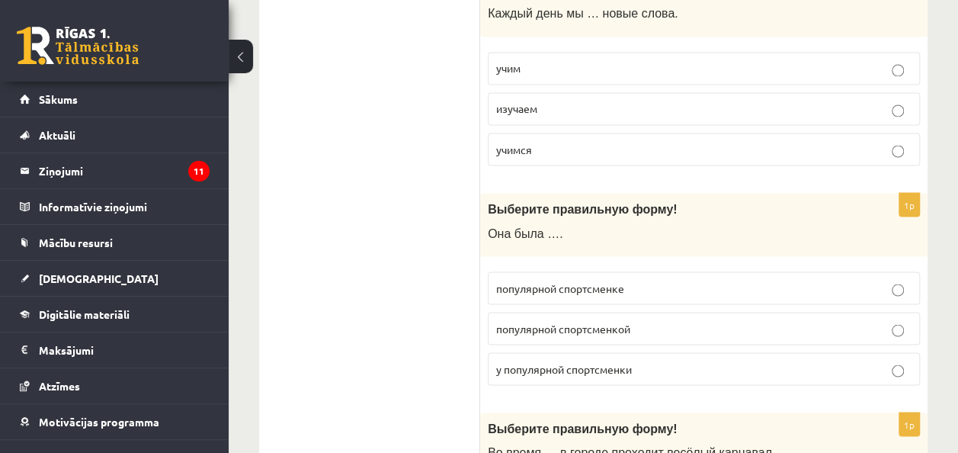
scroll to position [1372, 0]
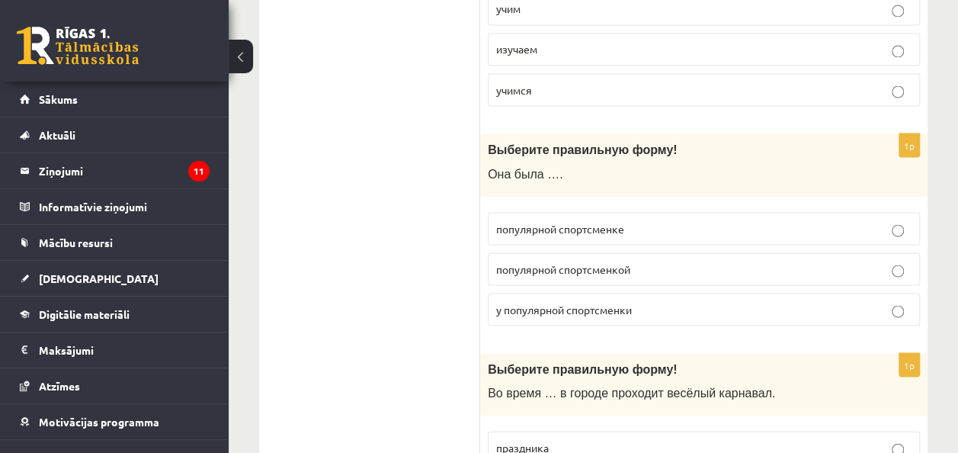
click at [703, 261] on p "популярной спортсменкой" at bounding box center [703, 269] width 415 height 16
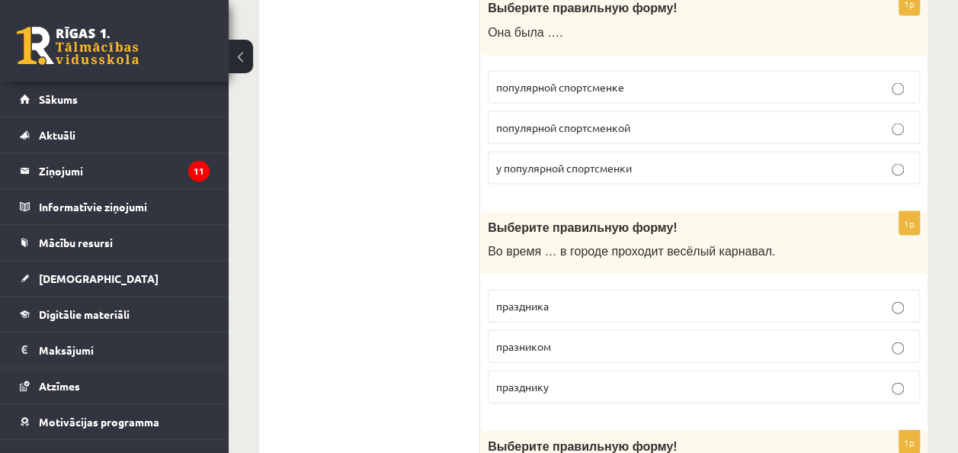
scroll to position [1601, 0]
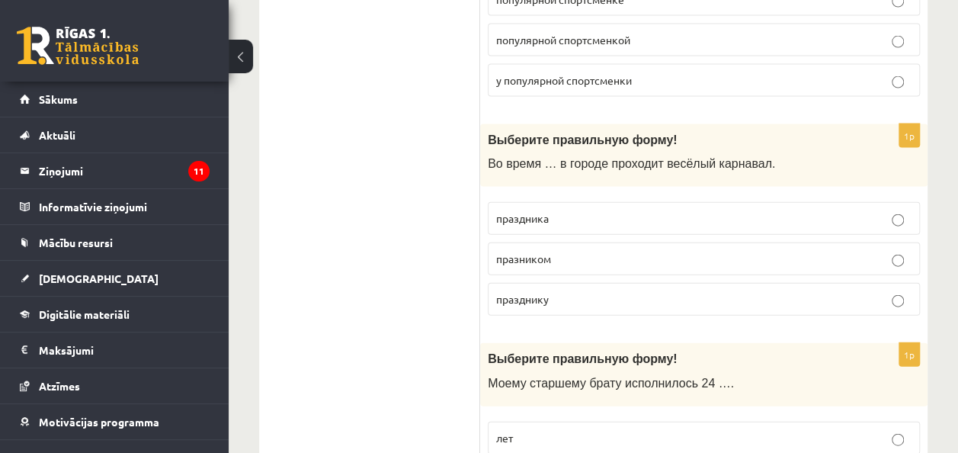
click at [611, 202] on label "праздника" at bounding box center [704, 218] width 432 height 33
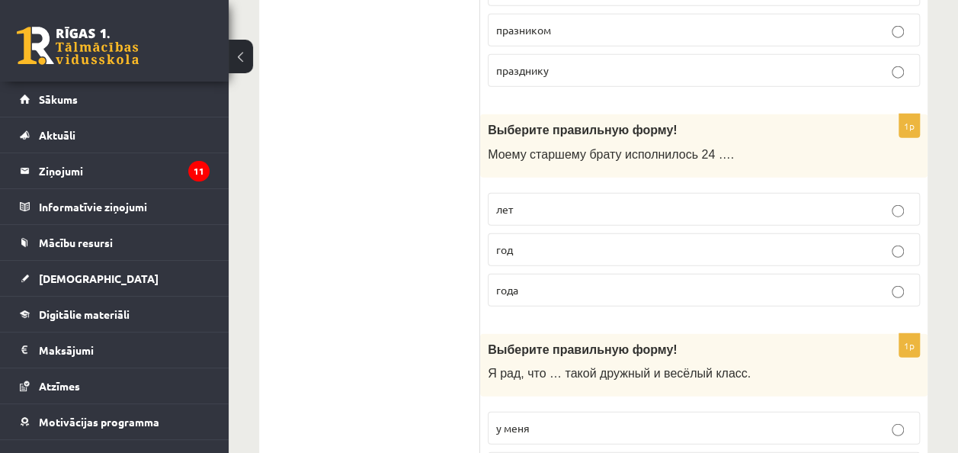
click at [540, 282] on p "года" at bounding box center [703, 290] width 415 height 16
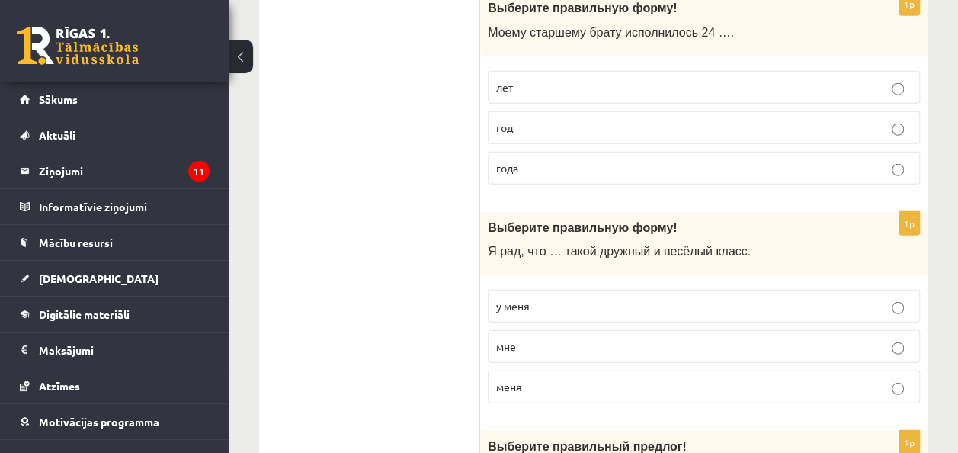
scroll to position [1982, 0]
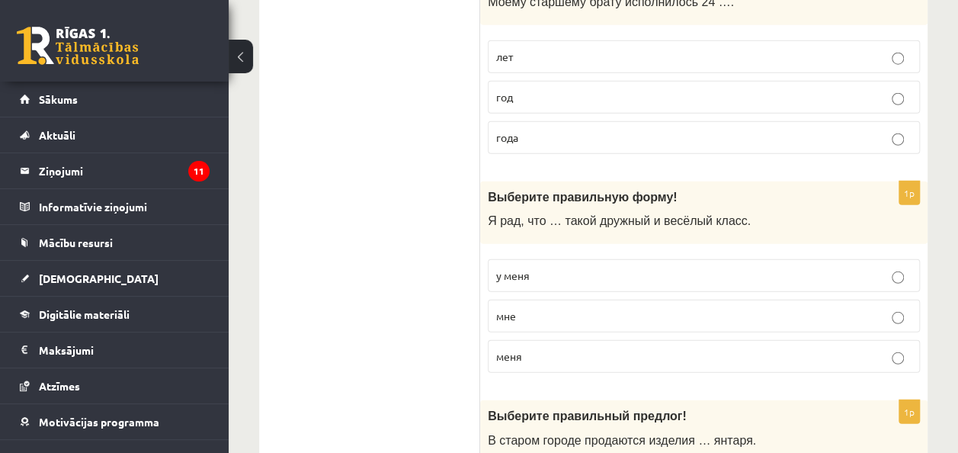
click at [655, 268] on p "у меня" at bounding box center [703, 276] width 415 height 16
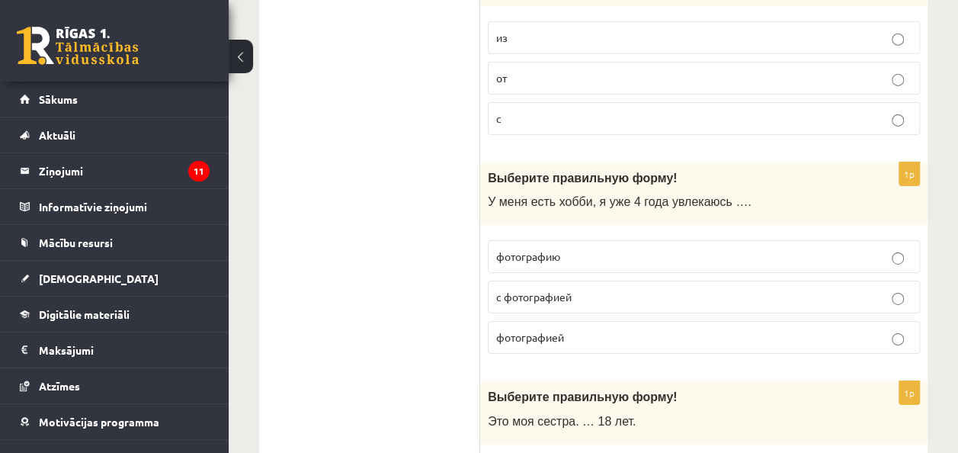
scroll to position [2287, 0]
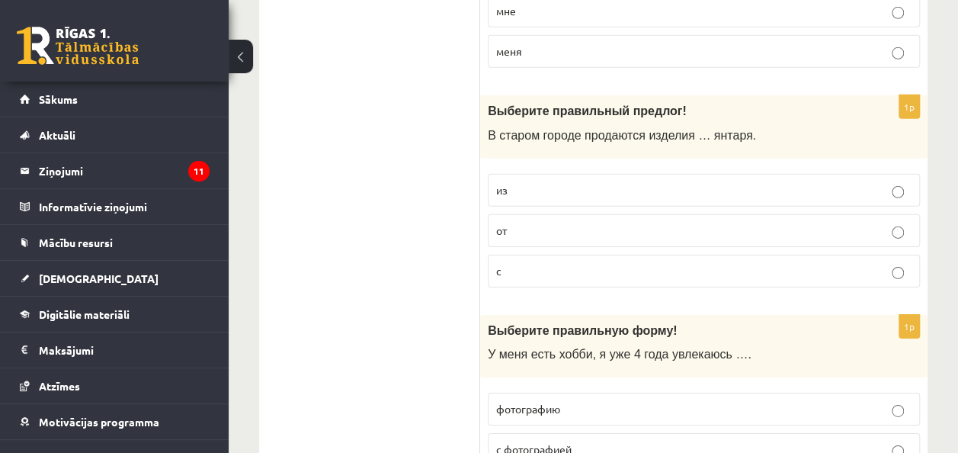
click at [549, 182] on p "из" at bounding box center [703, 190] width 415 height 16
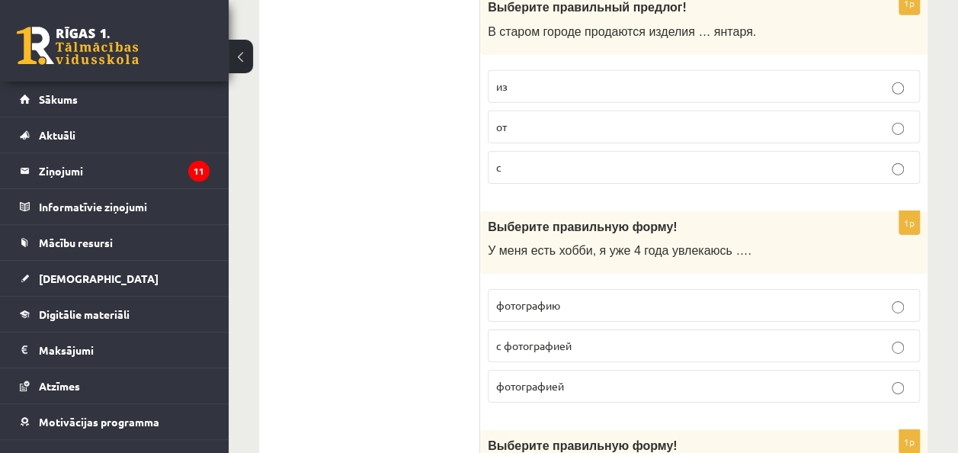
scroll to position [2439, 0]
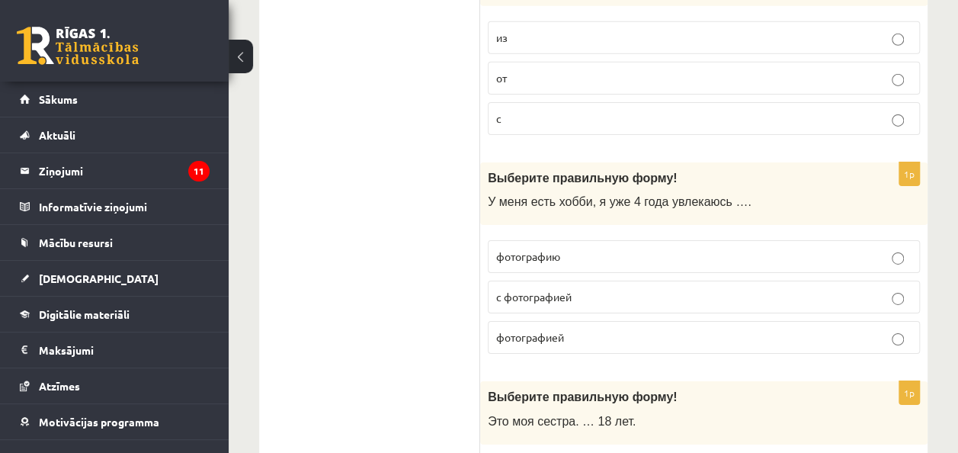
click at [609, 289] on p "с фотографией" at bounding box center [703, 297] width 415 height 16
click at [591, 328] on label "фотографией" at bounding box center [704, 337] width 432 height 33
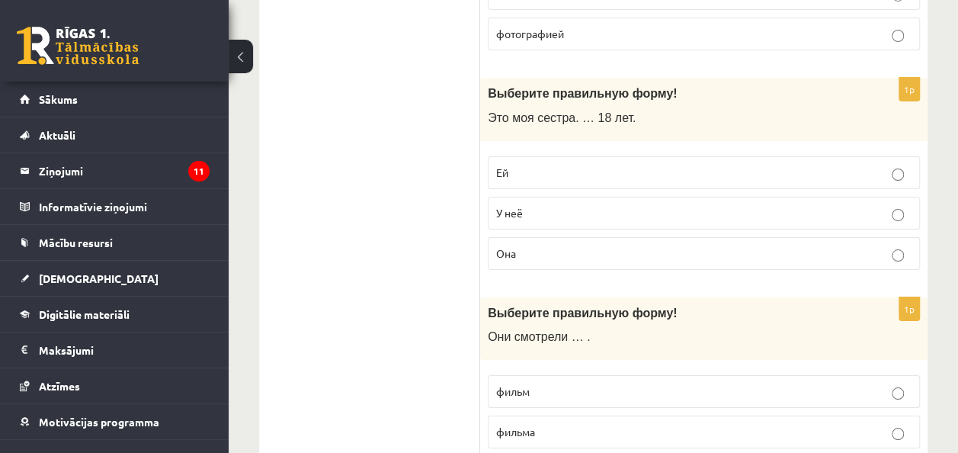
scroll to position [2744, 0]
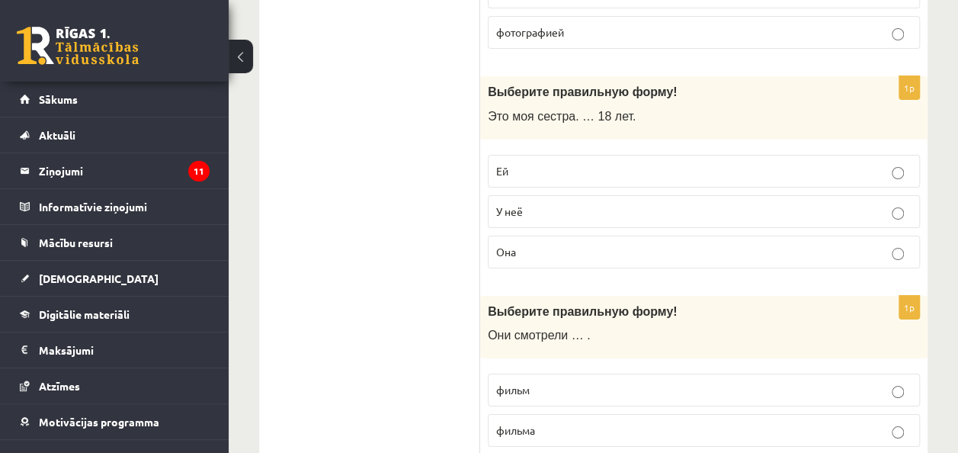
click at [534, 163] on p "Ей" at bounding box center [703, 171] width 415 height 16
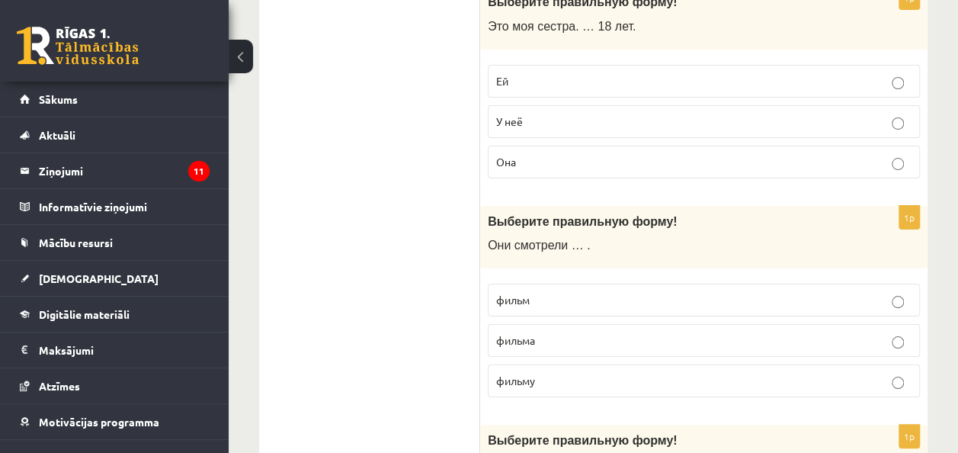
scroll to position [2897, 0]
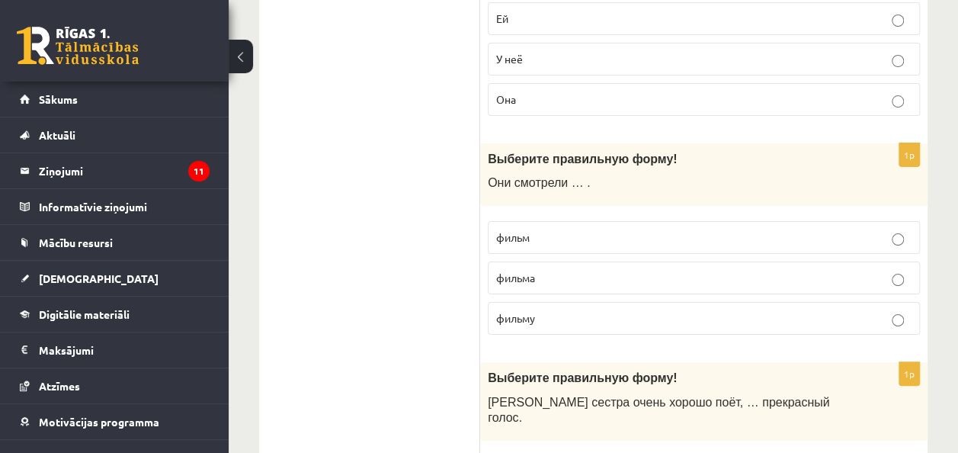
click at [677, 229] on p "фильм" at bounding box center [703, 237] width 415 height 16
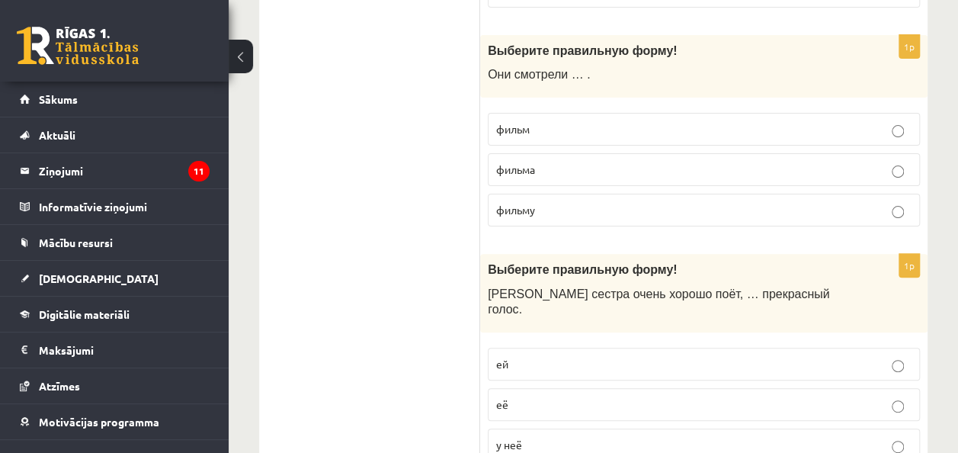
scroll to position [3125, 0]
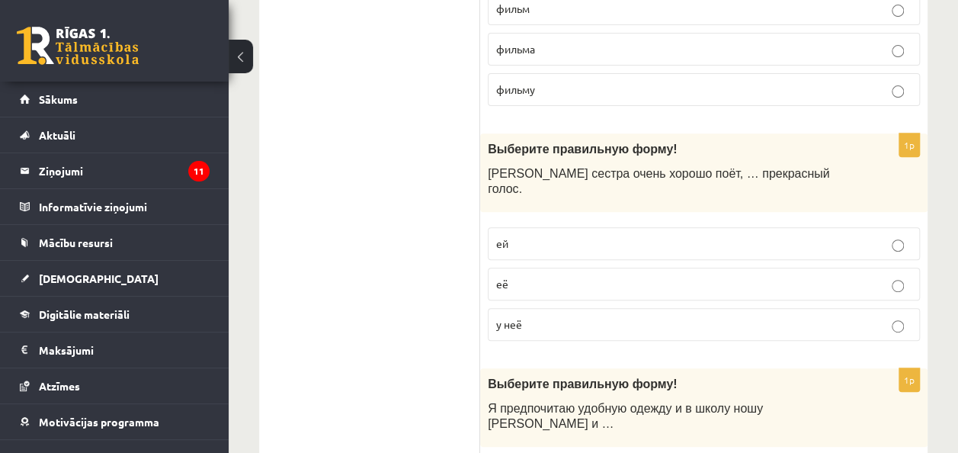
click at [575, 308] on label "у неё" at bounding box center [704, 324] width 432 height 33
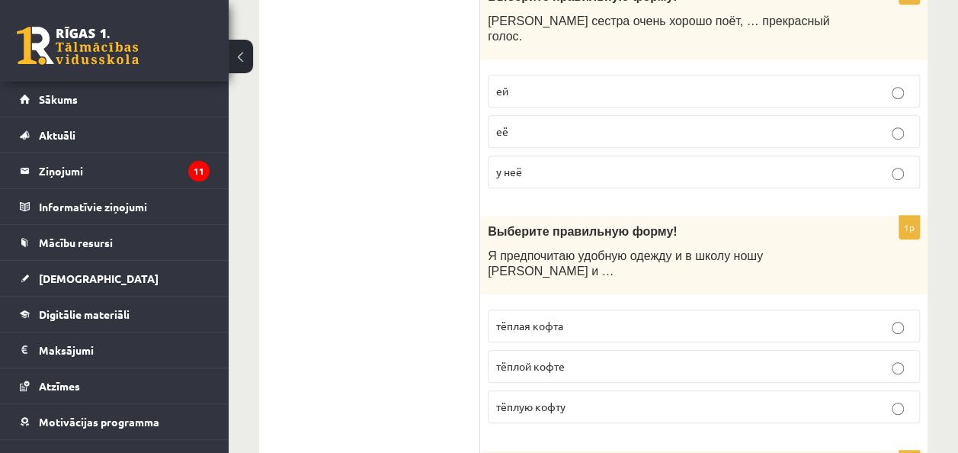
scroll to position [3354, 0]
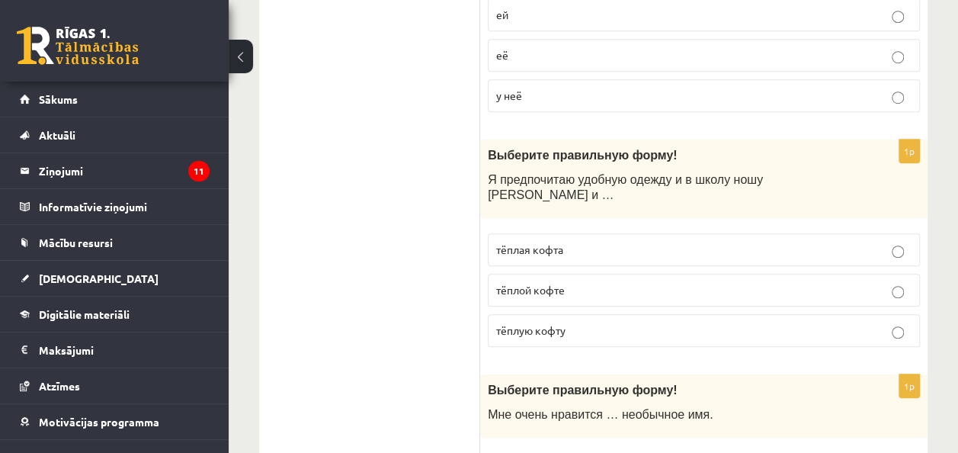
click at [598, 314] on label "тёплую кофту" at bounding box center [704, 330] width 432 height 33
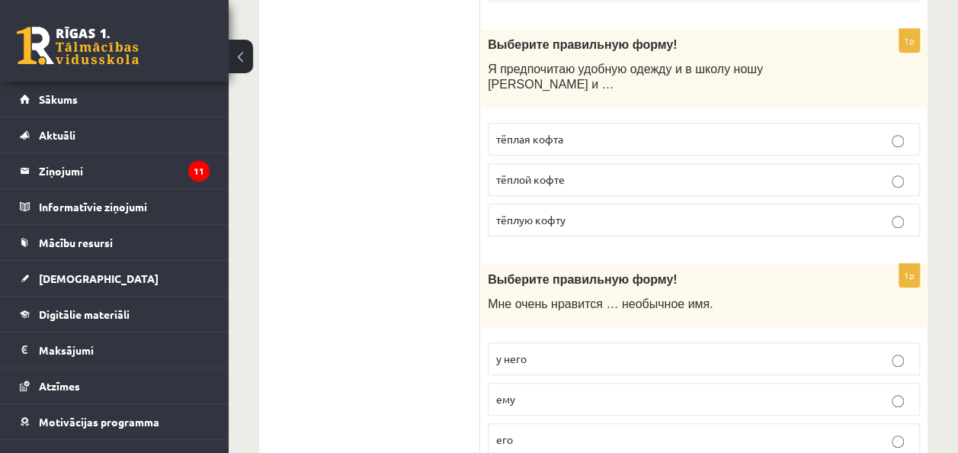
scroll to position [3583, 0]
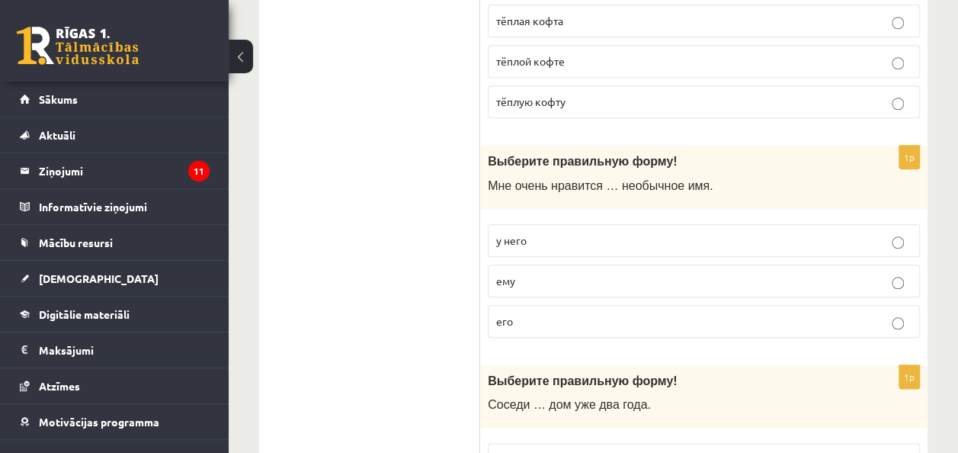
click at [595, 313] on p "его" at bounding box center [703, 321] width 415 height 16
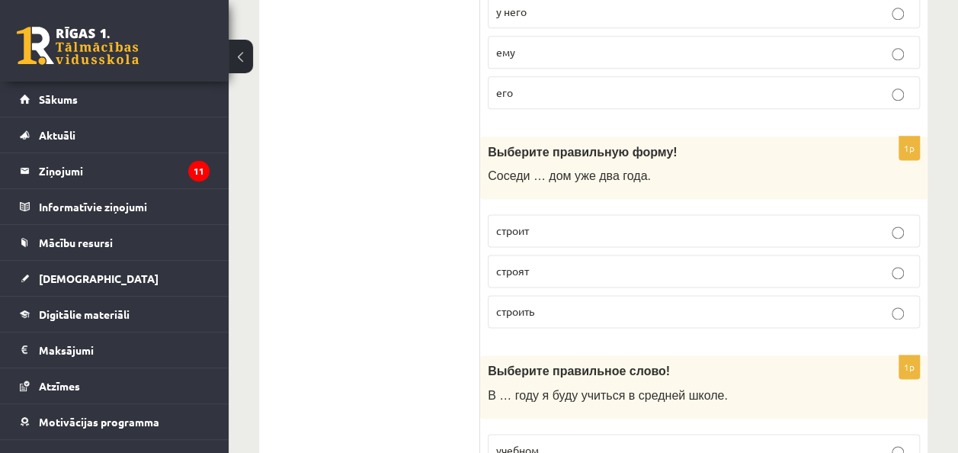
click at [598, 263] on p "строят" at bounding box center [703, 271] width 415 height 16
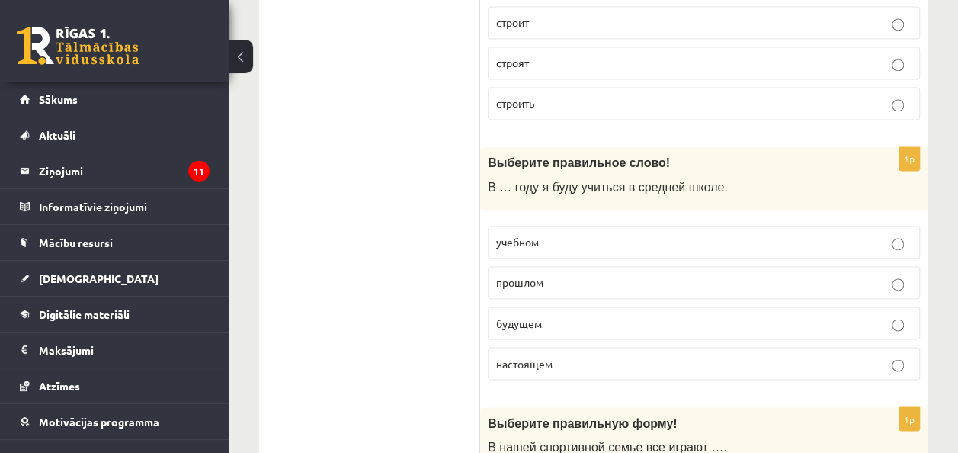
scroll to position [4040, 0]
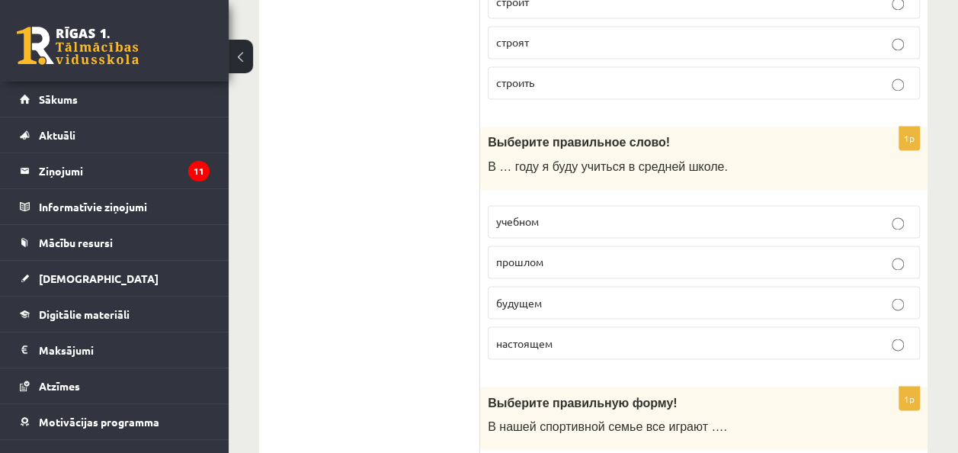
click at [588, 294] on p "будущем" at bounding box center [703, 302] width 415 height 16
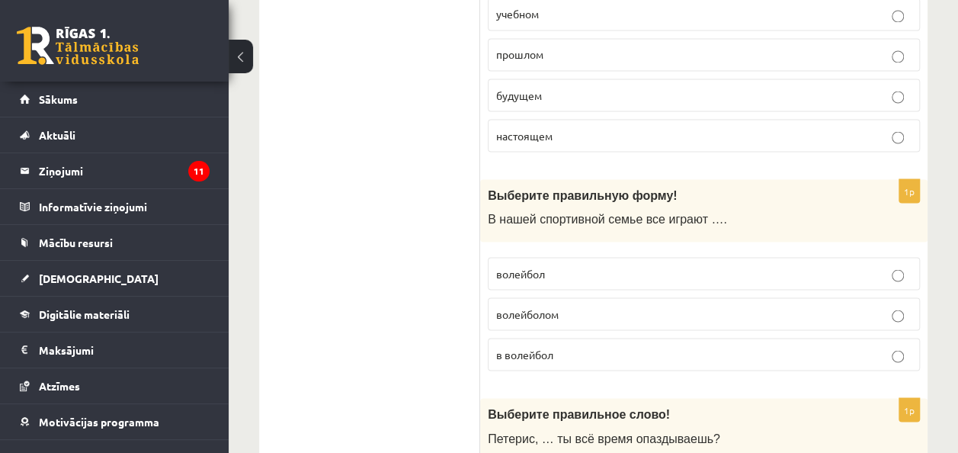
scroll to position [4269, 0]
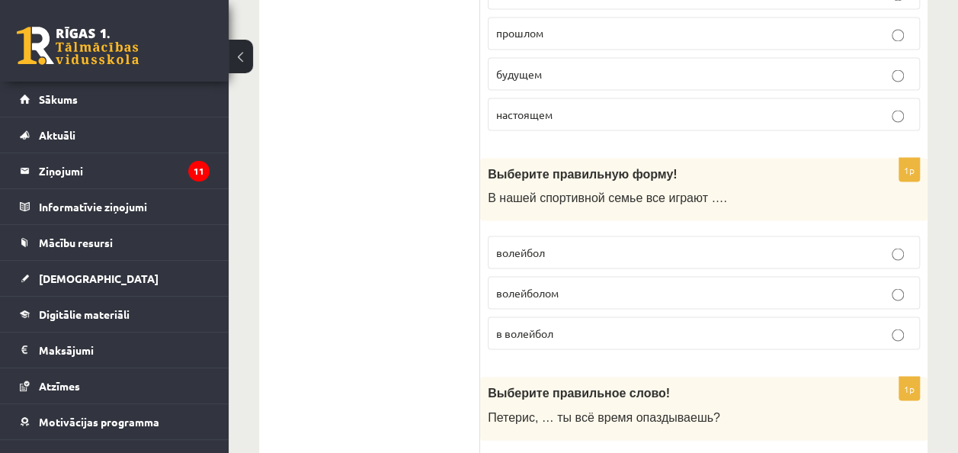
click at [585, 325] on p "в волейбол" at bounding box center [703, 333] width 415 height 16
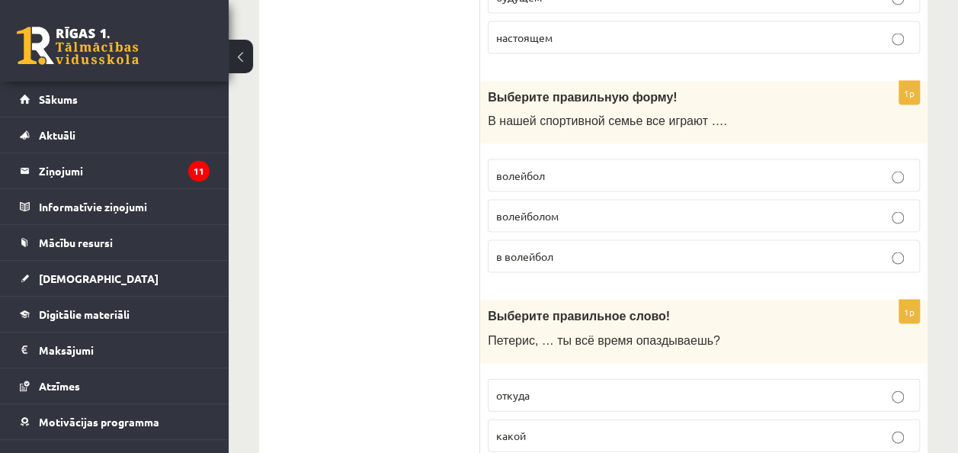
scroll to position [4573, 0]
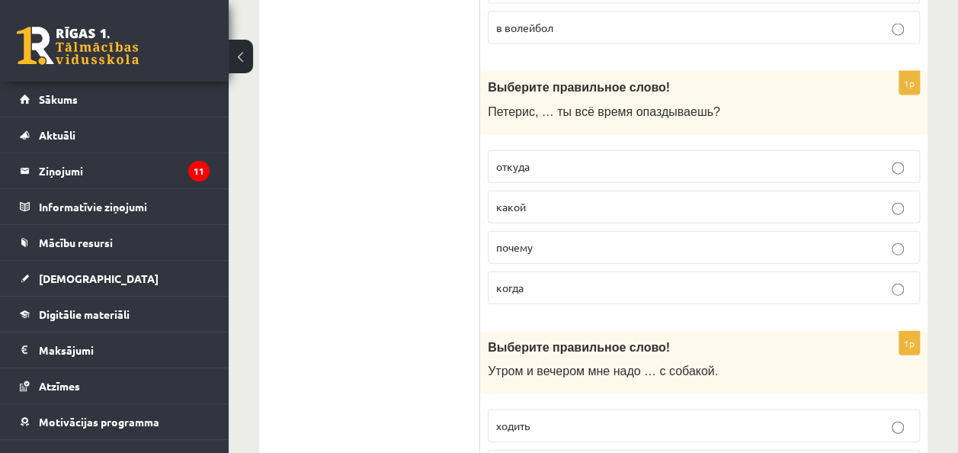
click at [573, 239] on p "почему" at bounding box center [703, 247] width 415 height 16
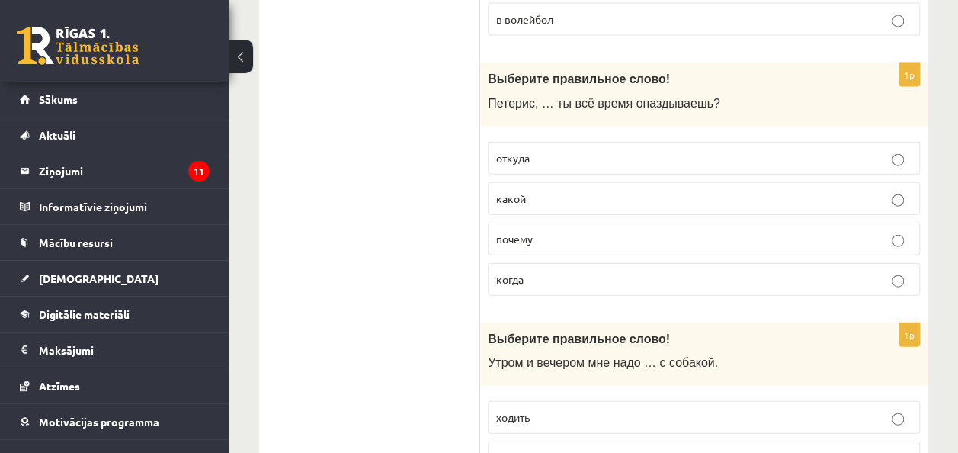
scroll to position [4634, 0]
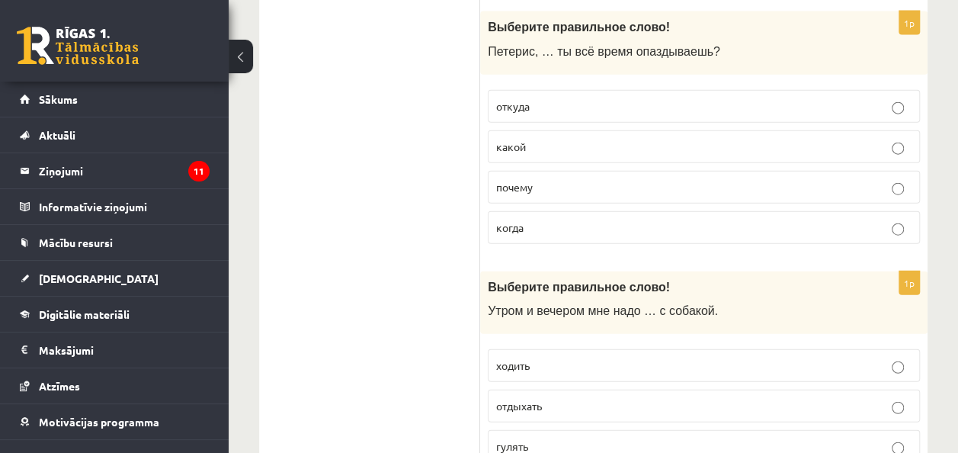
click at [582, 438] on p "гулять" at bounding box center [703, 446] width 415 height 16
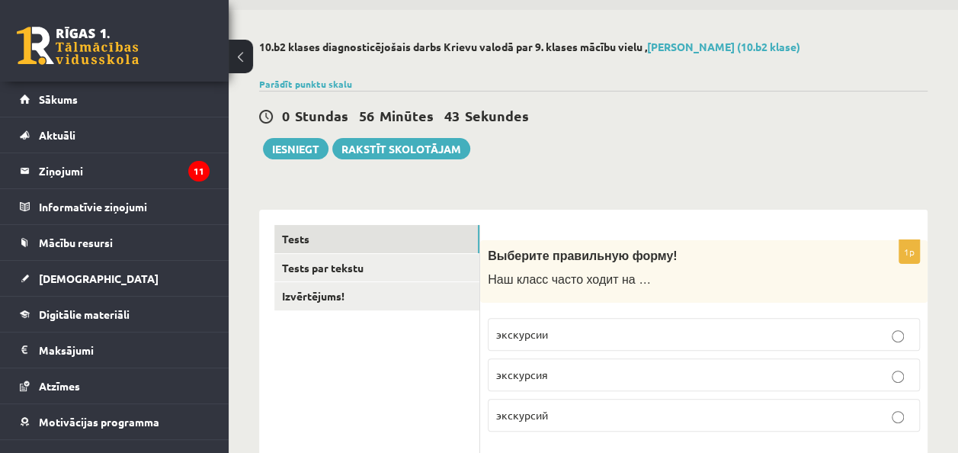
scroll to position [0, 0]
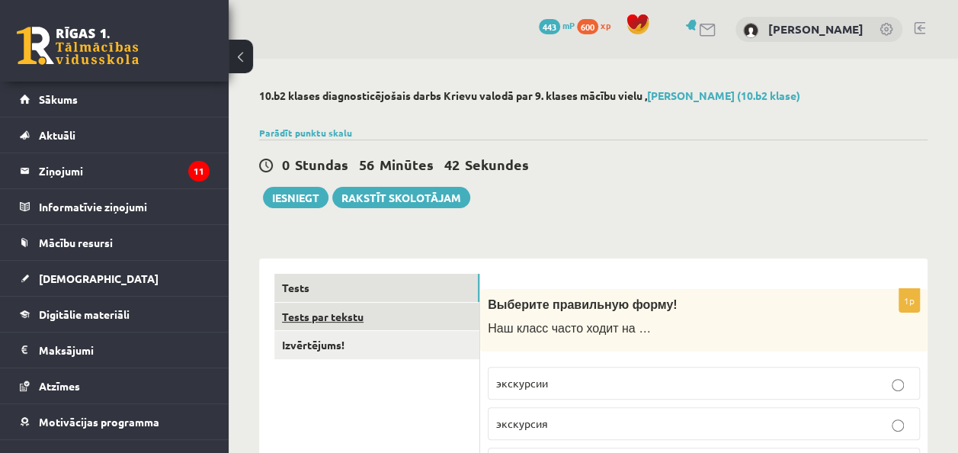
click at [368, 316] on link "Tests par tekstu" at bounding box center [376, 317] width 205 height 28
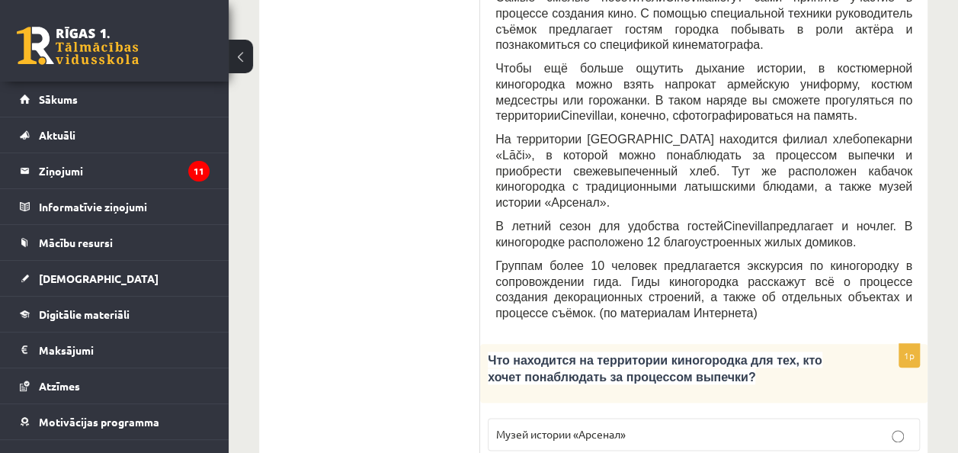
scroll to position [765, 0]
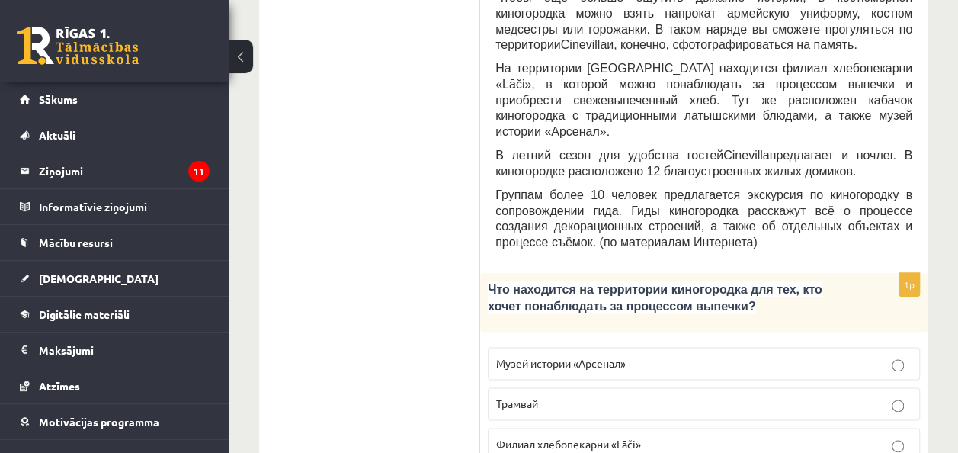
click at [694, 436] on p "Филиал хлебопекарни «Lāči»" at bounding box center [703, 444] width 415 height 16
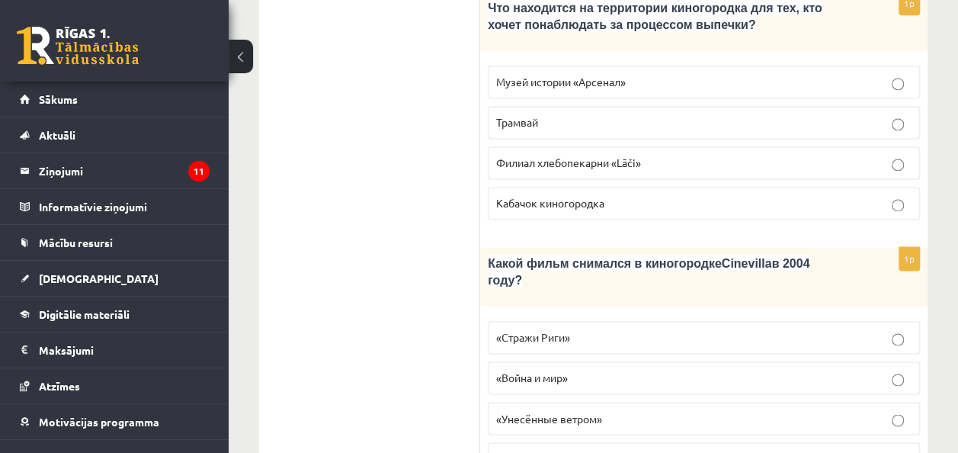
scroll to position [1069, 0]
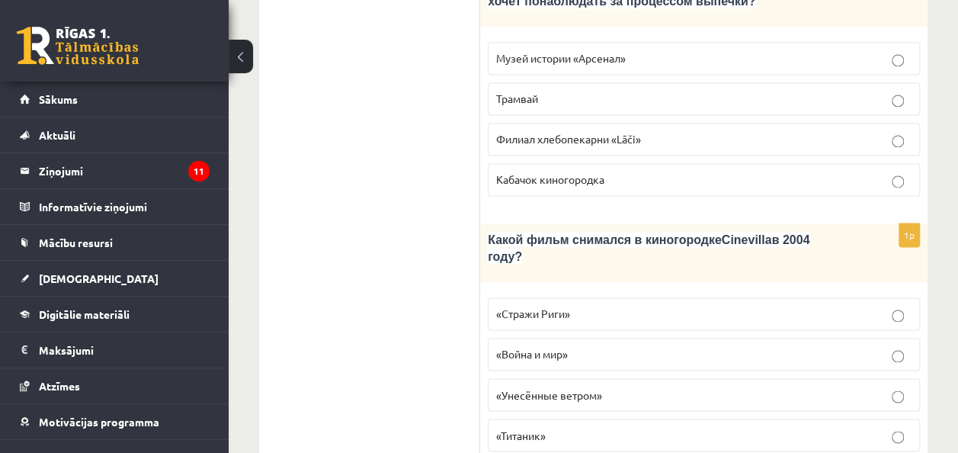
click at [645, 297] on label "«Стражи Риги»" at bounding box center [704, 313] width 432 height 33
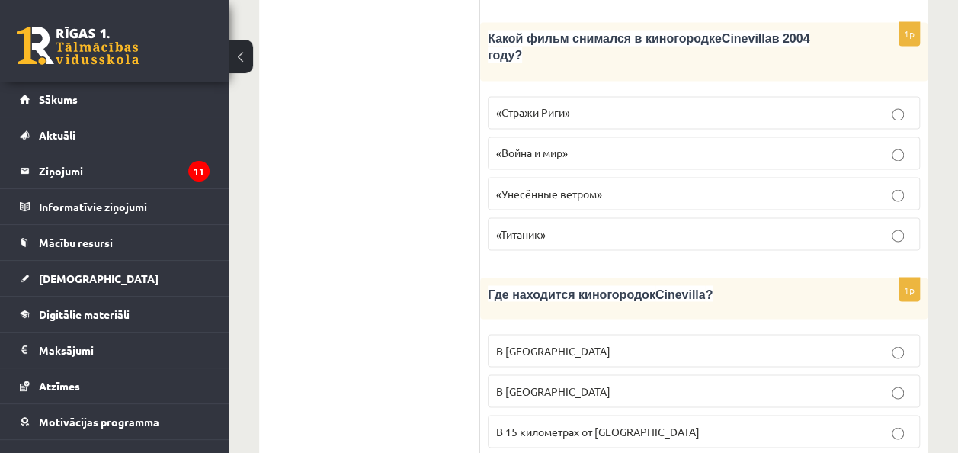
scroll to position [1374, 0]
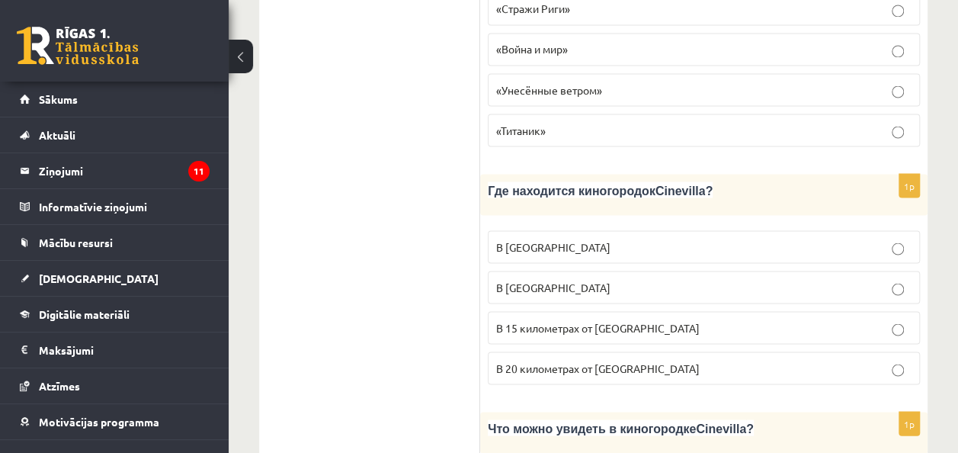
click at [640, 319] on p "В 15 километрах от Тукумса" at bounding box center [703, 327] width 415 height 16
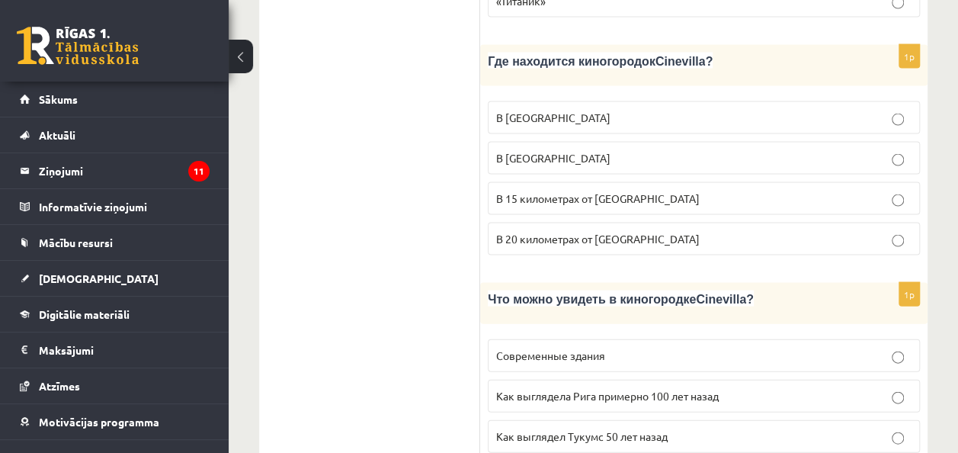
scroll to position [1527, 0]
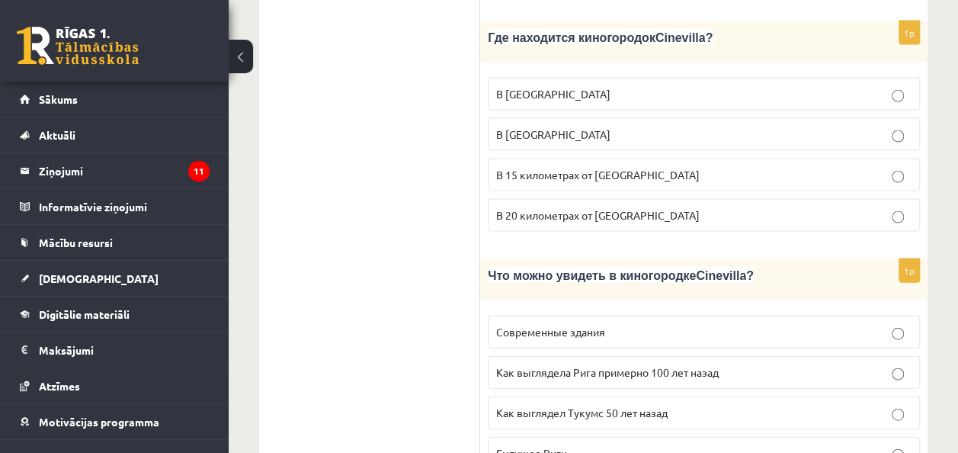
click at [684, 365] on span "Как выглядела Рига примерно 100 лет назад" at bounding box center [607, 372] width 223 height 14
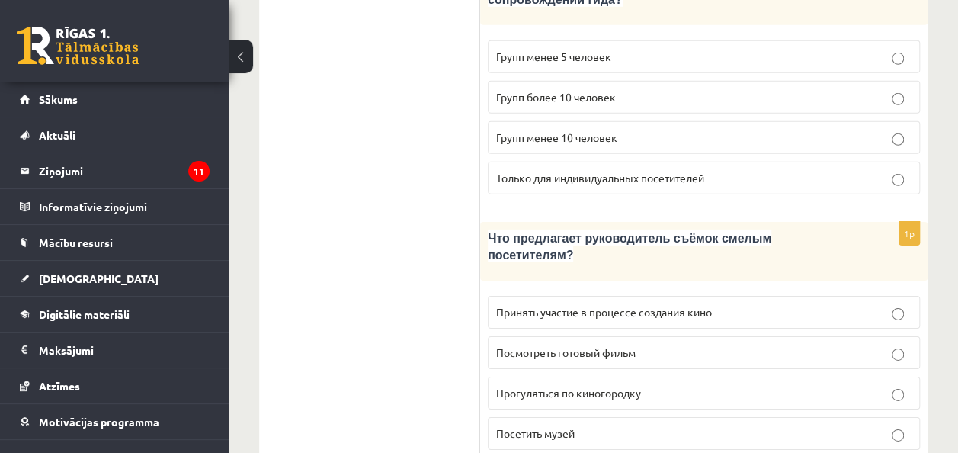
scroll to position [2441, 0]
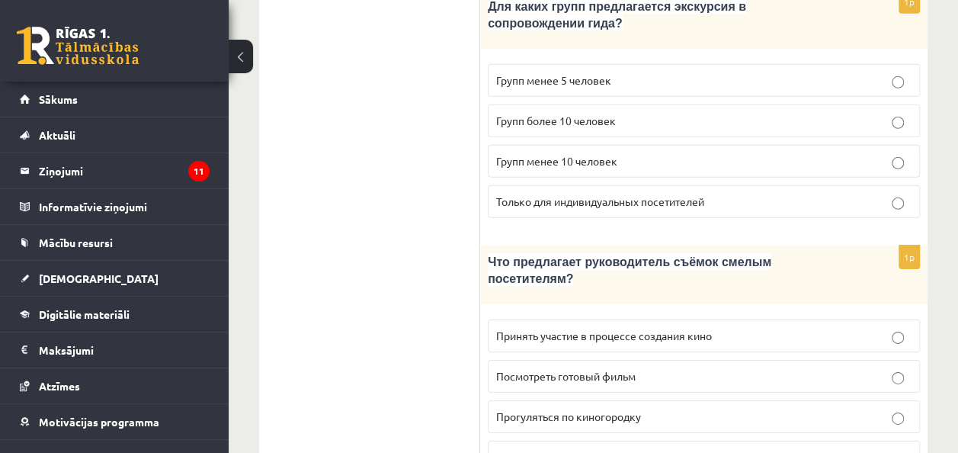
click at [748, 328] on p "Принять участие в процессе создания кино" at bounding box center [703, 336] width 415 height 16
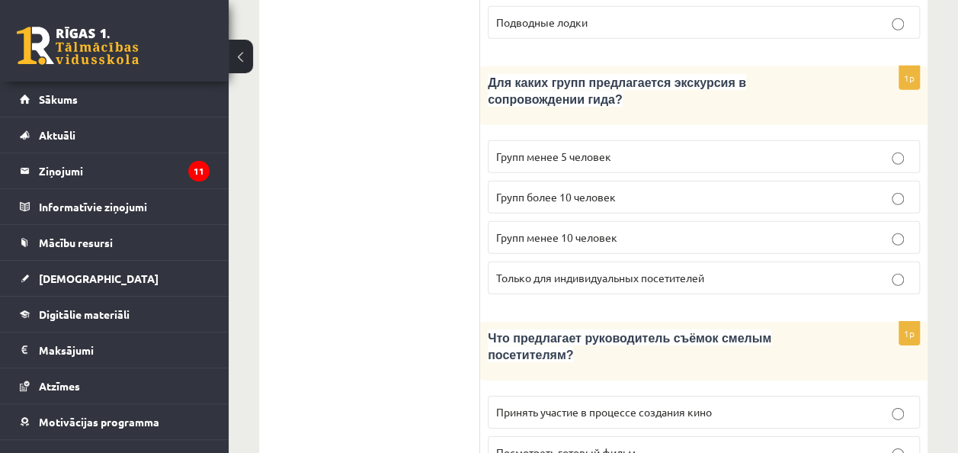
scroll to position [2060, 0]
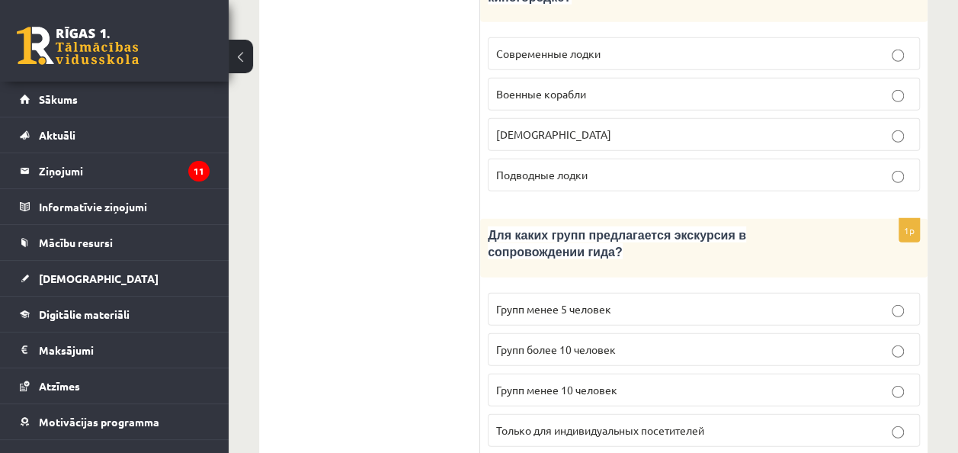
click at [716, 373] on label "Групп менее 10 человек" at bounding box center [704, 389] width 432 height 33
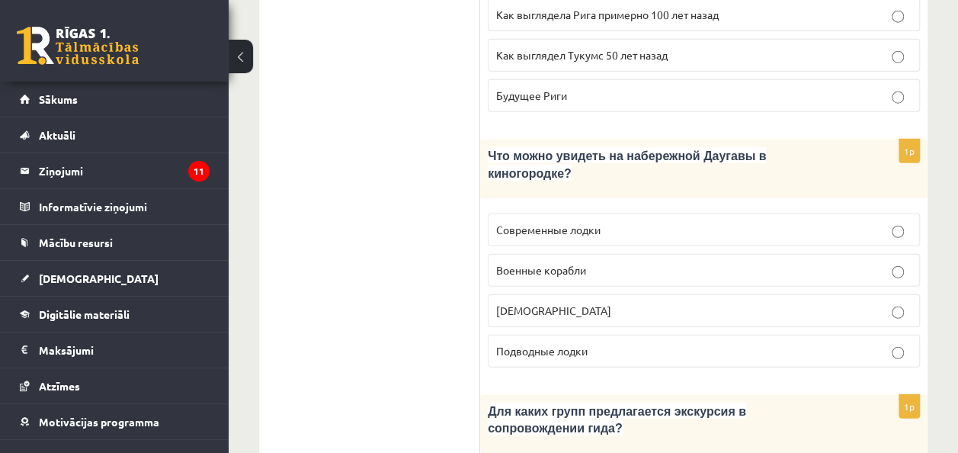
scroll to position [1908, 0]
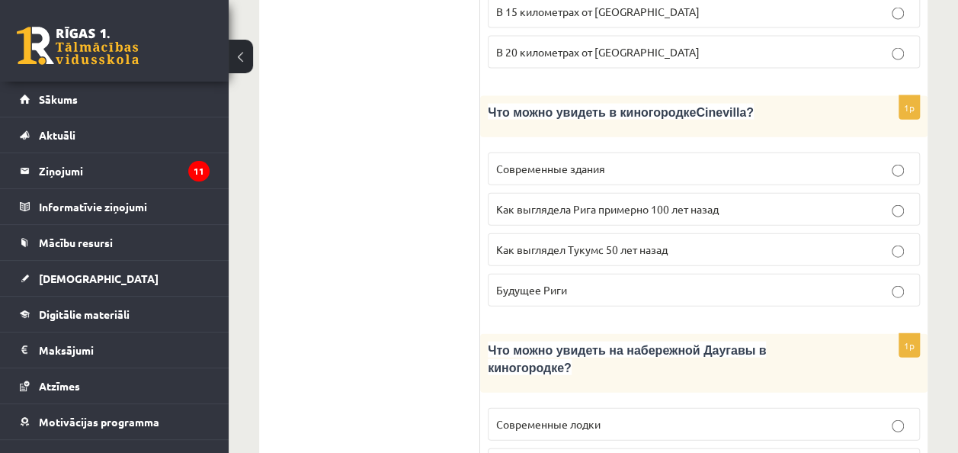
scroll to position [1755, 0]
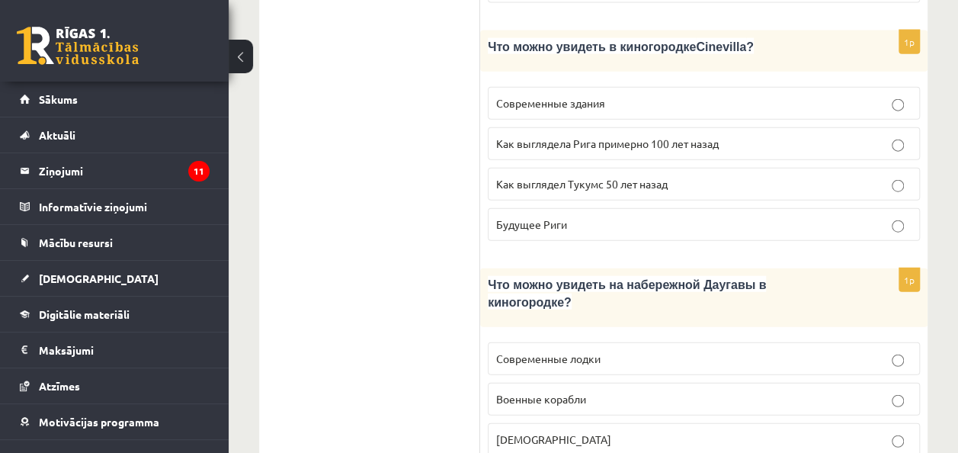
click at [674, 431] on p "Кораблики" at bounding box center [703, 439] width 415 height 16
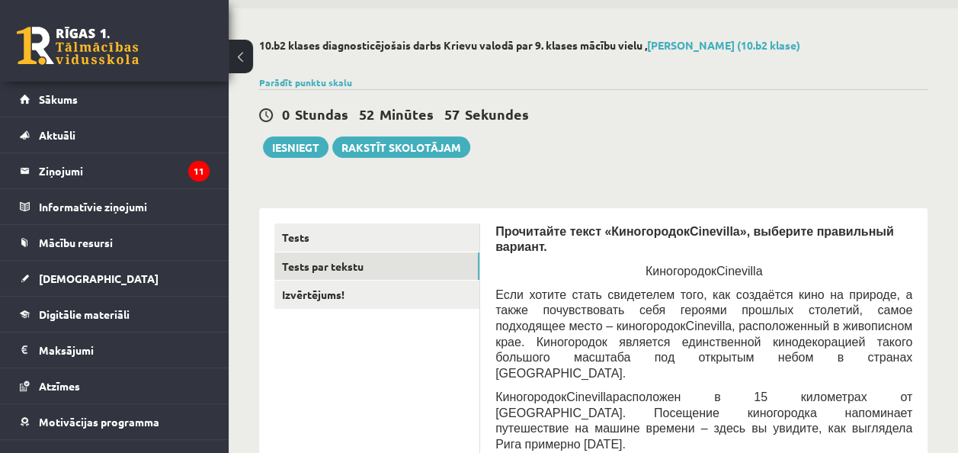
scroll to position [0, 0]
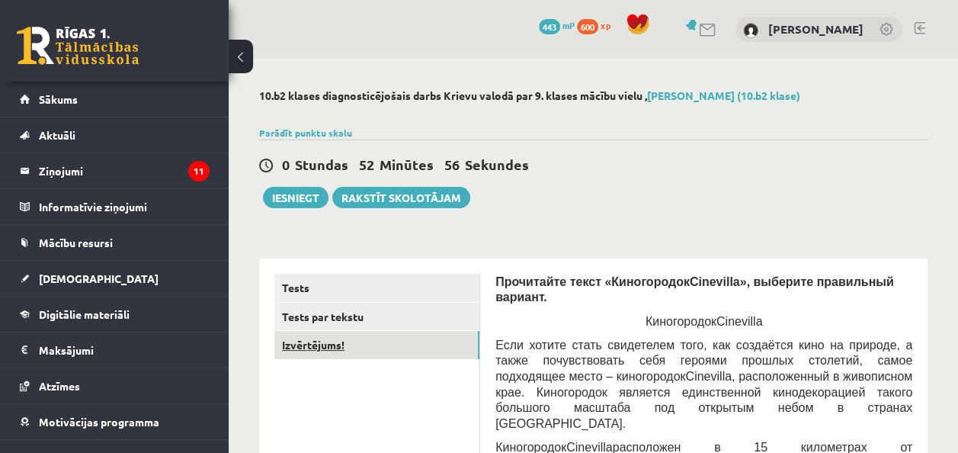
click at [332, 337] on link "Izvērtējums!" at bounding box center [376, 345] width 205 height 28
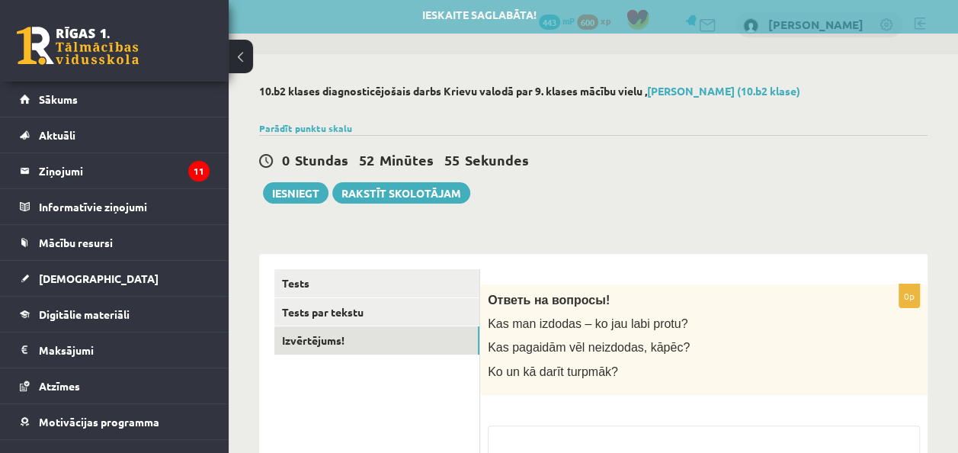
scroll to position [188, 0]
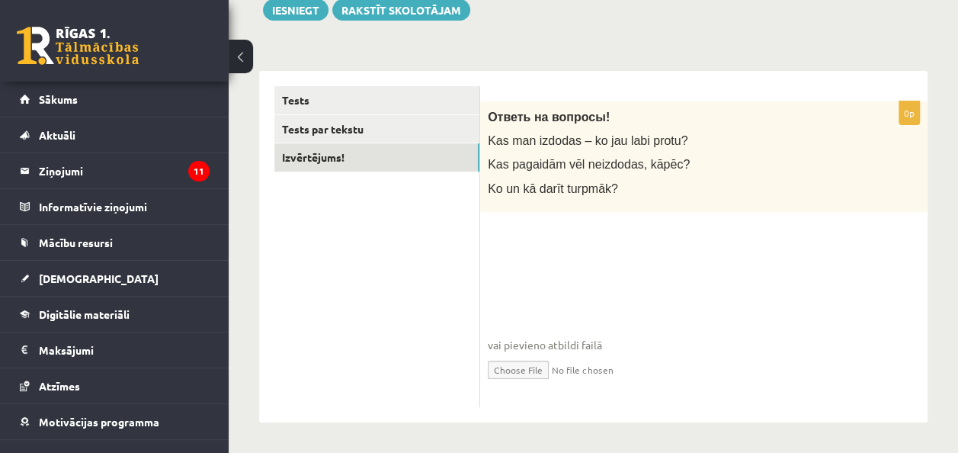
click at [623, 274] on fieldset "vai pievieno atbildi failā Iesniegtā atbilde" at bounding box center [704, 320] width 432 height 157
click at [303, 17] on button "Iesniegt" at bounding box center [296, 9] width 66 height 21
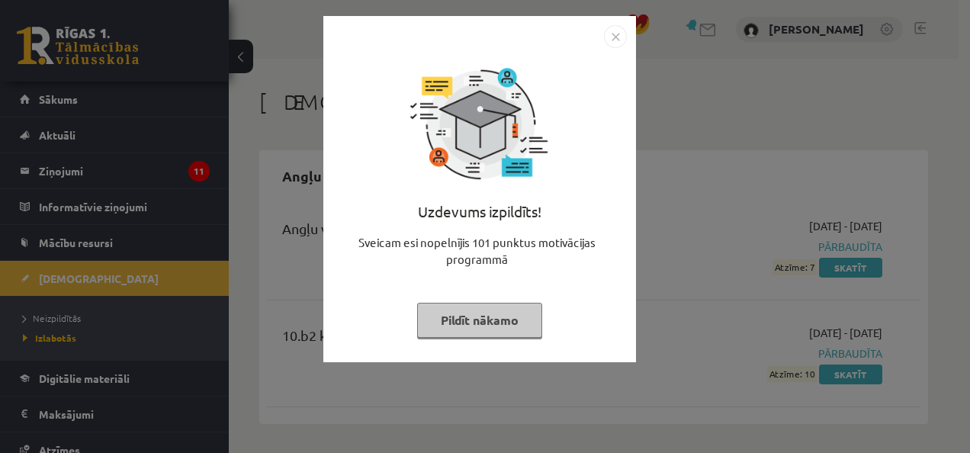
click at [531, 320] on button "Pildīt nākamo" at bounding box center [479, 320] width 125 height 35
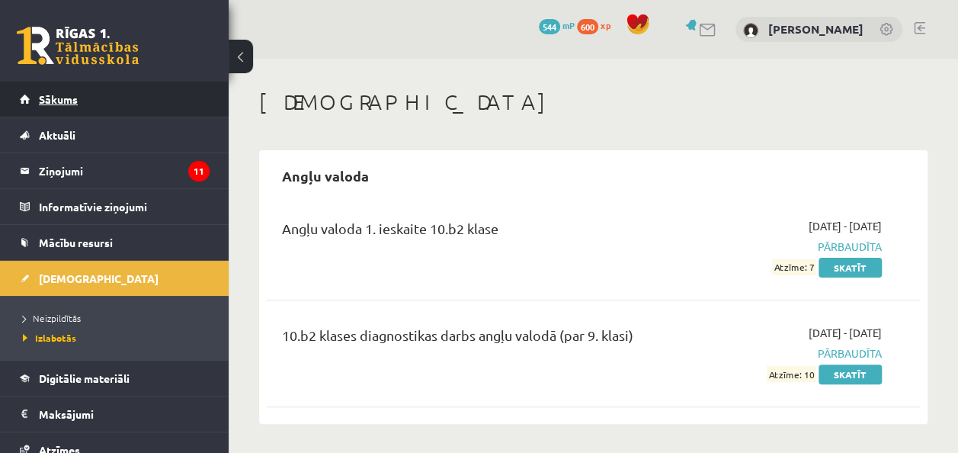
click at [81, 99] on link "Sākums" at bounding box center [115, 99] width 190 height 35
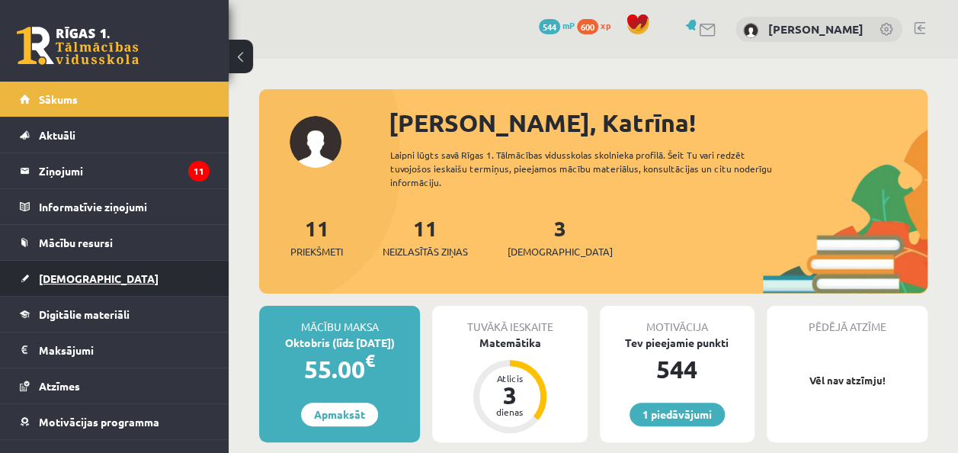
click at [64, 276] on span "[DEMOGRAPHIC_DATA]" at bounding box center [99, 278] width 120 height 14
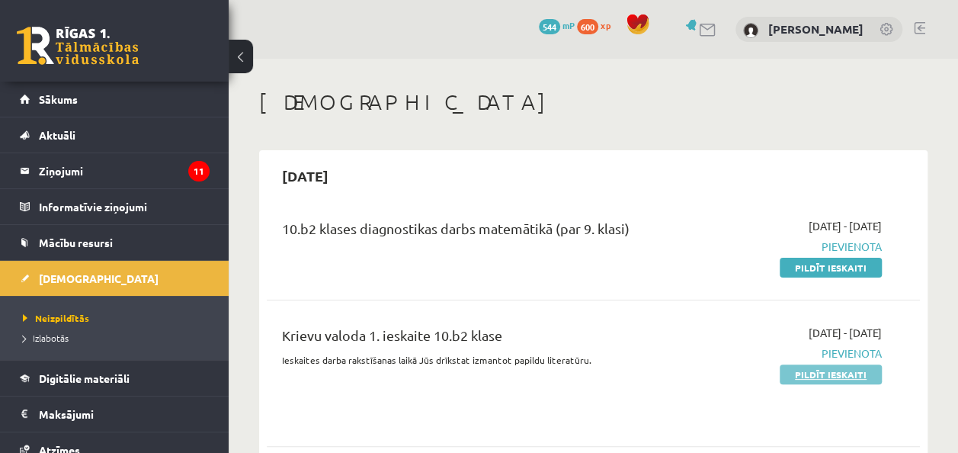
click at [846, 370] on link "Pildīt ieskaiti" at bounding box center [831, 374] width 102 height 20
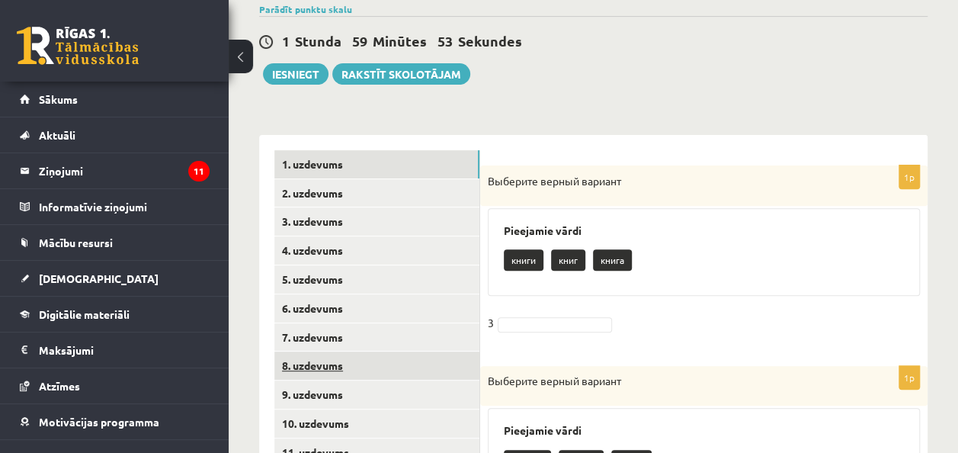
scroll to position [76, 0]
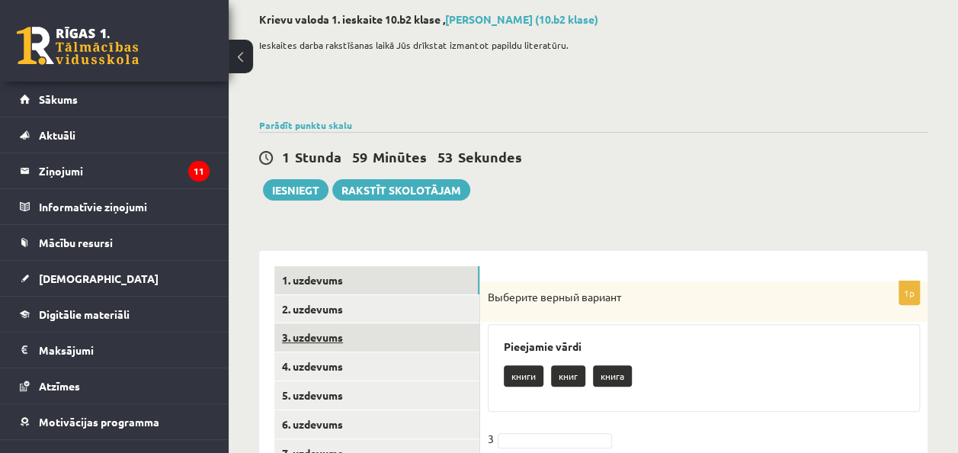
click at [366, 346] on link "3. uzdevums" at bounding box center [376, 337] width 205 height 28
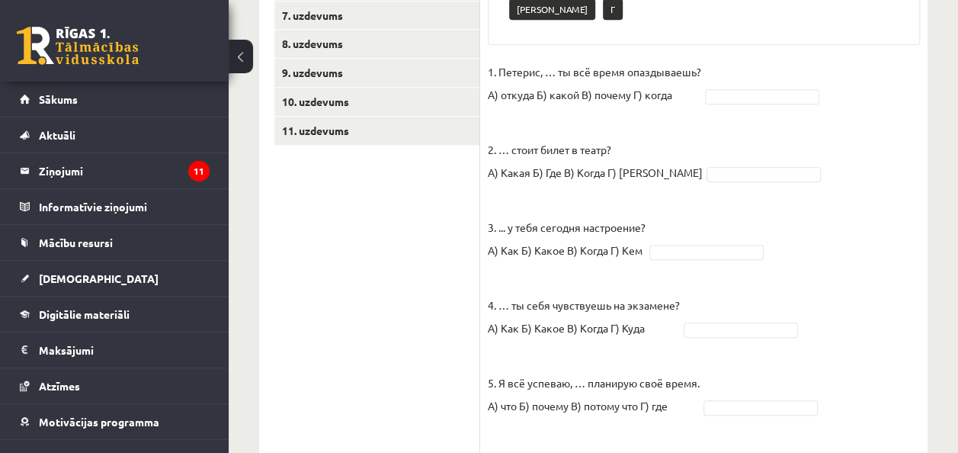
scroll to position [283, 0]
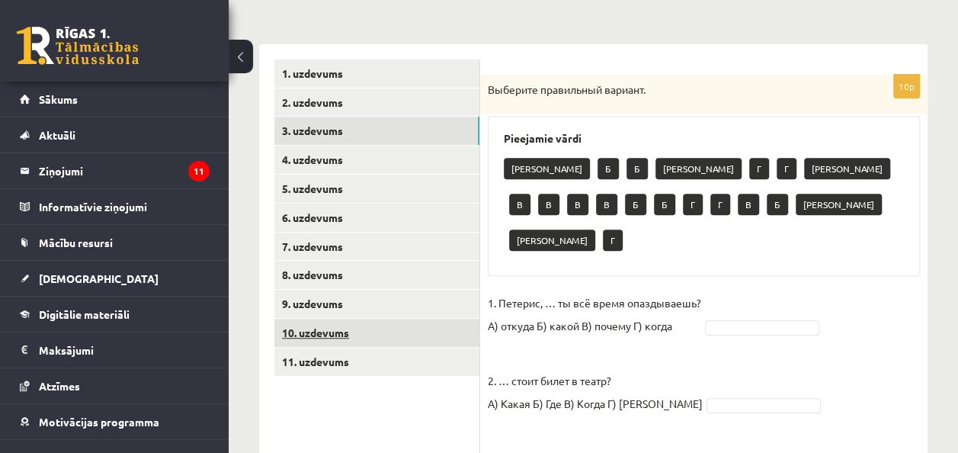
click at [281, 323] on link "10. uzdevums" at bounding box center [376, 333] width 205 height 28
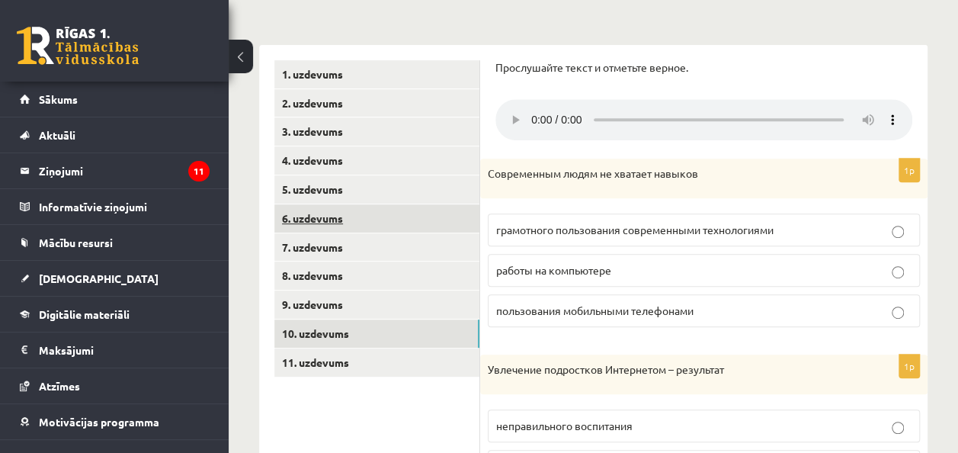
scroll to position [227, 0]
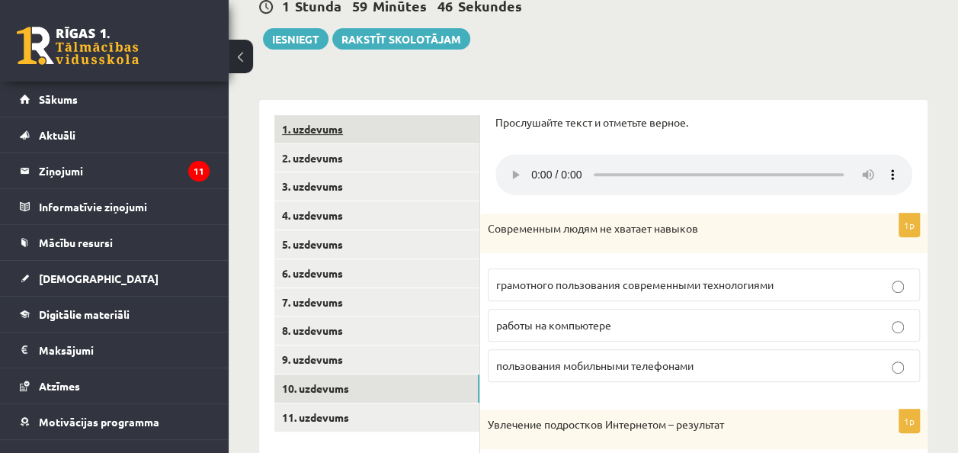
click at [348, 122] on link "1. uzdevums" at bounding box center [376, 129] width 205 height 28
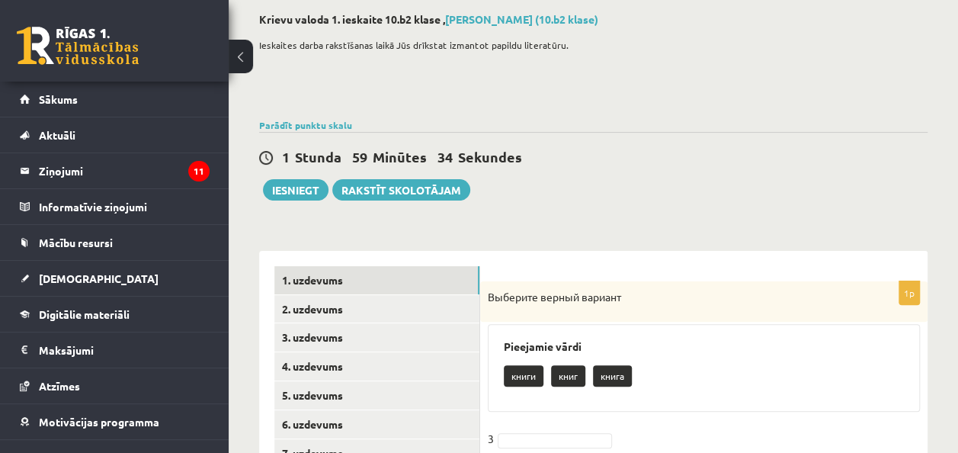
scroll to position [152, 0]
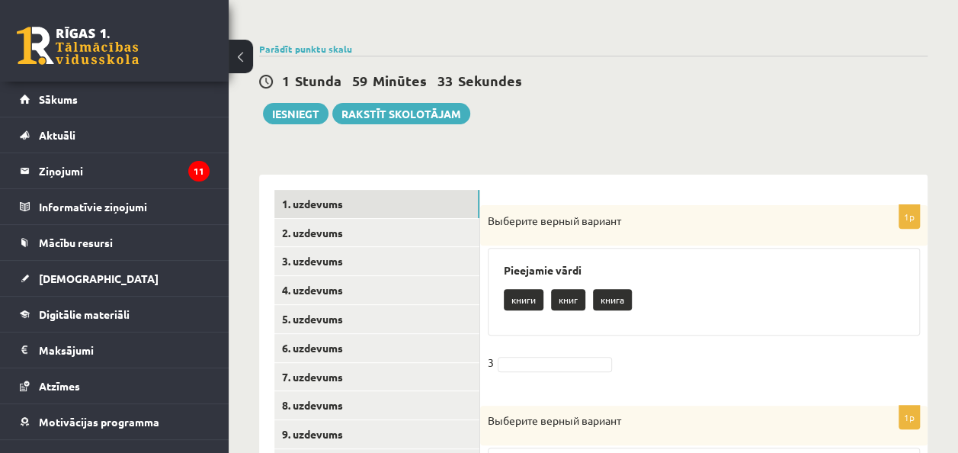
click at [516, 301] on p "книги" at bounding box center [524, 299] width 40 height 21
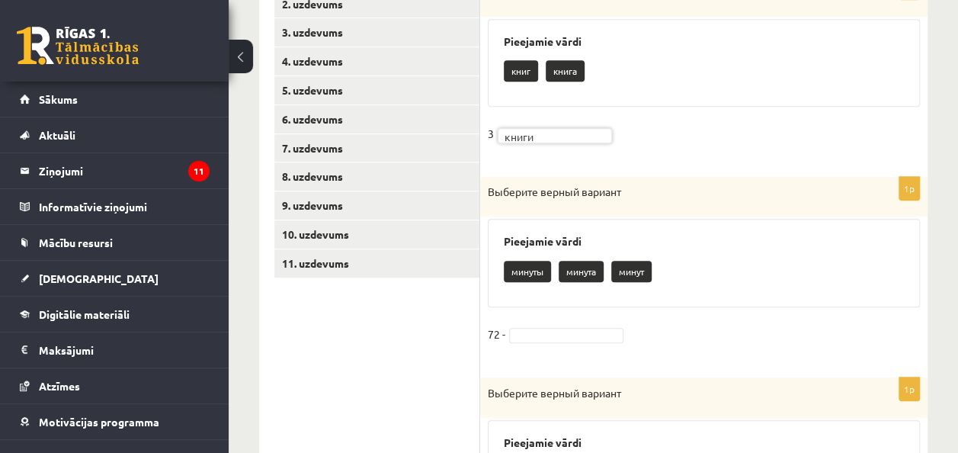
scroll to position [457, 0]
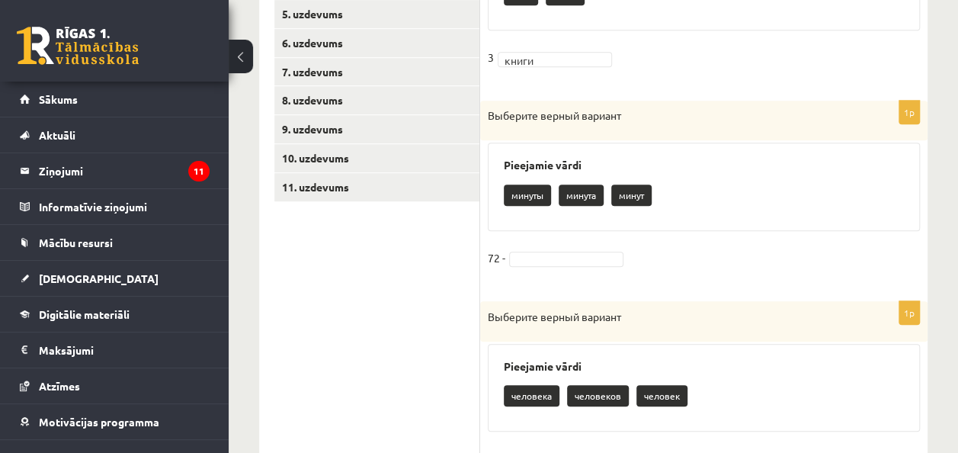
click at [539, 199] on p "минуты" at bounding box center [527, 194] width 47 height 21
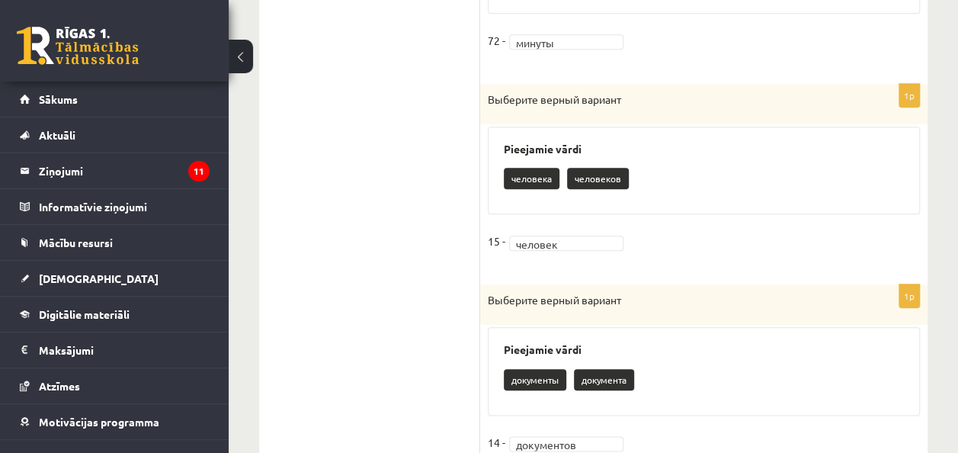
scroll to position [288, 0]
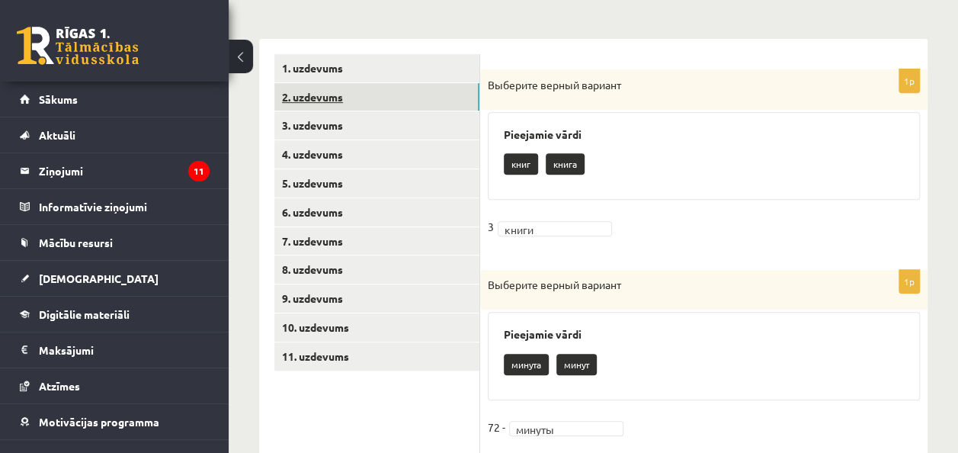
click at [299, 93] on link "2. uzdevums" at bounding box center [376, 97] width 205 height 28
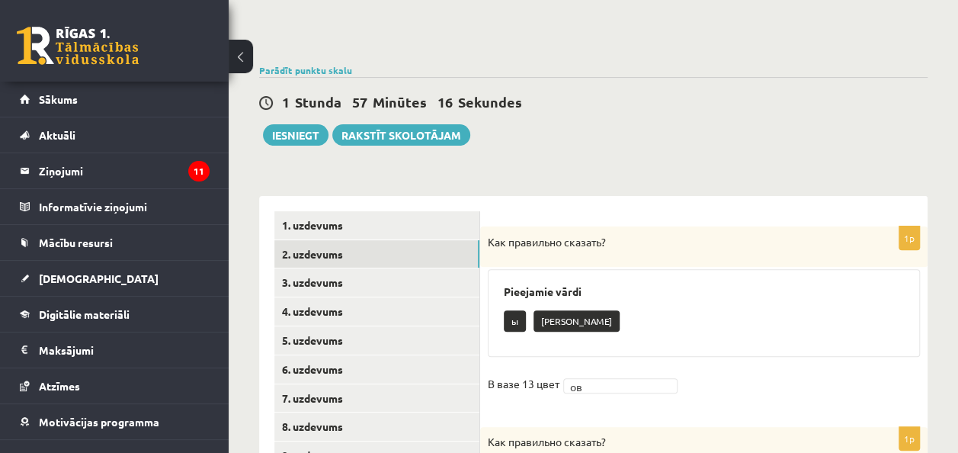
scroll to position [0, 0]
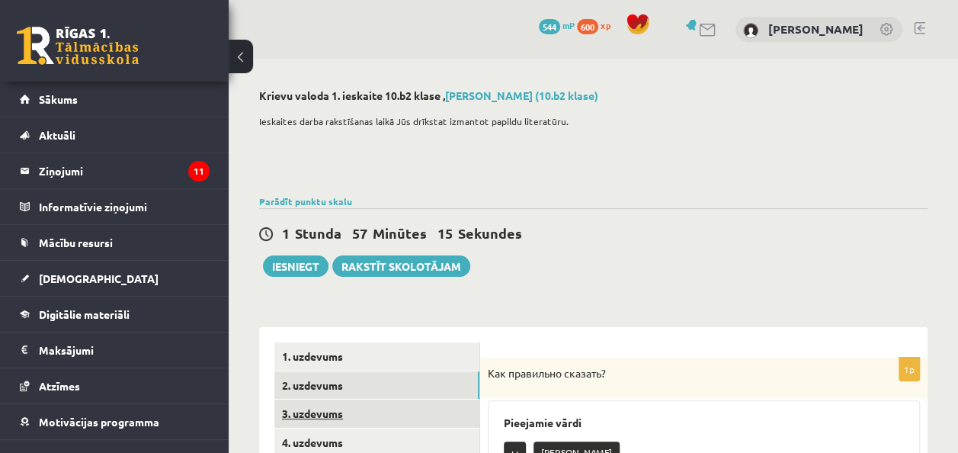
click at [338, 404] on link "3. uzdevums" at bounding box center [376, 413] width 205 height 28
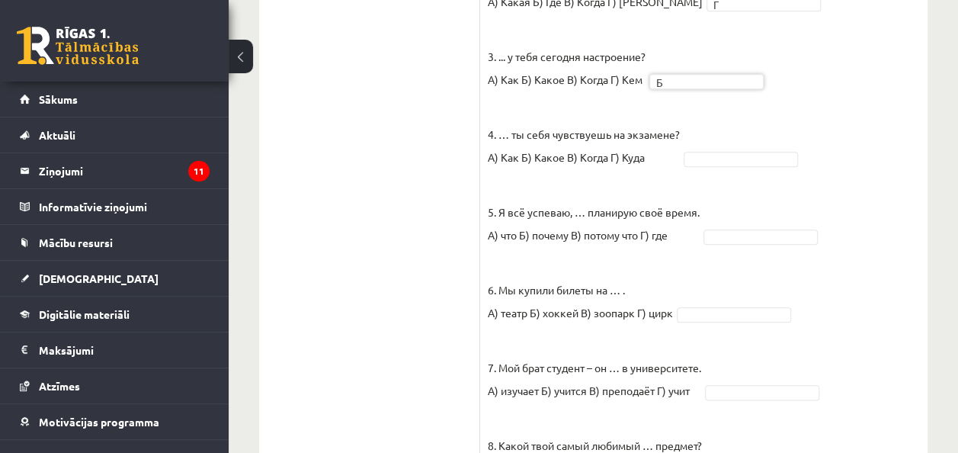
scroll to position [686, 0]
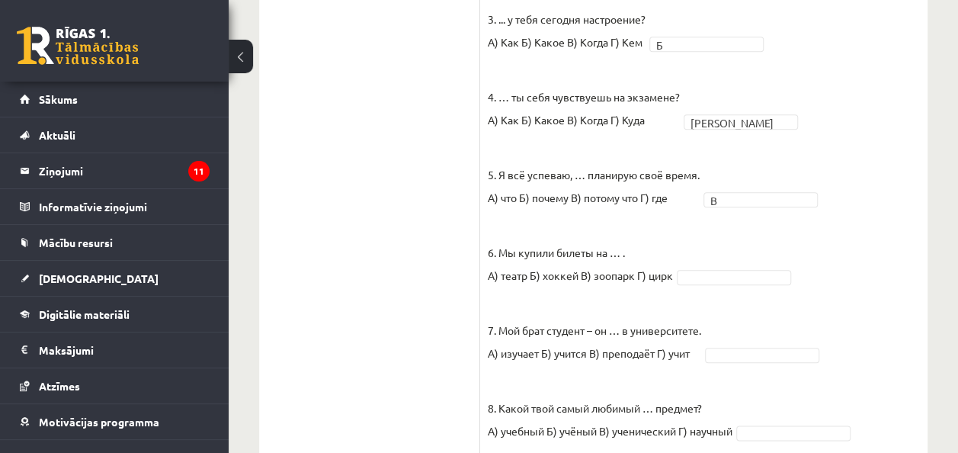
click at [745, 284] on fieldset "1. Петерис, … ты всё время опаздываешь? А) откуда Б) какой В) почему Г) когда В…" at bounding box center [704, 229] width 432 height 755
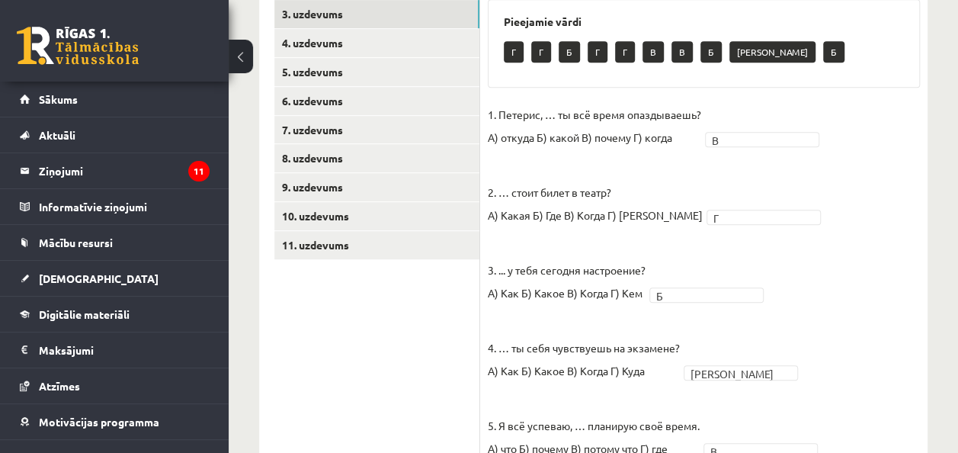
scroll to position [95, 0]
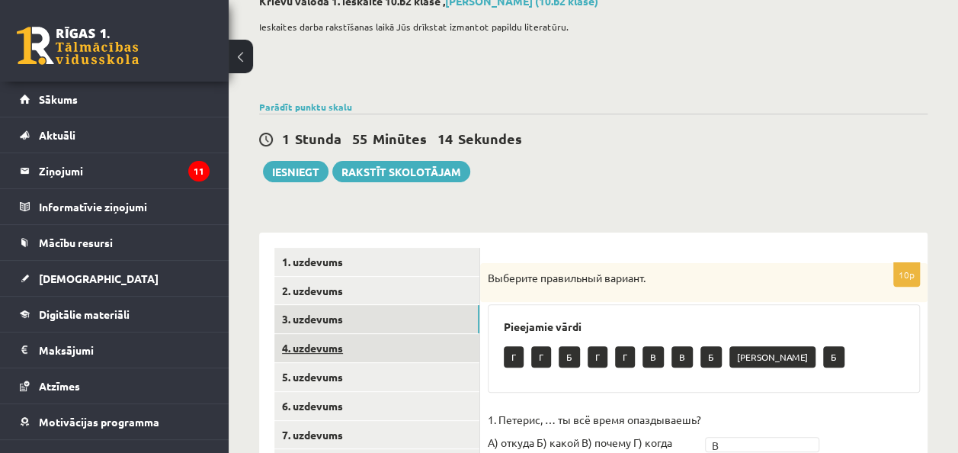
click at [331, 341] on link "4. uzdevums" at bounding box center [376, 348] width 205 height 28
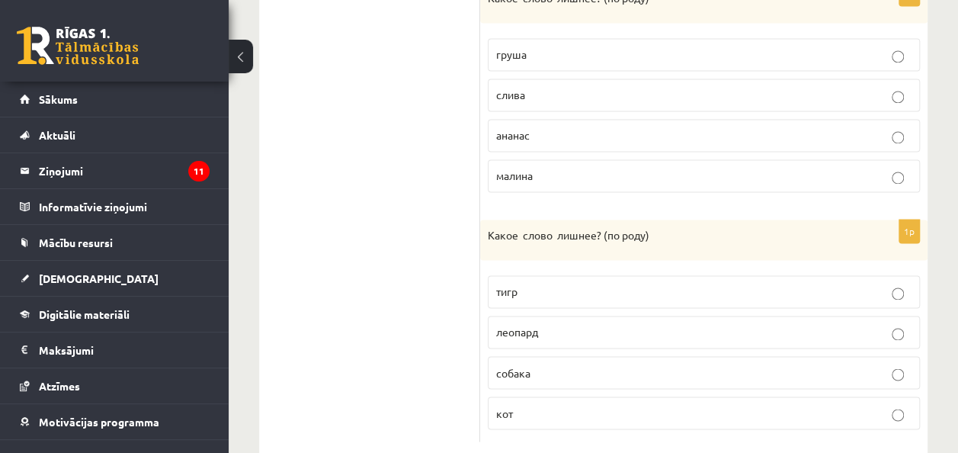
scroll to position [1109, 0]
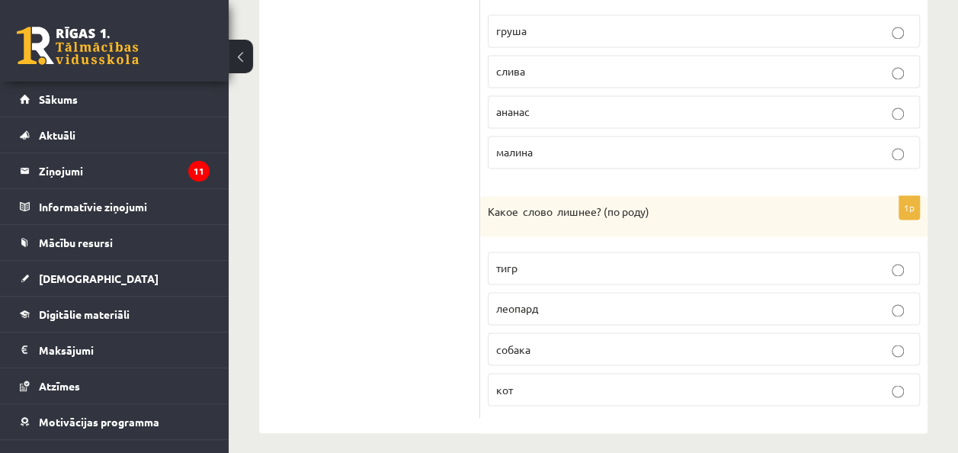
click at [546, 341] on p "собака" at bounding box center [703, 349] width 415 height 16
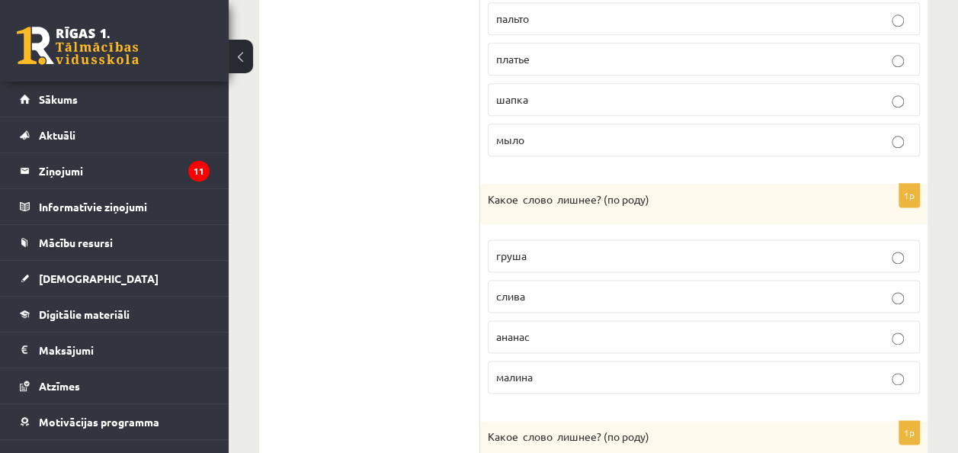
scroll to position [880, 0]
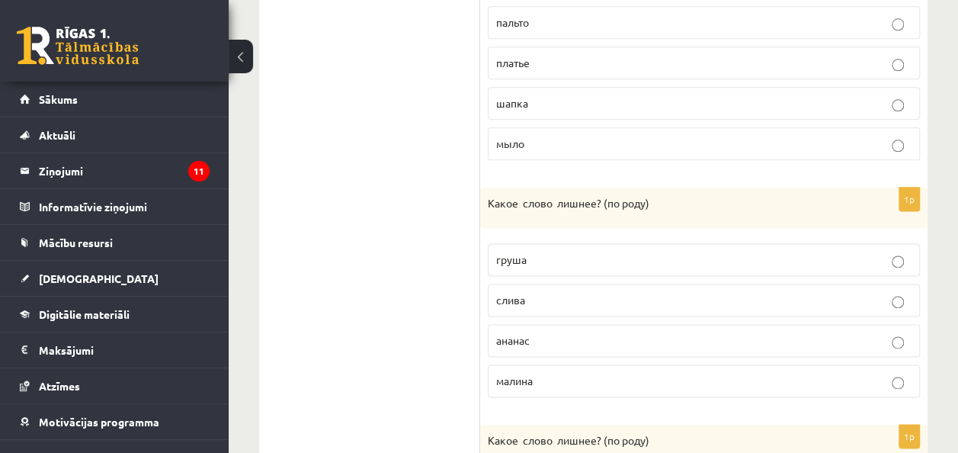
click at [596, 374] on p "малина" at bounding box center [703, 381] width 415 height 16
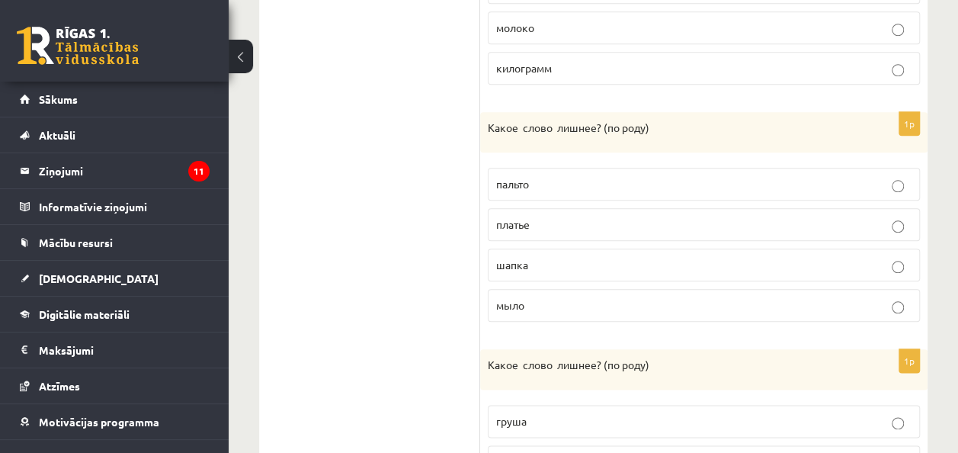
scroll to position [652, 0]
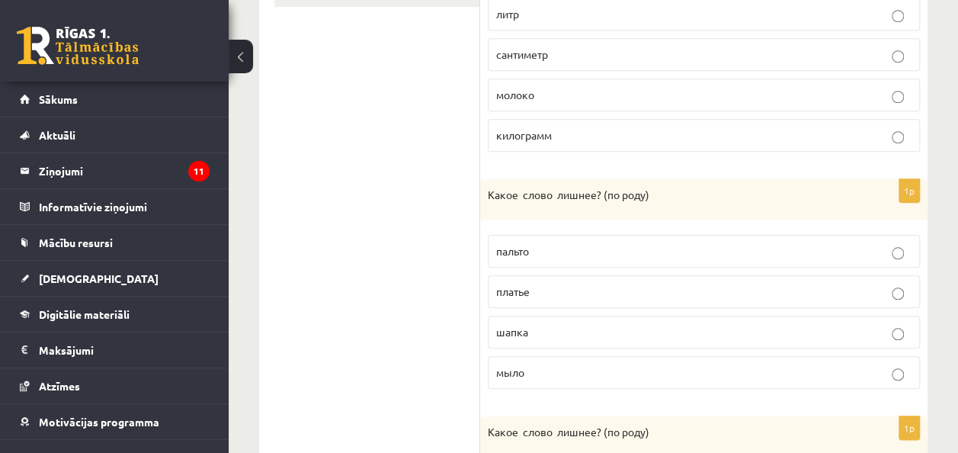
click at [550, 364] on p "мыло" at bounding box center [703, 372] width 415 height 16
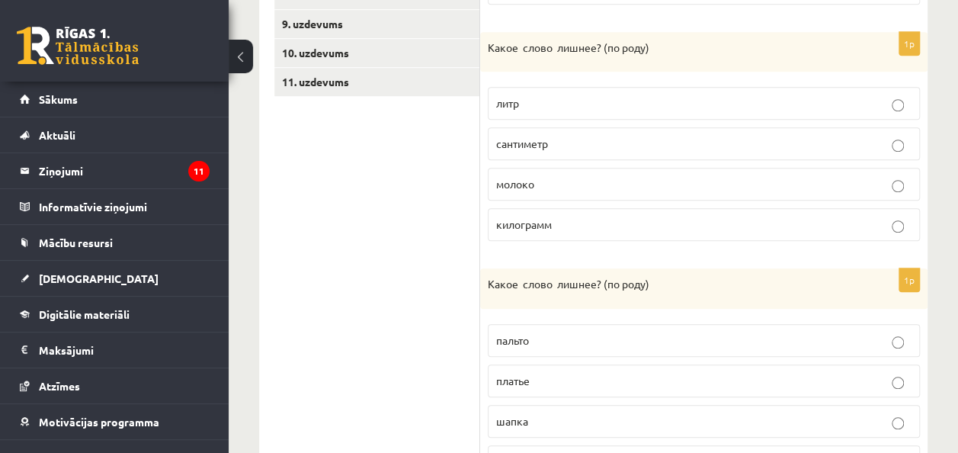
scroll to position [499, 0]
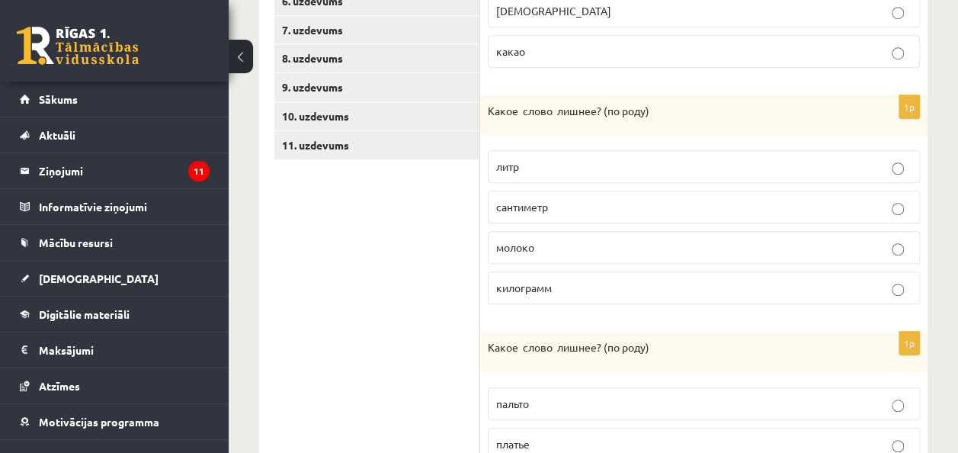
click at [533, 242] on span "молоко" at bounding box center [515, 247] width 38 height 14
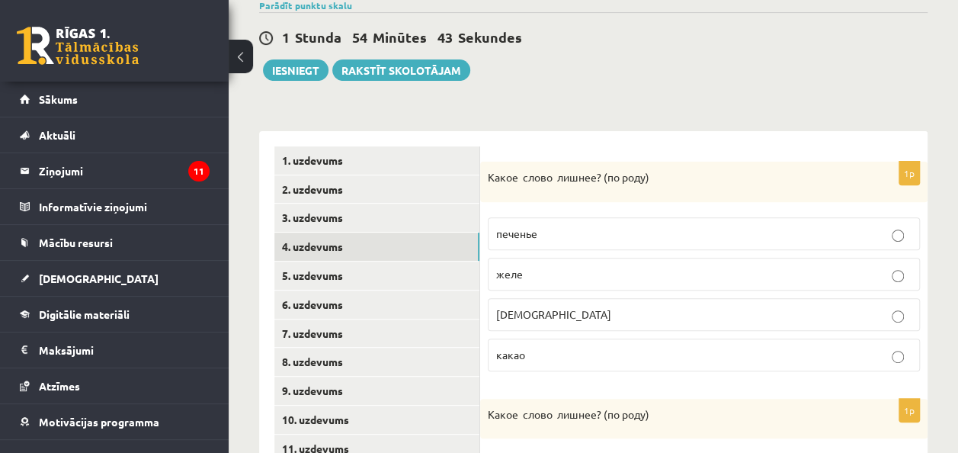
scroll to position [194, 0]
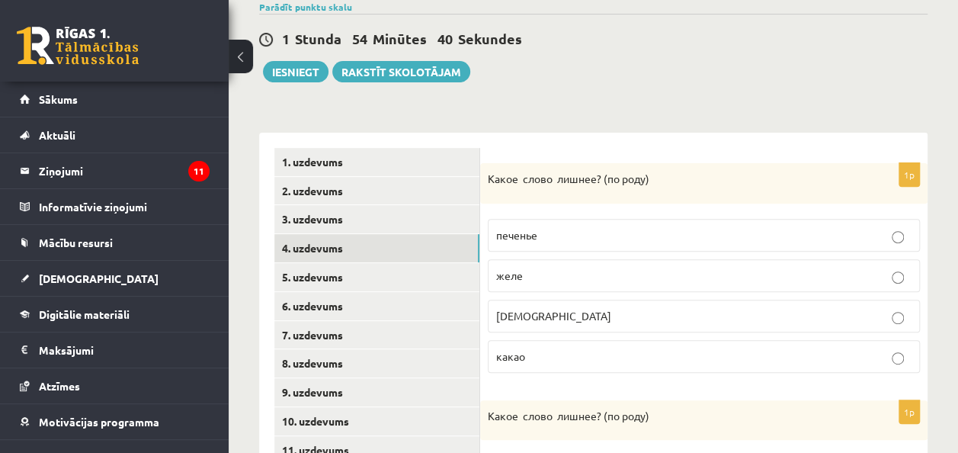
click at [513, 355] on span "какао" at bounding box center [510, 356] width 29 height 14
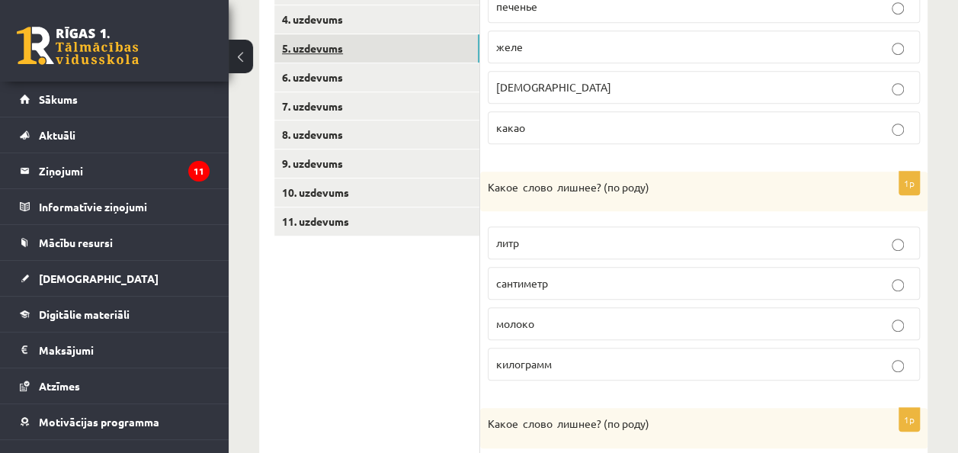
click at [293, 40] on link "5. uzdevums" at bounding box center [376, 48] width 205 height 28
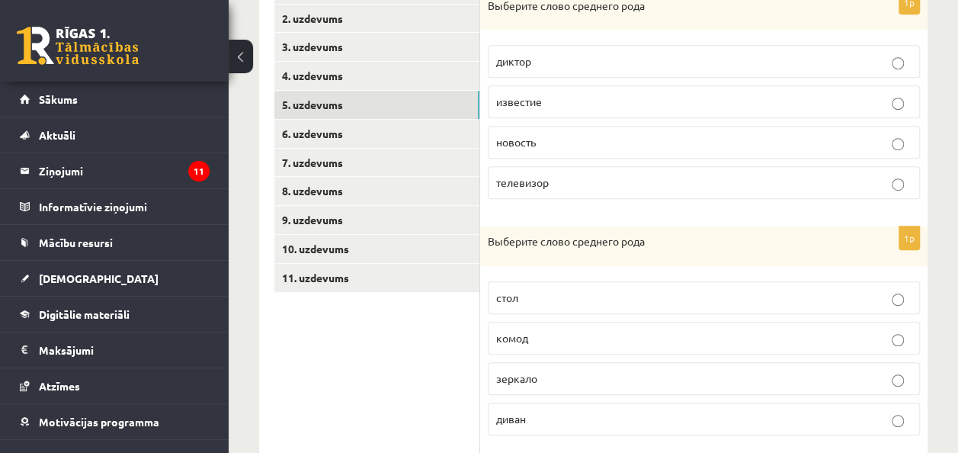
scroll to position [271, 0]
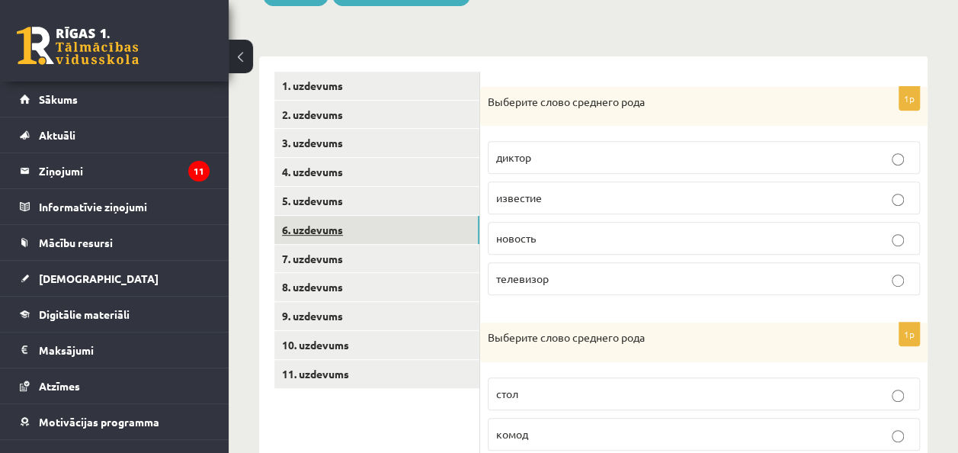
click at [349, 233] on link "6. uzdevums" at bounding box center [376, 230] width 205 height 28
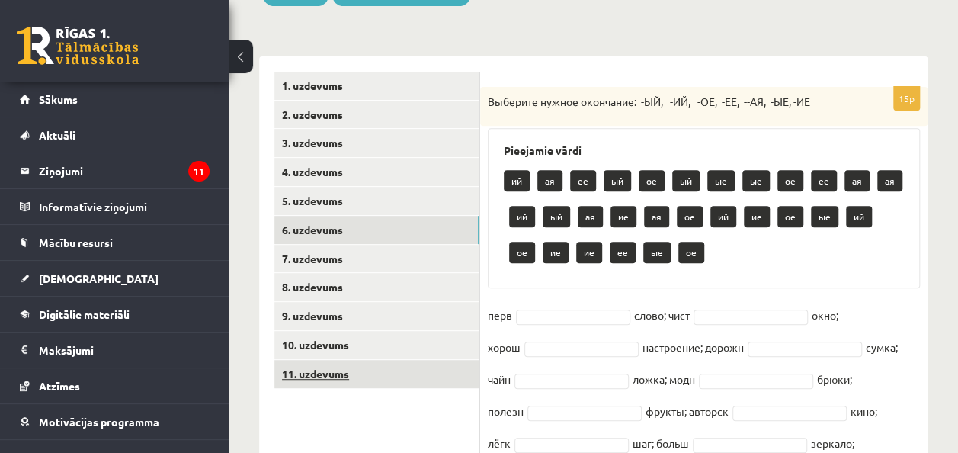
click at [350, 375] on link "11. uzdevums" at bounding box center [376, 374] width 205 height 28
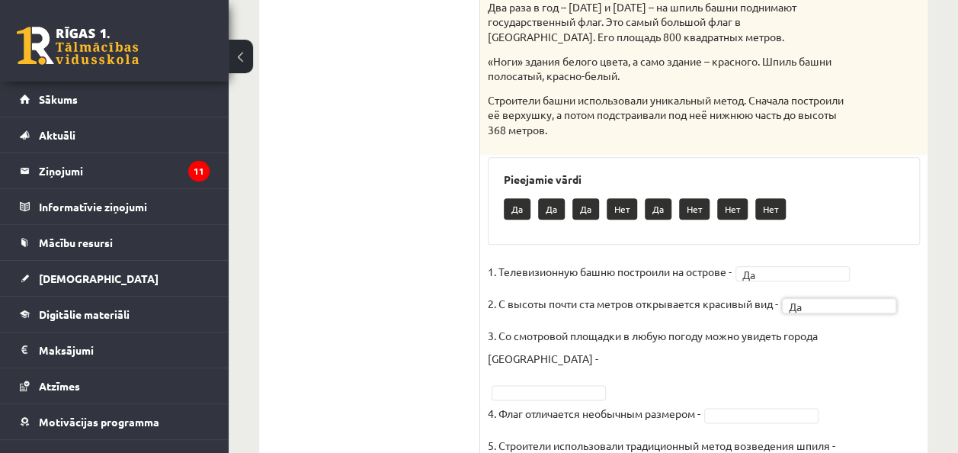
scroll to position [784, 0]
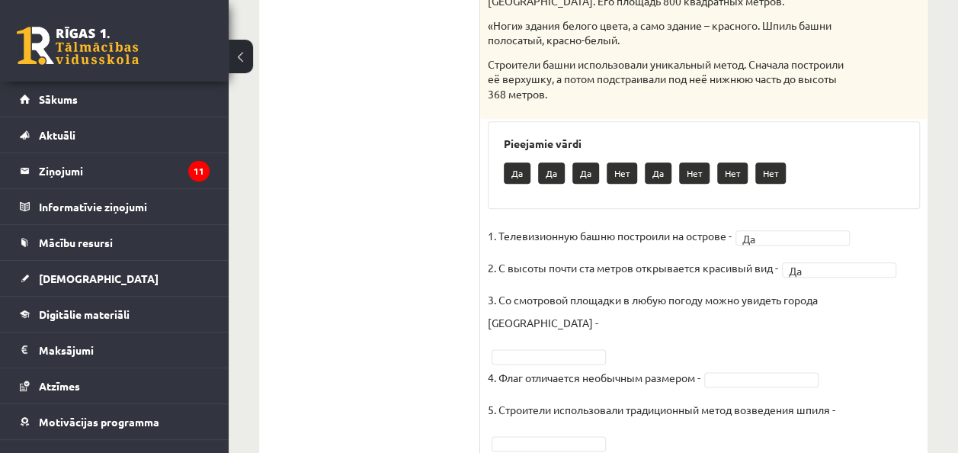
click at [583, 290] on fieldset "1. Телевизионную башню построили на [GEOGRAPHIC_DATA] ** 2. С высоты почти ста …" at bounding box center [704, 338] width 432 height 229
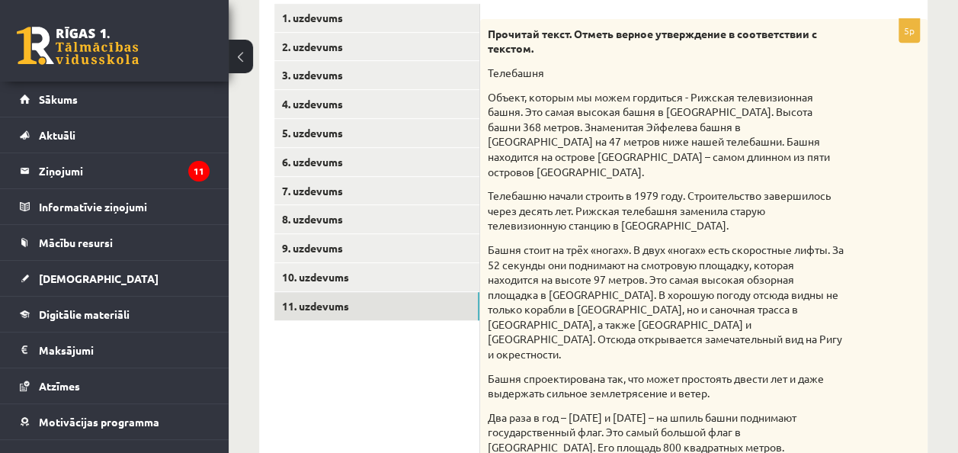
scroll to position [479, 0]
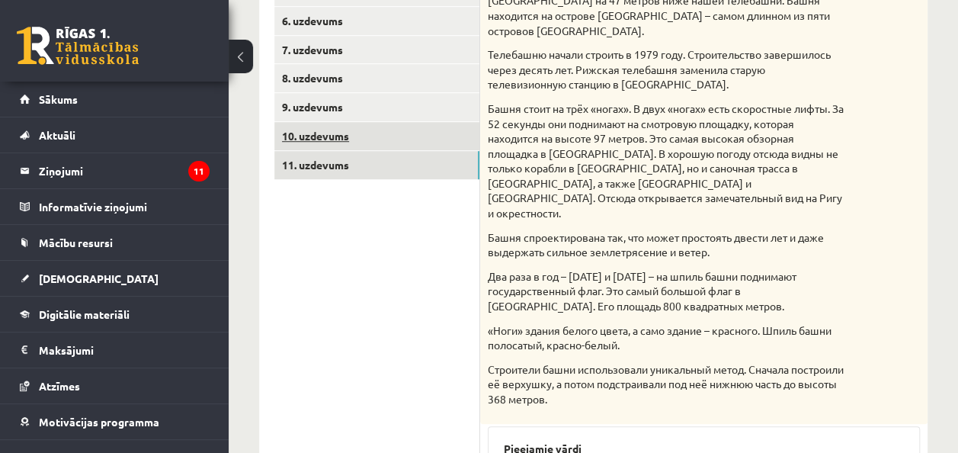
click at [321, 137] on link "10. uzdevums" at bounding box center [376, 136] width 205 height 28
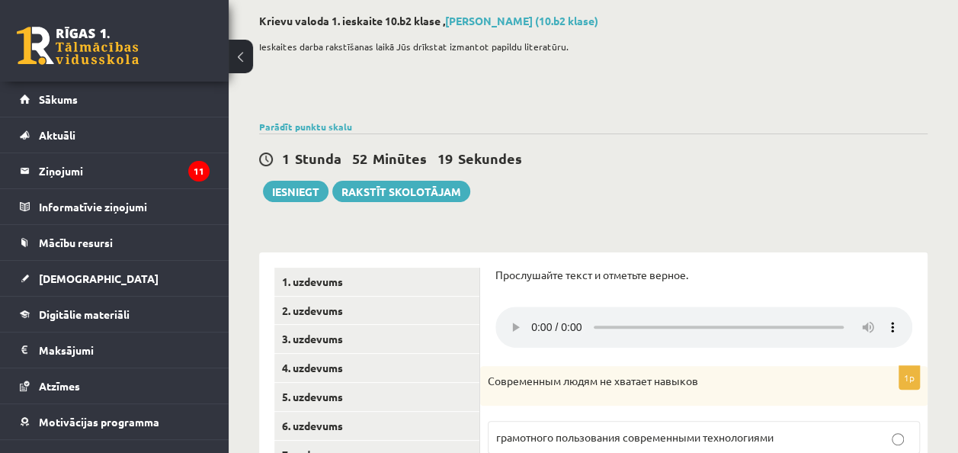
scroll to position [227, 0]
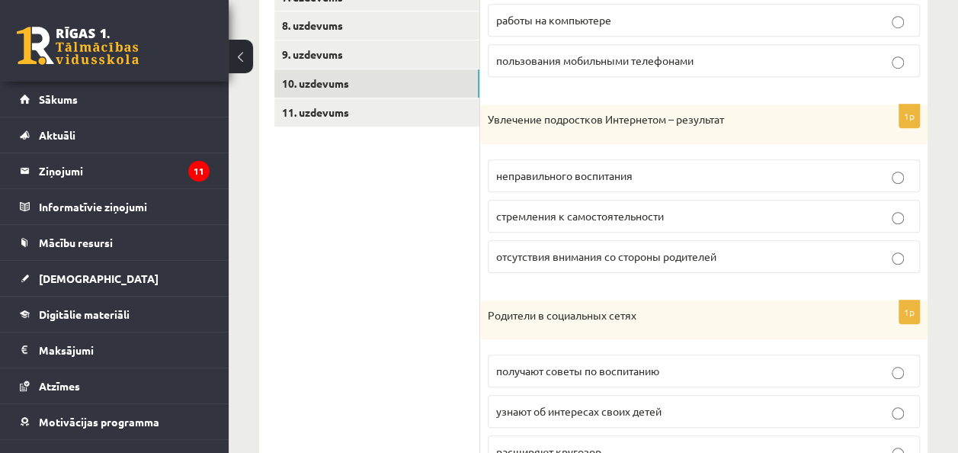
scroll to position [684, 0]
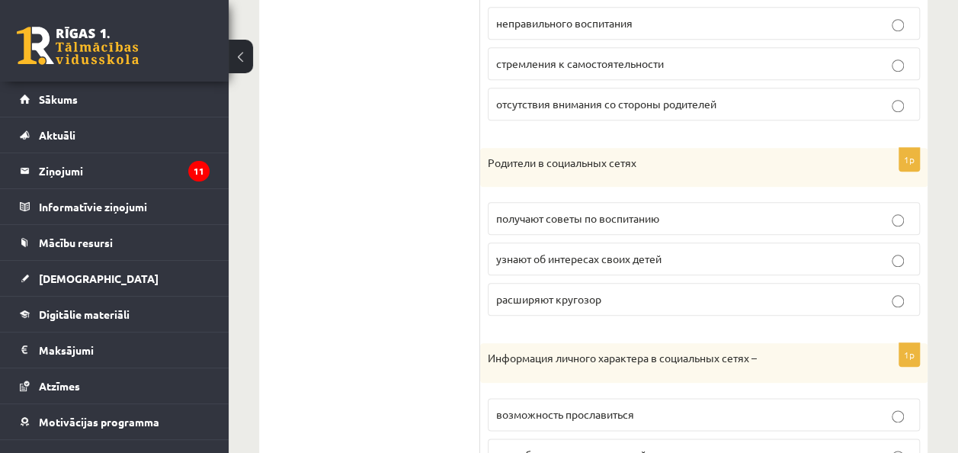
click at [709, 252] on p "узнают об интересах своих детей" at bounding box center [703, 259] width 415 height 16
click at [893, 264] on label "узнают об интересах своих детей" at bounding box center [704, 258] width 432 height 33
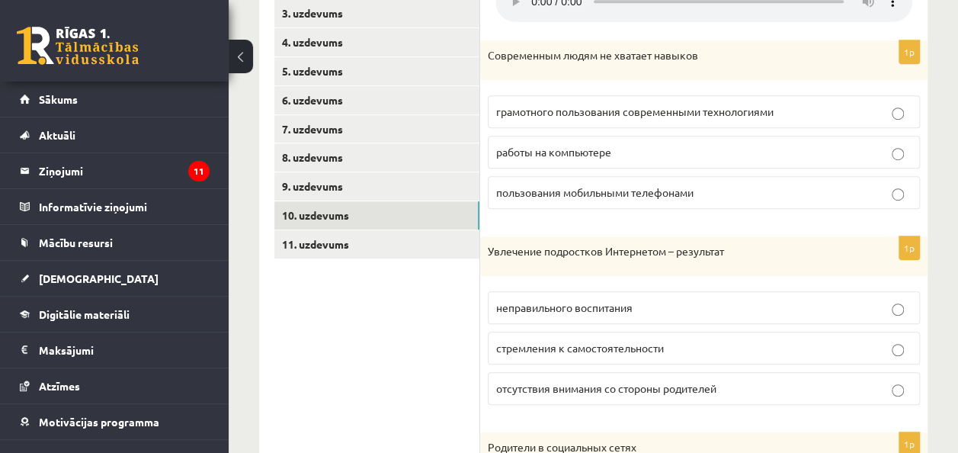
scroll to position [456, 0]
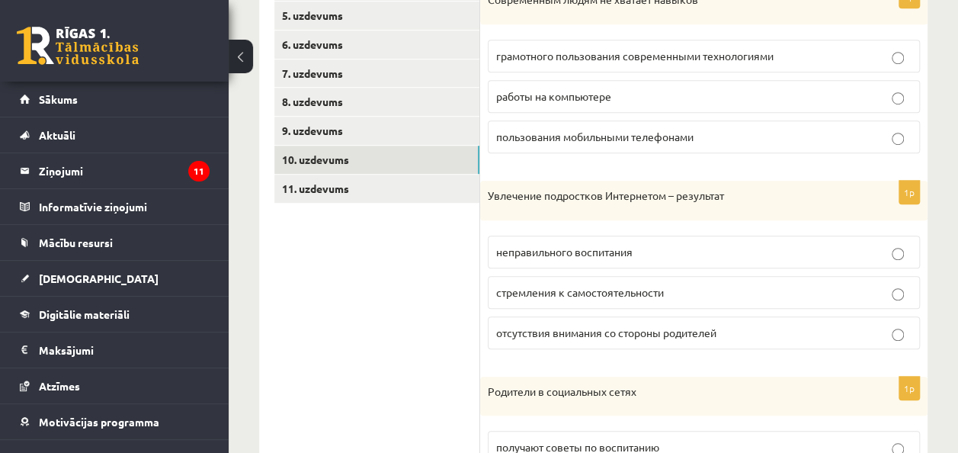
click at [659, 280] on label "стремления к самостоятельности" at bounding box center [704, 292] width 432 height 33
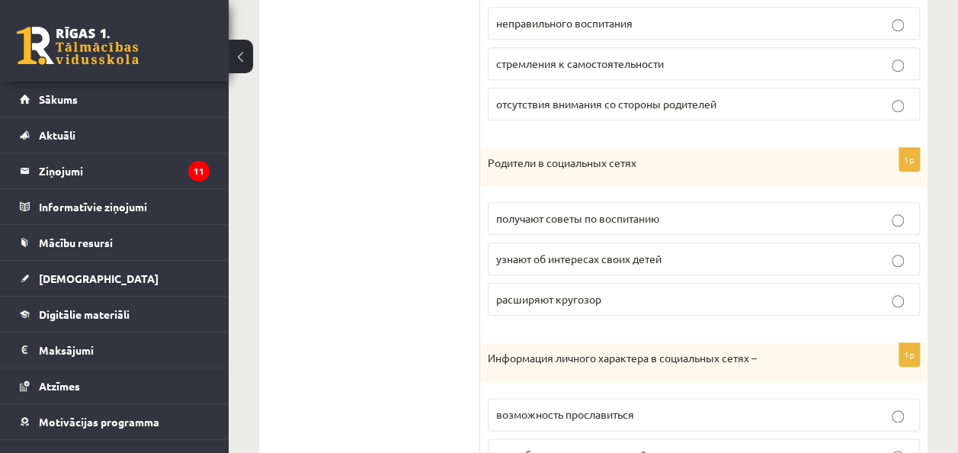
scroll to position [837, 0]
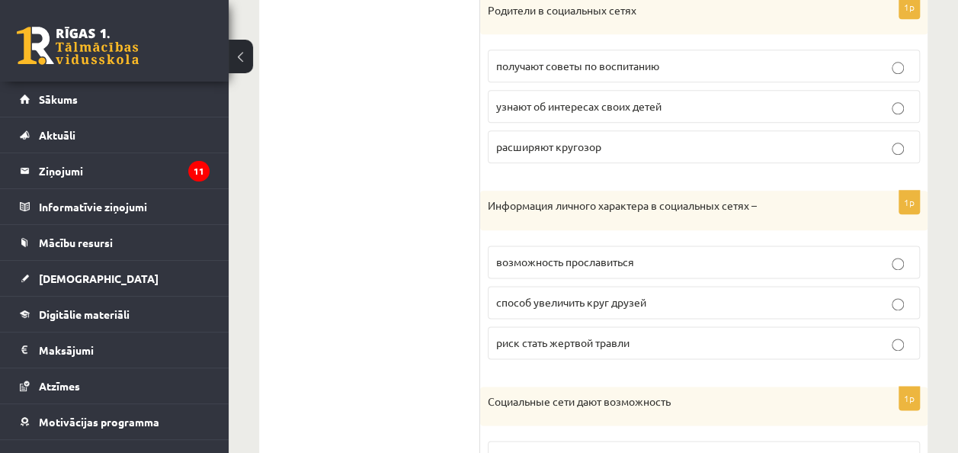
click at [740, 300] on p "способ увеличить круг друзей" at bounding box center [703, 302] width 415 height 16
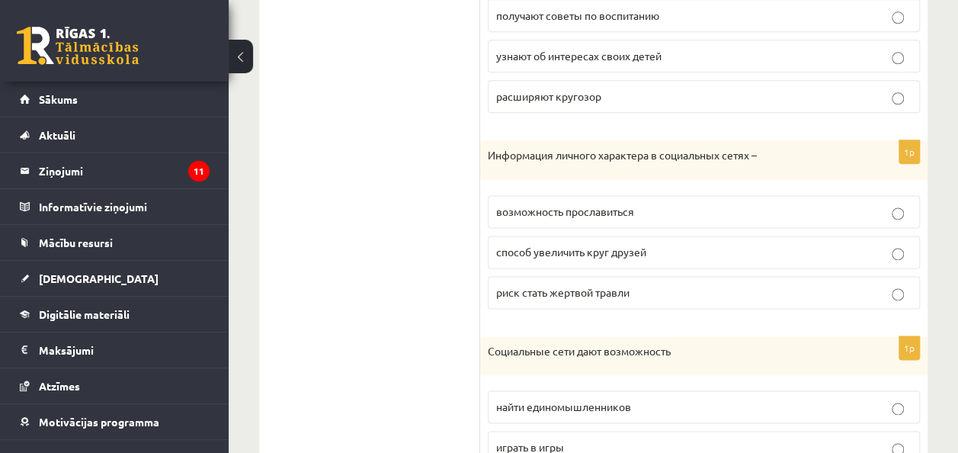
scroll to position [989, 0]
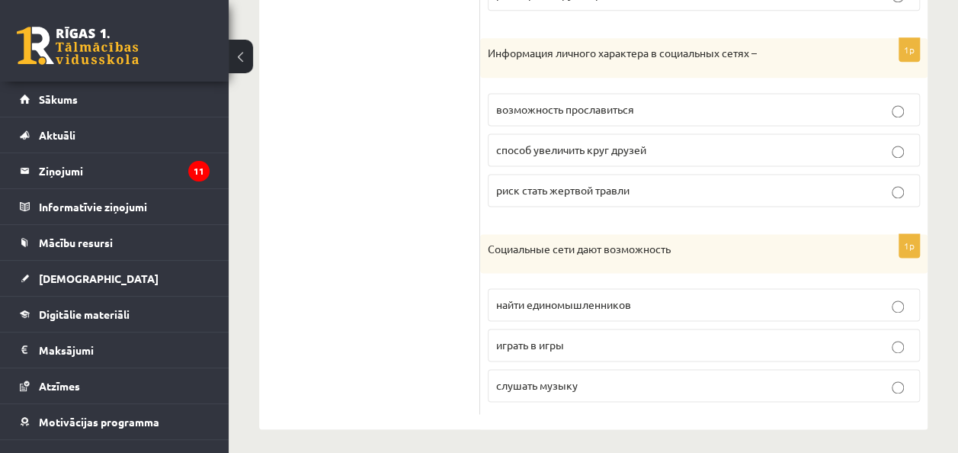
click at [678, 304] on p "найти единомышленников" at bounding box center [703, 305] width 415 height 16
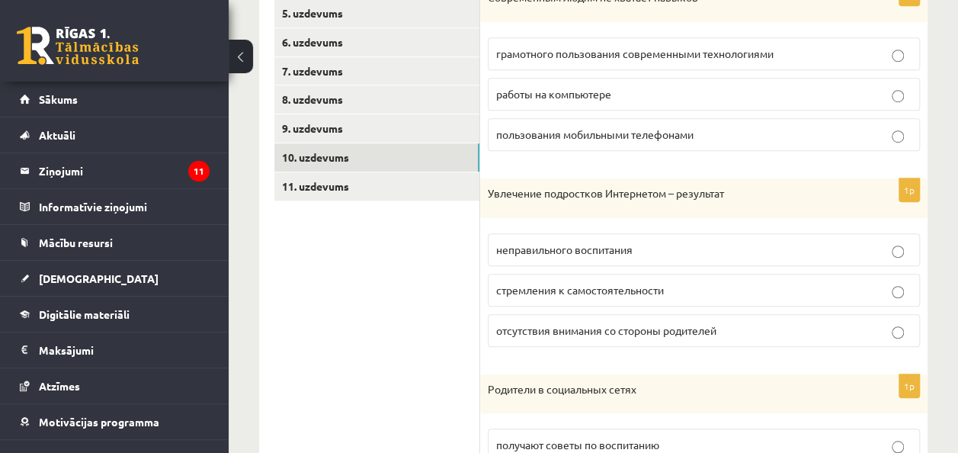
scroll to position [380, 0]
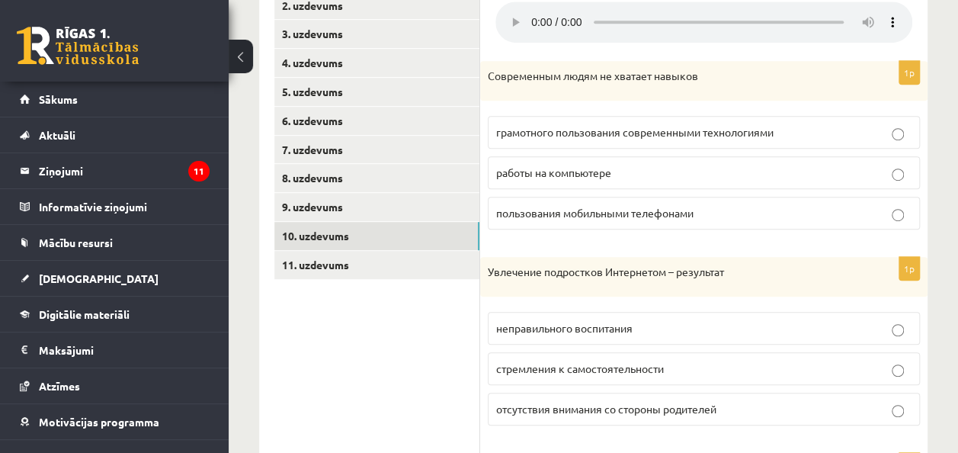
click at [747, 142] on label "грамотного пользования современными технологиями" at bounding box center [704, 132] width 432 height 33
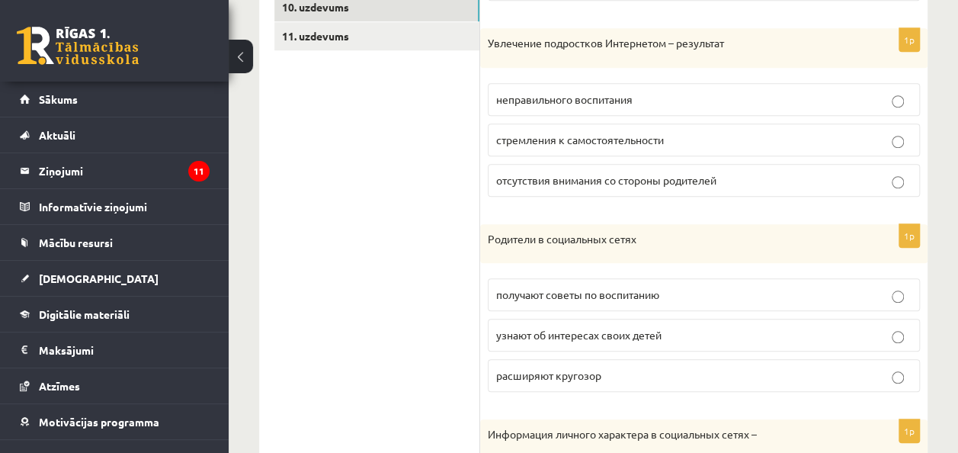
scroll to position [227, 0]
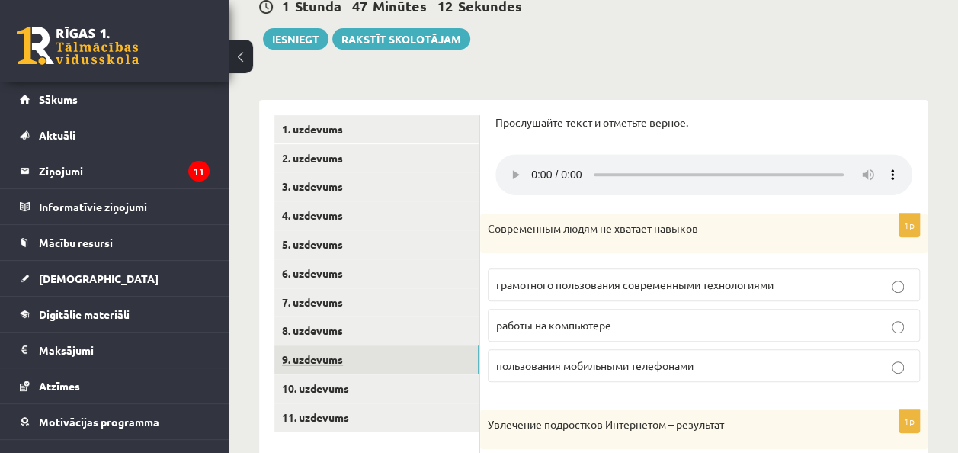
click at [290, 369] on link "9. uzdevums" at bounding box center [376, 359] width 205 height 28
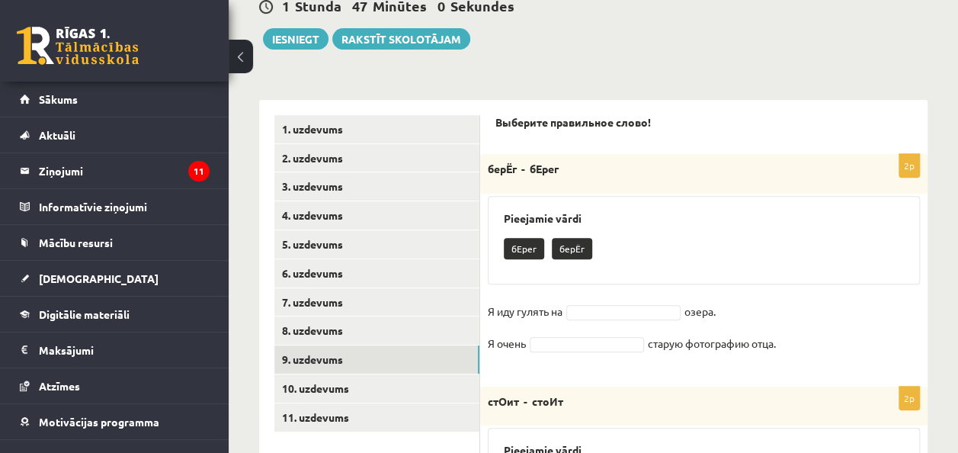
click at [538, 242] on p "бЕрег" at bounding box center [524, 248] width 40 height 21
click at [532, 247] on p "бЕрег" at bounding box center [524, 248] width 40 height 21
click at [543, 169] on strong "берЁг - бЕрег" at bounding box center [523, 169] width 71 height 14
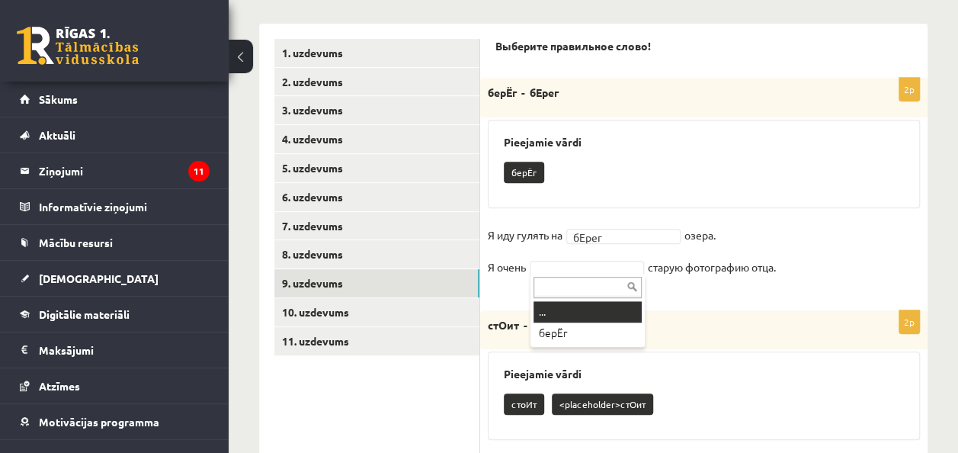
drag, startPoint x: 566, startPoint y: 267, endPoint x: 582, endPoint y: 297, distance: 34.1
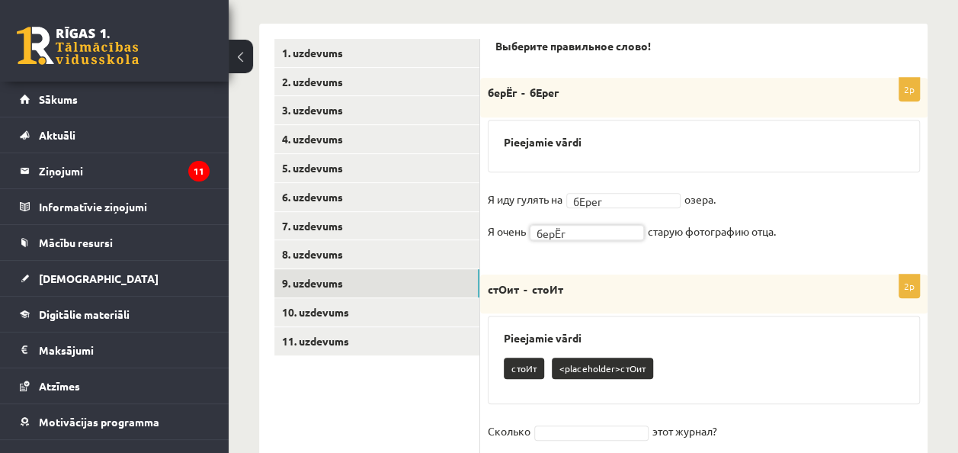
scroll to position [456, 0]
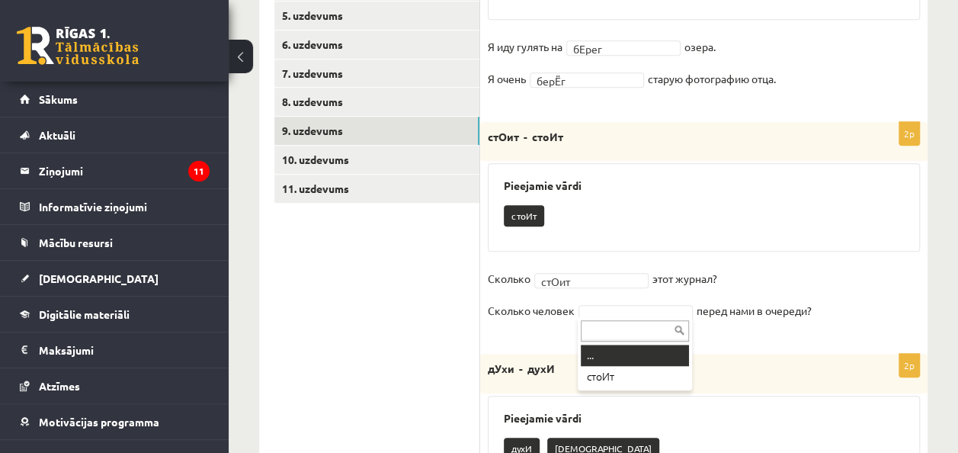
drag, startPoint x: 624, startPoint y: 309, endPoint x: 622, endPoint y: 321, distance: 11.5
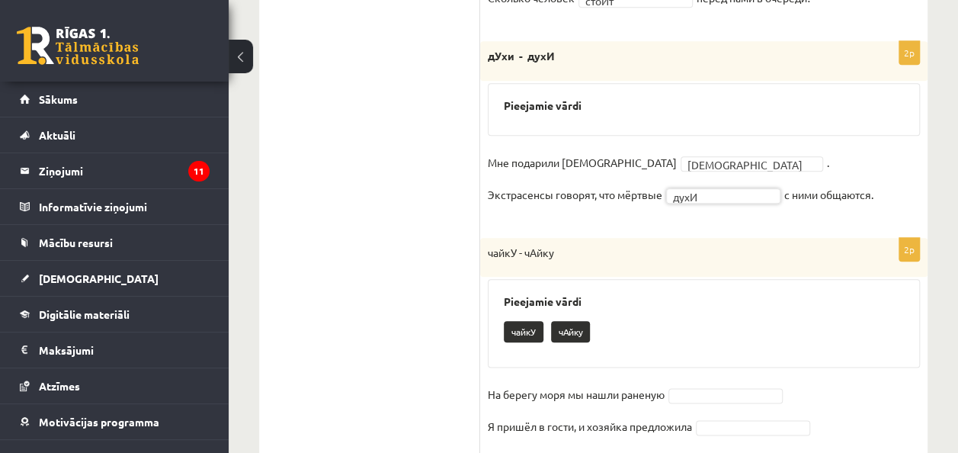
scroll to position [777, 0]
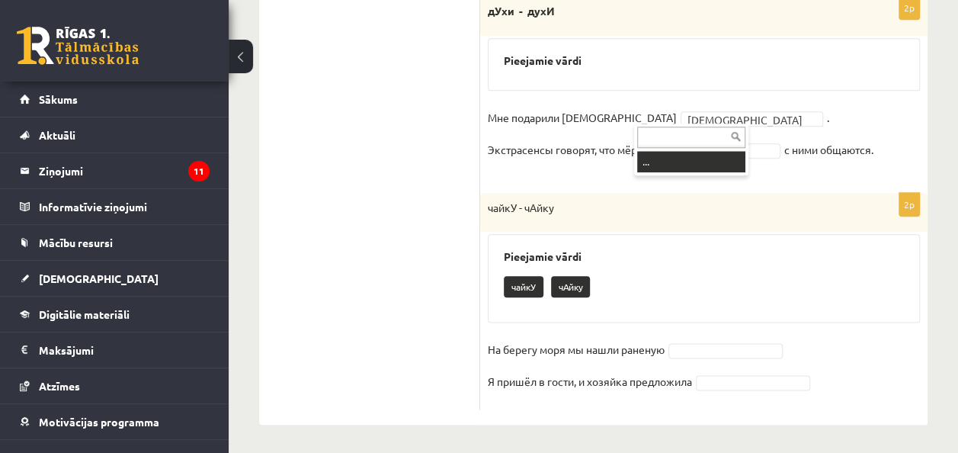
drag, startPoint x: 680, startPoint y: 218, endPoint x: 675, endPoint y: 202, distance: 16.9
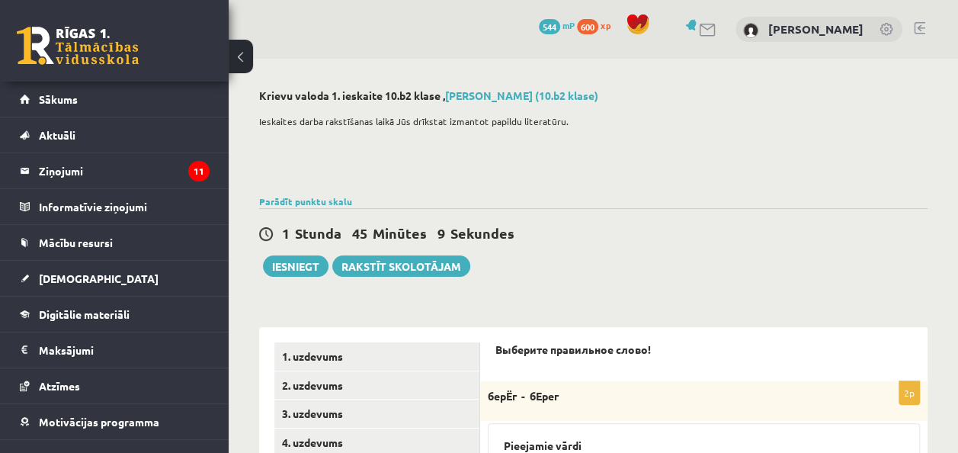
scroll to position [381, 0]
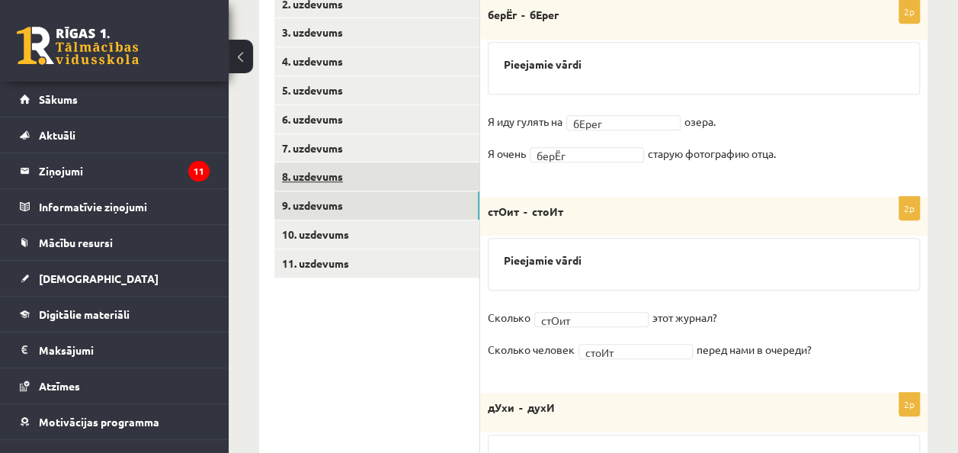
click at [333, 180] on link "8. uzdevums" at bounding box center [376, 176] width 205 height 28
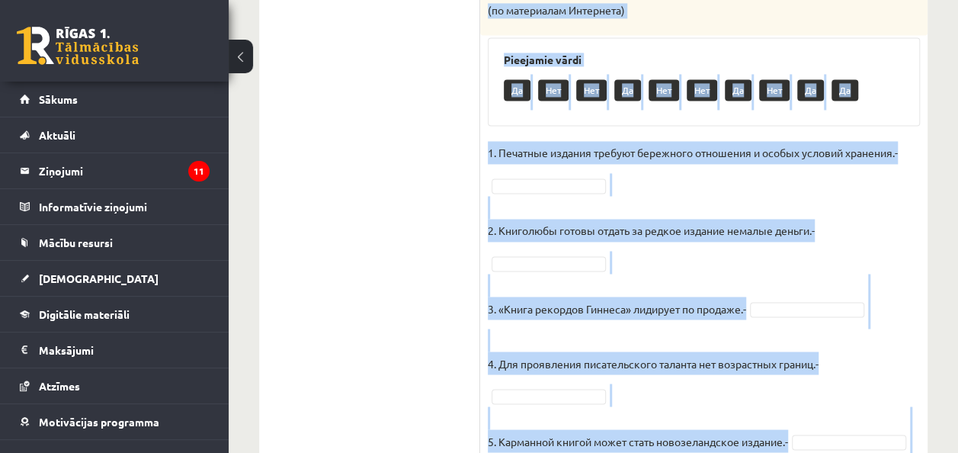
scroll to position [1188, 0]
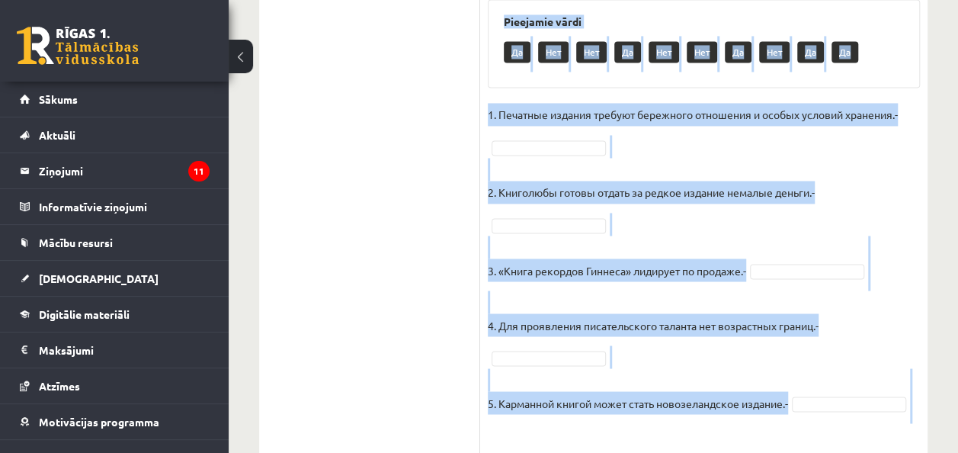
drag, startPoint x: 486, startPoint y: 369, endPoint x: 884, endPoint y: 429, distance: 402.4
copy div "Loremips dolor. Sitame consec adipiscinge s doeiusmodtem i utlabor. Etdolorema …"
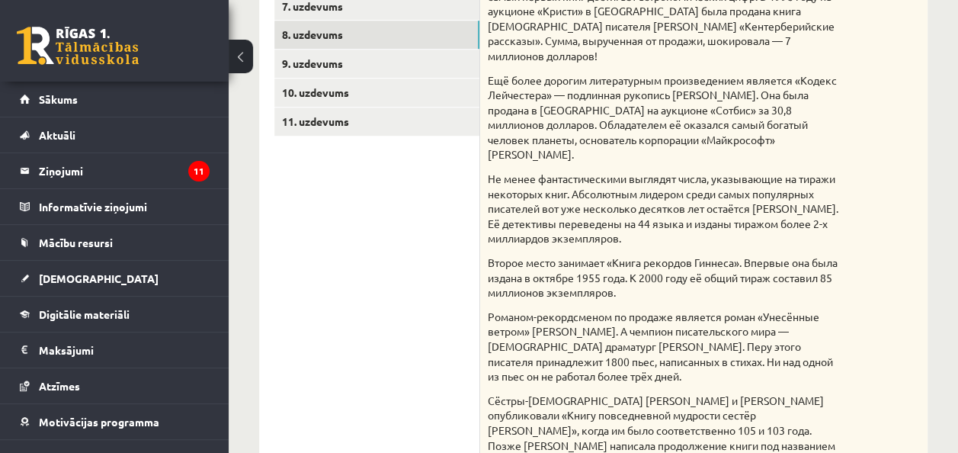
scroll to position [425, 0]
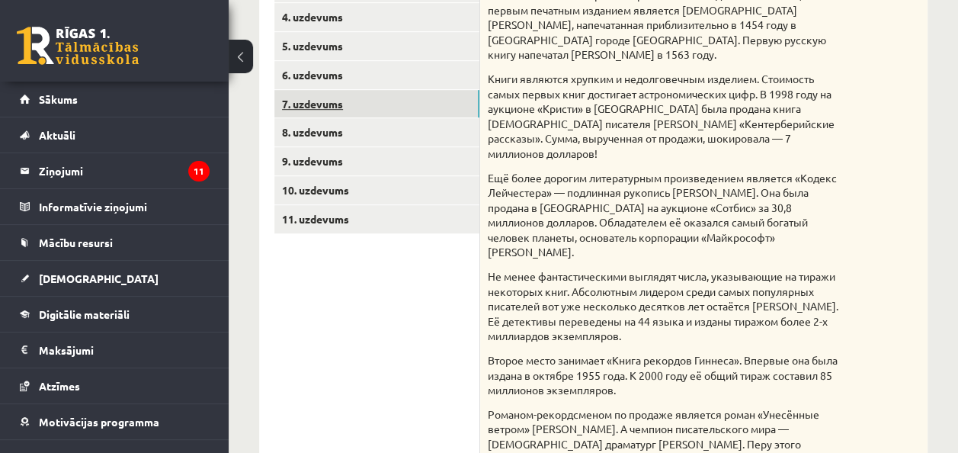
click at [338, 104] on link "7. uzdevums" at bounding box center [376, 104] width 205 height 28
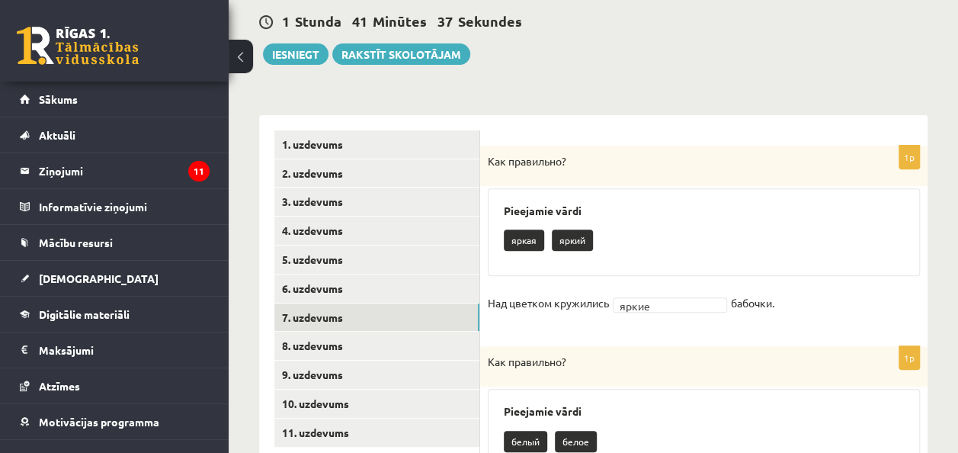
scroll to position [110, 0]
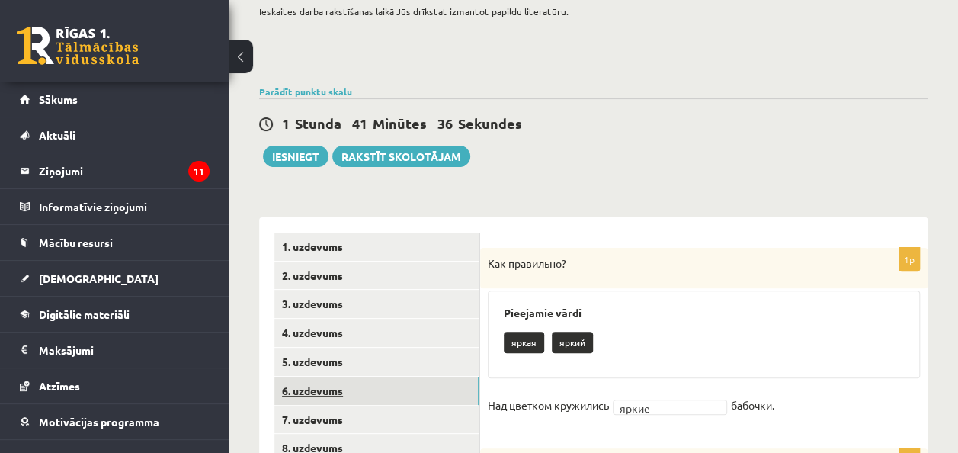
click at [329, 384] on link "6. uzdevums" at bounding box center [376, 391] width 205 height 28
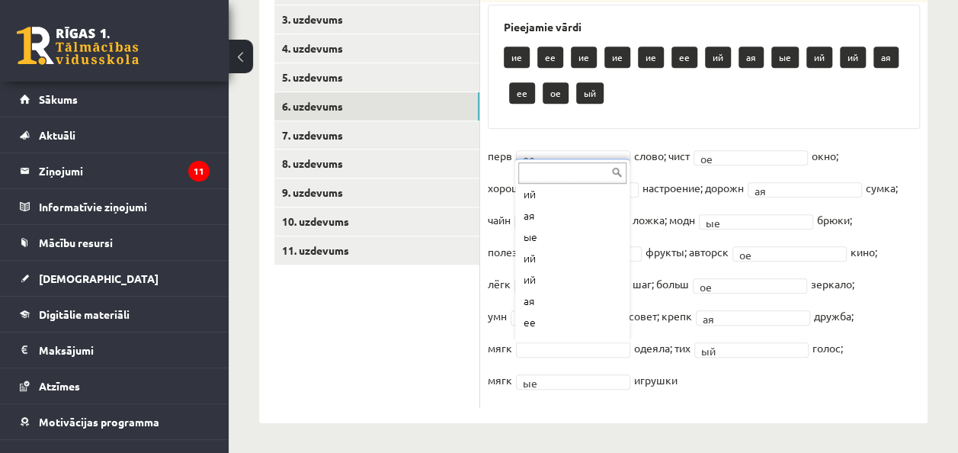
scroll to position [189, 0]
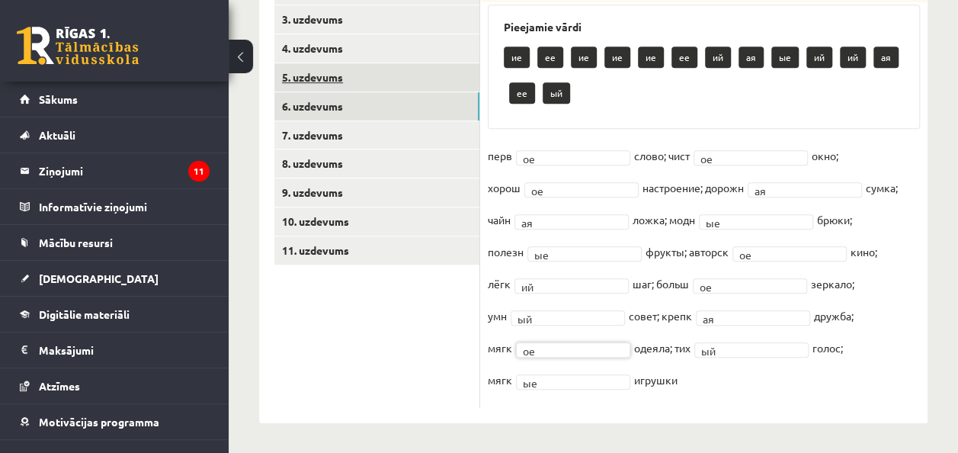
click at [348, 73] on link "5. uzdevums" at bounding box center [376, 77] width 205 height 28
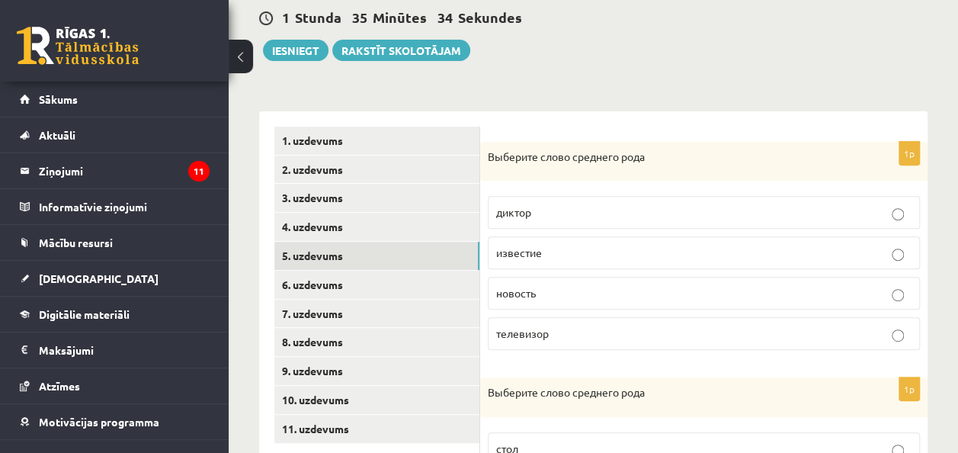
scroll to position [229, 0]
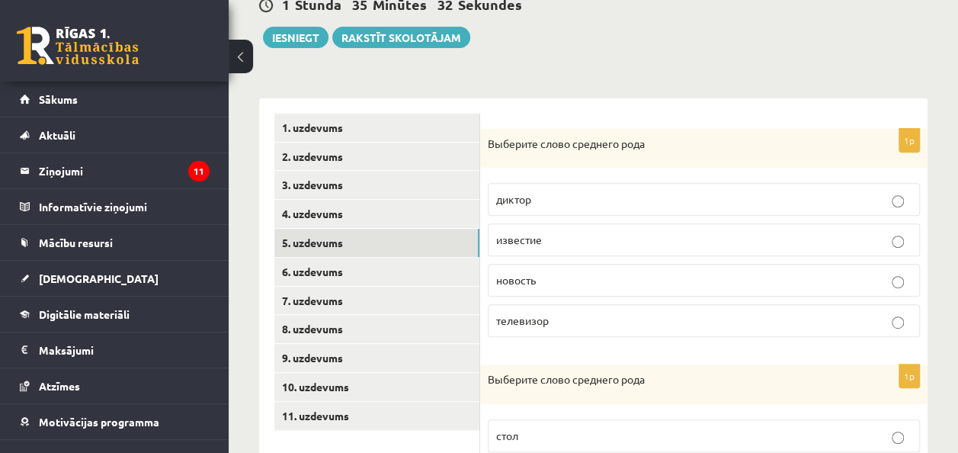
click at [593, 316] on p "телевизор" at bounding box center [703, 321] width 415 height 16
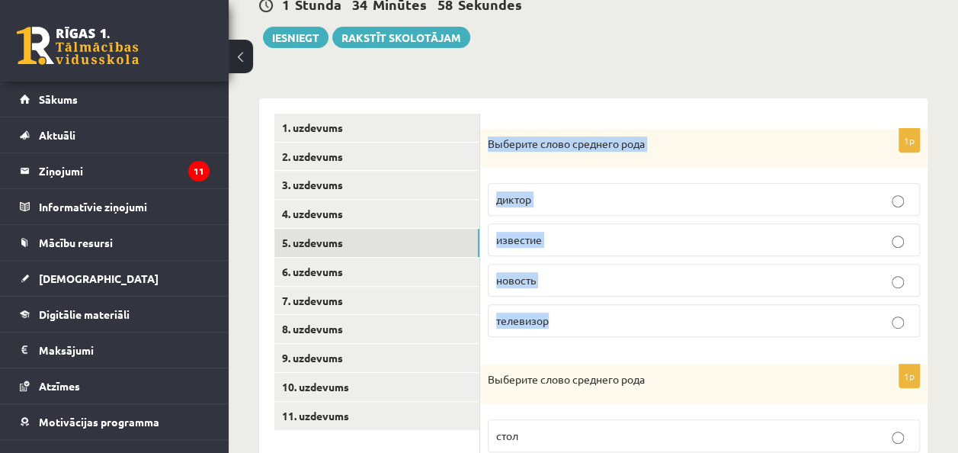
drag, startPoint x: 486, startPoint y: 143, endPoint x: 590, endPoint y: 299, distance: 187.3
click at [590, 299] on div "1p Выберите слово среднего рода диктор известие новость телевизор" at bounding box center [703, 239] width 447 height 221
copy div "Выберите слово среднего рода диктор известие новость телевизор"
click at [656, 143] on p "Выберите слово среднего рода" at bounding box center [666, 143] width 356 height 15
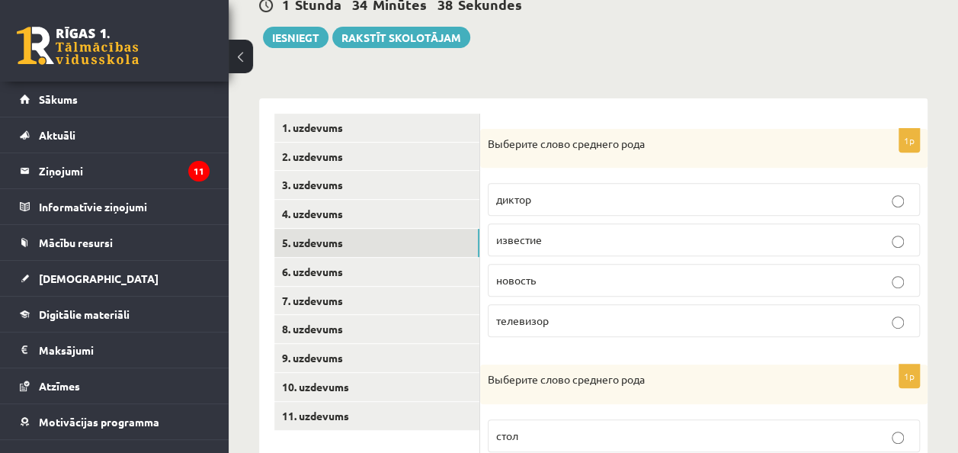
click at [675, 245] on p "известие" at bounding box center [703, 240] width 415 height 16
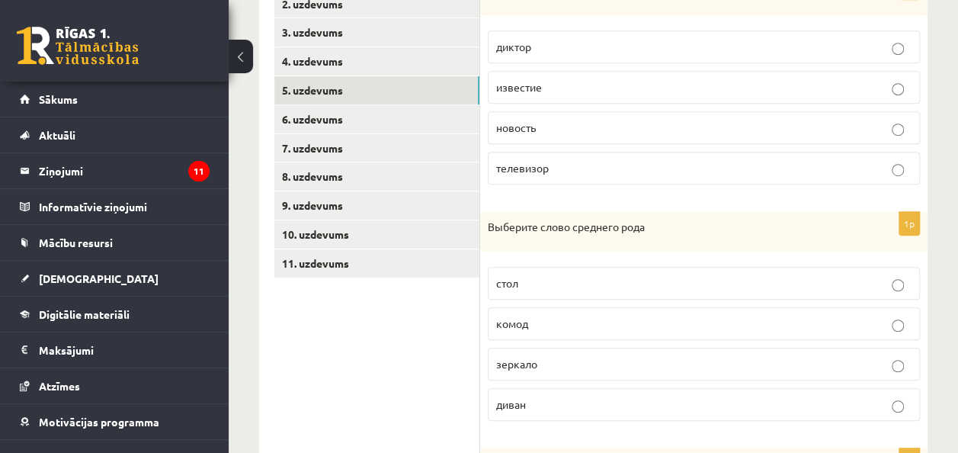
scroll to position [534, 0]
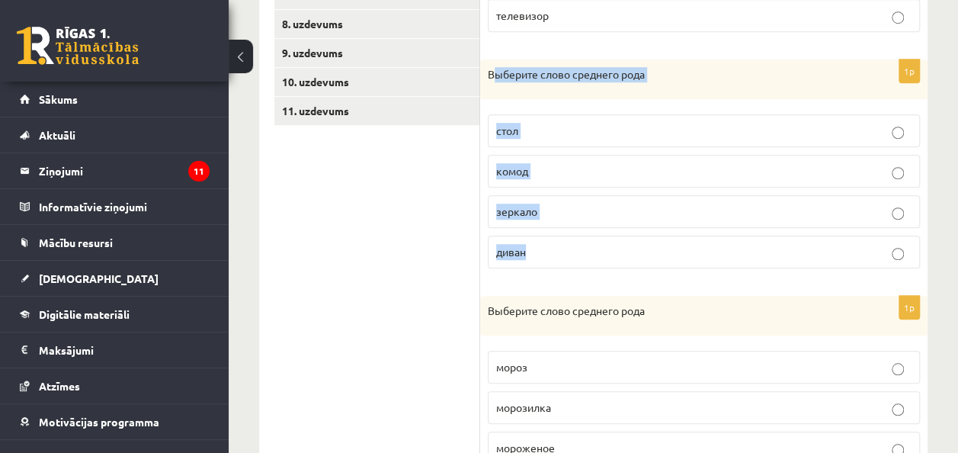
drag, startPoint x: 489, startPoint y: 66, endPoint x: 636, endPoint y: 234, distance: 223.2
click at [636, 234] on div "1p Выберите слово среднего рода стол комод зеркало диван" at bounding box center [703, 169] width 447 height 221
copy div "Выберите слово среднего рода стол комод зеркало диван"
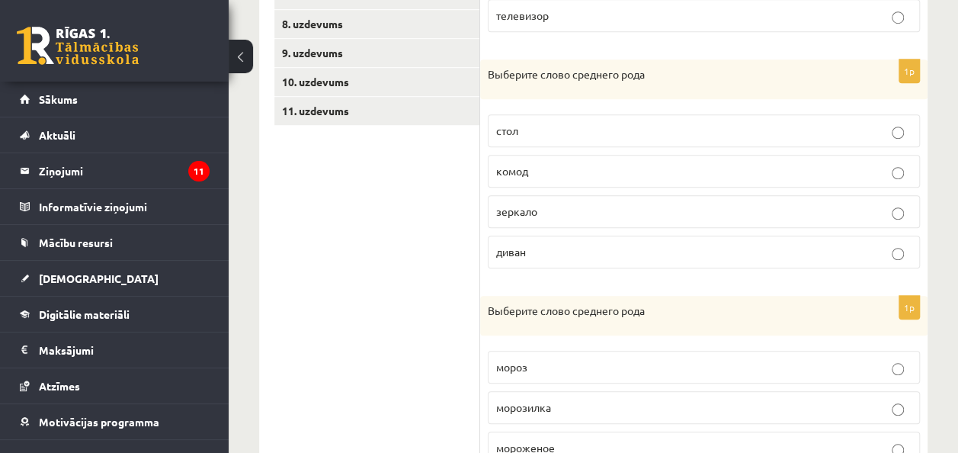
click at [451, 311] on ul "1. uzdevums 2. uzdevums 3. uzdevums 4. uzdevums 5. uzdevums 6. uzdevums 7. uzde…" at bounding box center [377, 399] width 206 height 1180
click at [541, 212] on p "зеркало" at bounding box center [703, 212] width 415 height 16
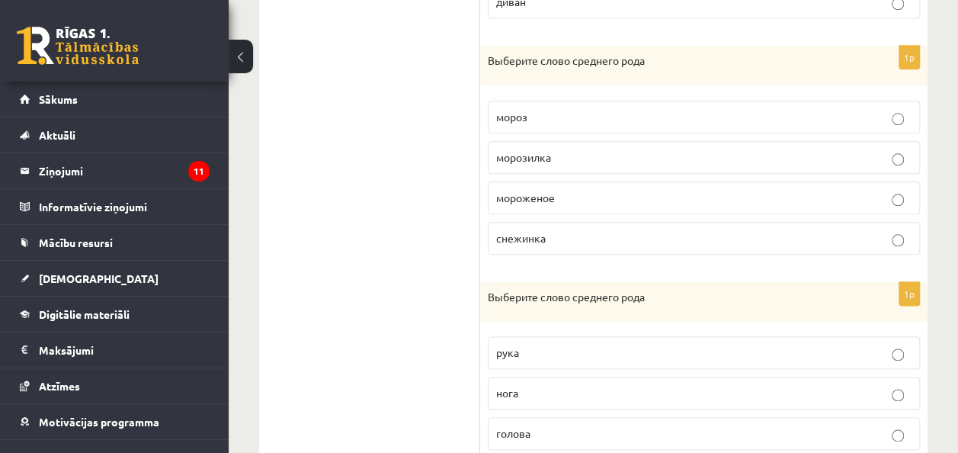
scroll to position [762, 0]
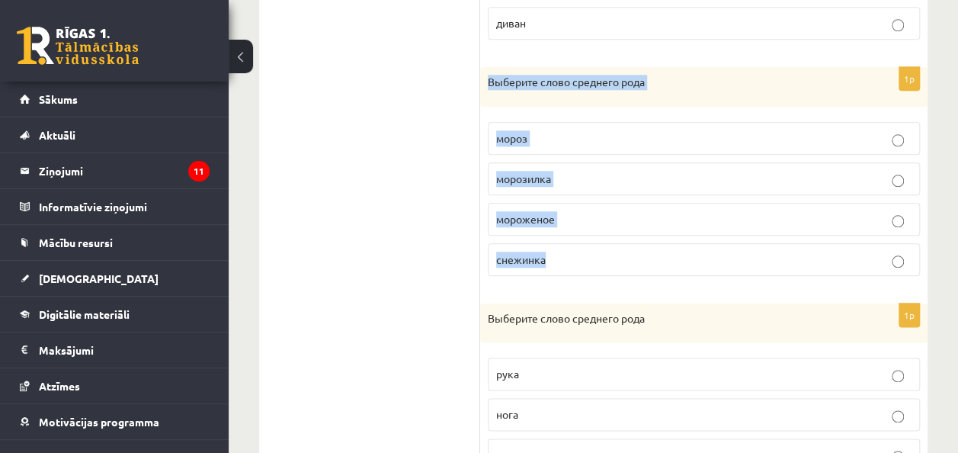
drag, startPoint x: 489, startPoint y: 73, endPoint x: 622, endPoint y: 251, distance: 222.1
click at [622, 251] on div "1p Выберите слово среднего рода мороз [GEOGRAPHIC_DATA] мороженое [GEOGRAPHIC_D…" at bounding box center [703, 177] width 447 height 221
copy div "Выберите слово среднего рода мороз морозилка мороженое снежинка"
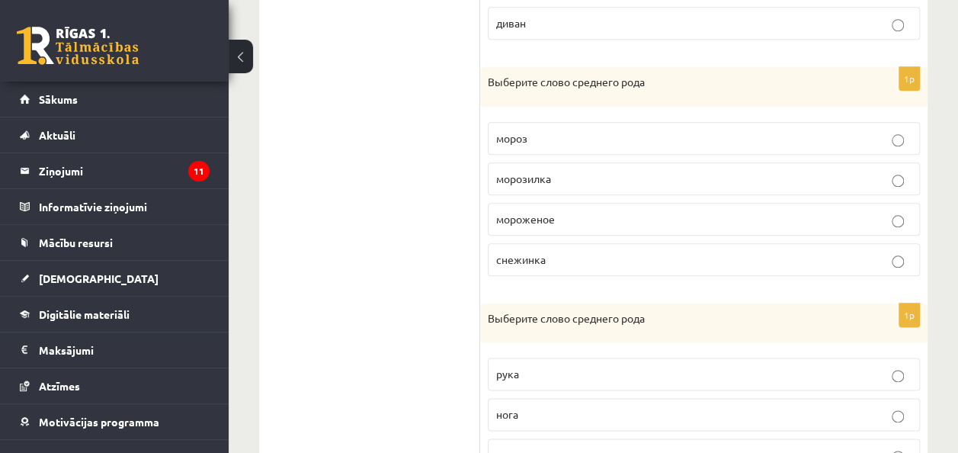
click at [334, 136] on ul "1. uzdevums 2. uzdevums 3. uzdevums 4. uzdevums 5. uzdevums 6. uzdevums 7. uzde…" at bounding box center [377, 170] width 206 height 1180
click at [572, 221] on label "мороженое" at bounding box center [704, 219] width 432 height 33
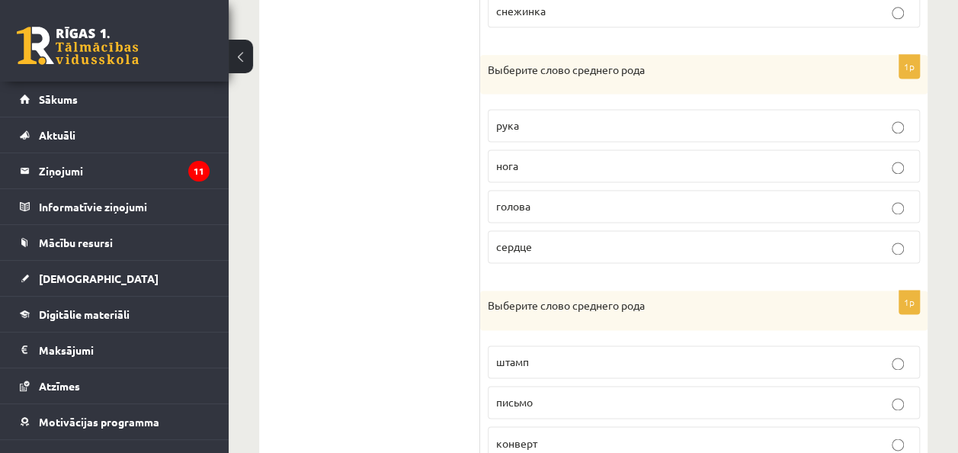
scroll to position [991, 0]
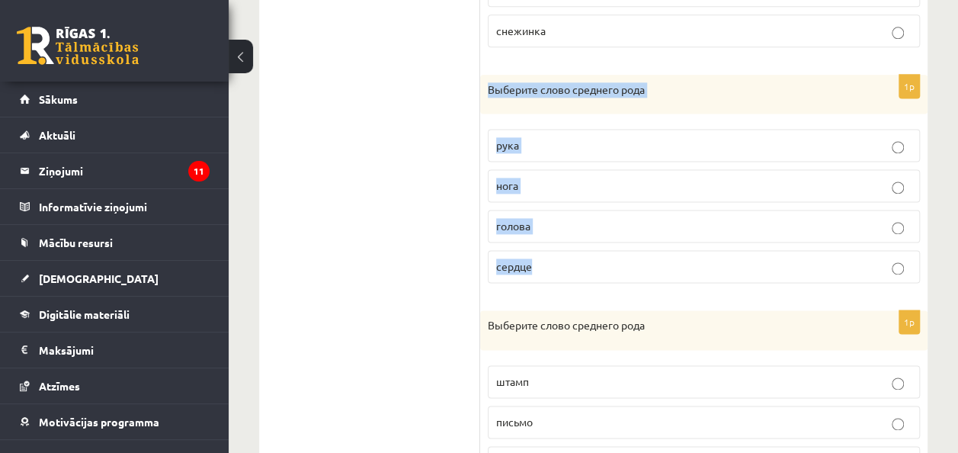
drag, startPoint x: 489, startPoint y: 83, endPoint x: 588, endPoint y: 253, distance: 197.1
click at [588, 253] on div "1p Выберите слово среднего рода рука нога голова сердце" at bounding box center [703, 185] width 447 height 221
copy div "Выберите слово среднего рода рука нога голова сердце"
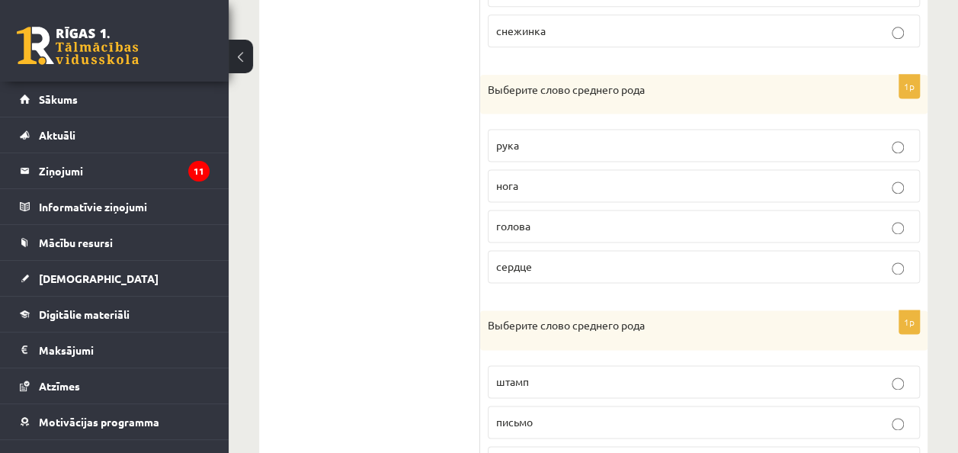
click at [511, 259] on span "сердце" at bounding box center [514, 266] width 36 height 14
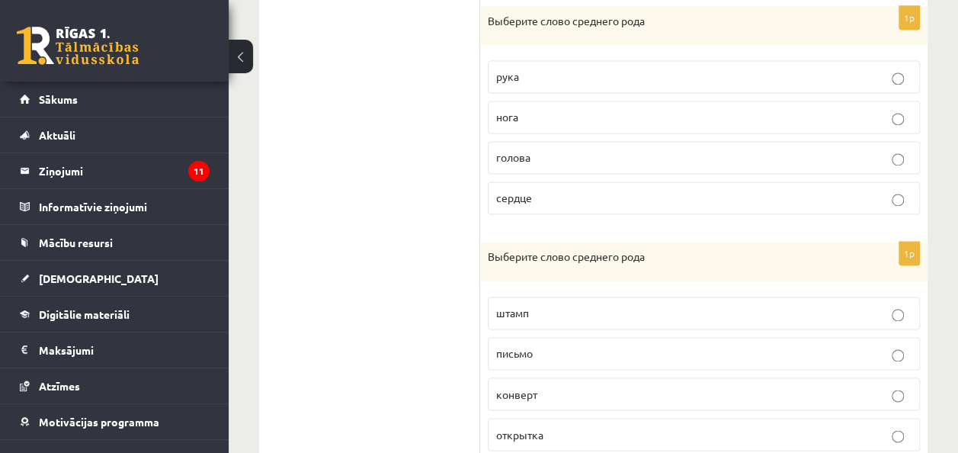
scroll to position [1104, 0]
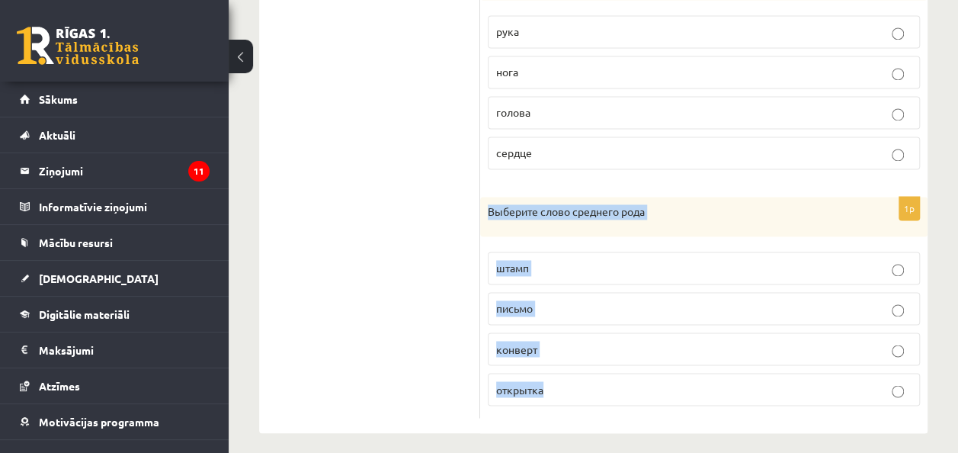
drag, startPoint x: 486, startPoint y: 202, endPoint x: 616, endPoint y: 386, distance: 224.8
click at [616, 386] on div "1p Выберите слово среднего рода штамп письмо конверт открытка" at bounding box center [703, 307] width 447 height 221
copy div "Выберите слово среднего рода штамп письмо конверт открытка"
click at [580, 300] on p "письмо" at bounding box center [703, 308] width 415 height 16
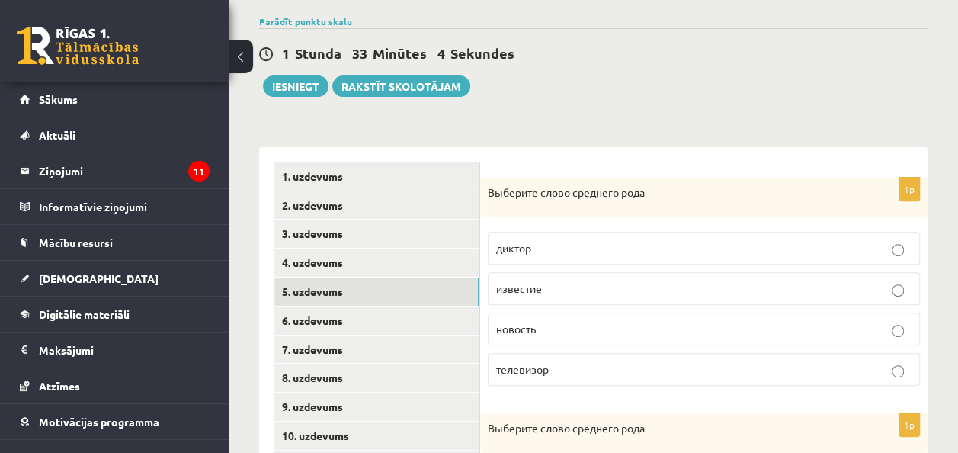
scroll to position [229, 0]
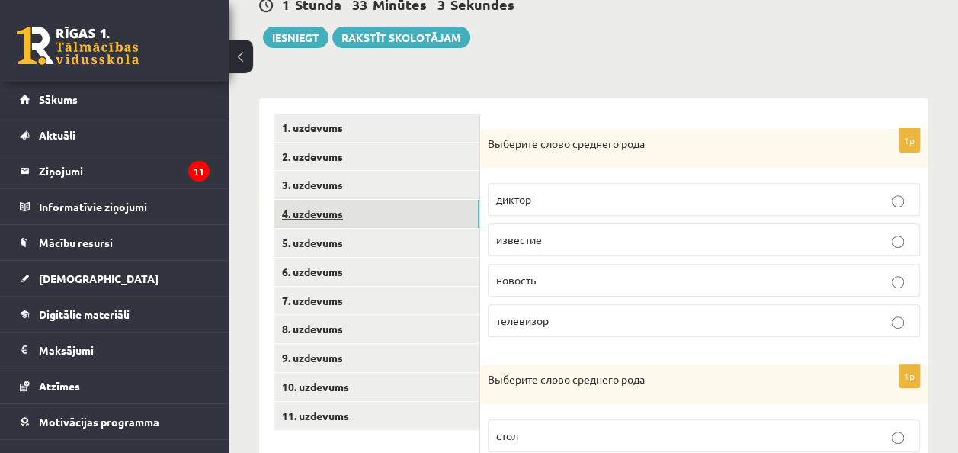
click at [338, 210] on link "4. uzdevums" at bounding box center [376, 214] width 205 height 28
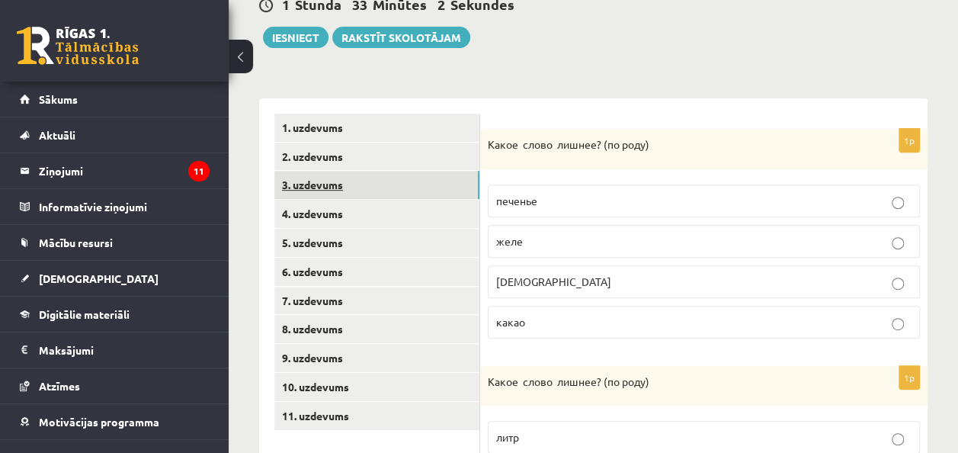
click at [335, 188] on link "3. uzdevums" at bounding box center [376, 185] width 205 height 28
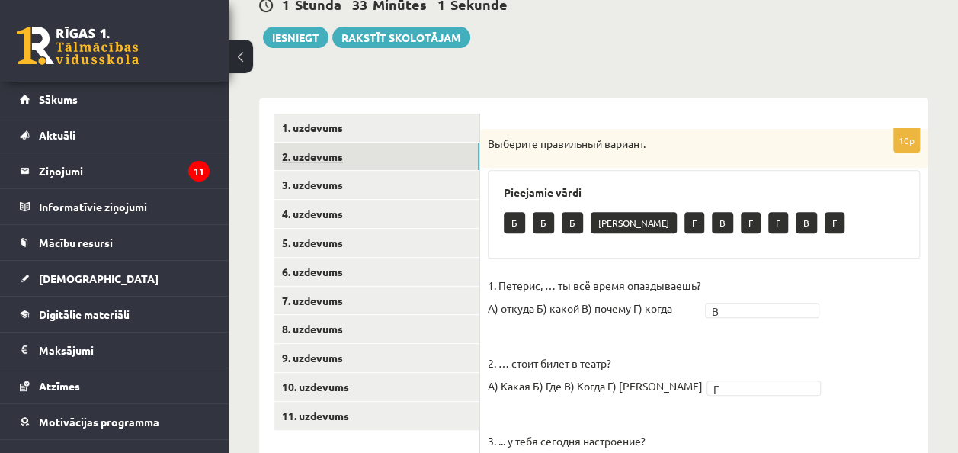
click at [320, 156] on link "2. uzdevums" at bounding box center [376, 157] width 205 height 28
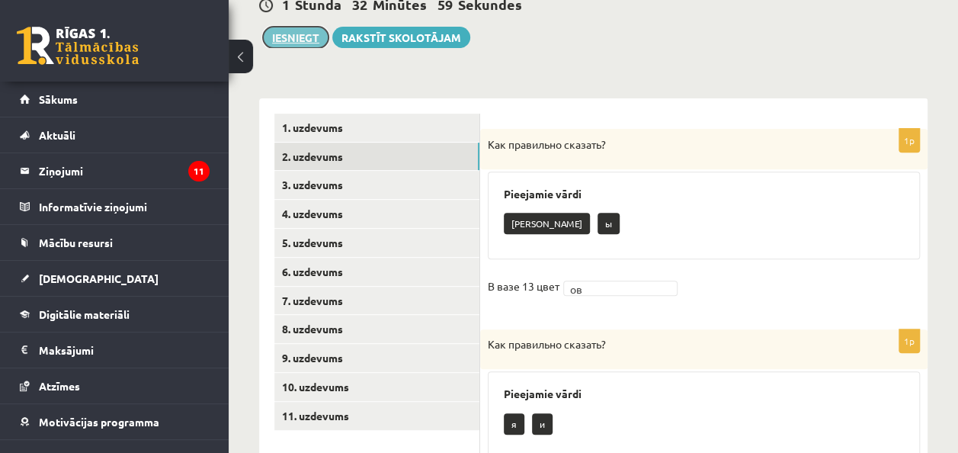
click at [308, 44] on button "Iesniegt" at bounding box center [296, 37] width 66 height 21
